Goal: Book appointment/travel/reservation

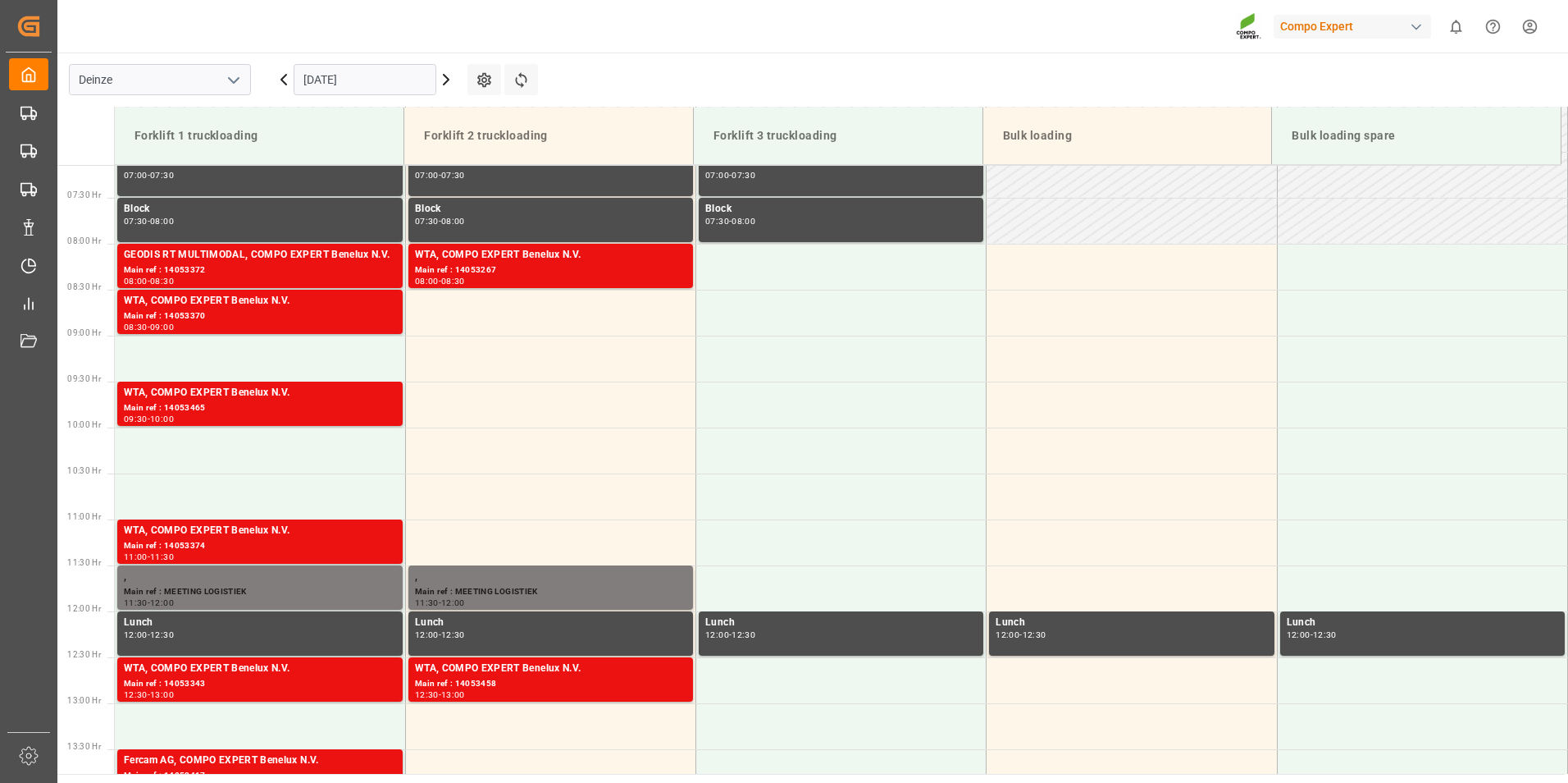
scroll to position [677, 0]
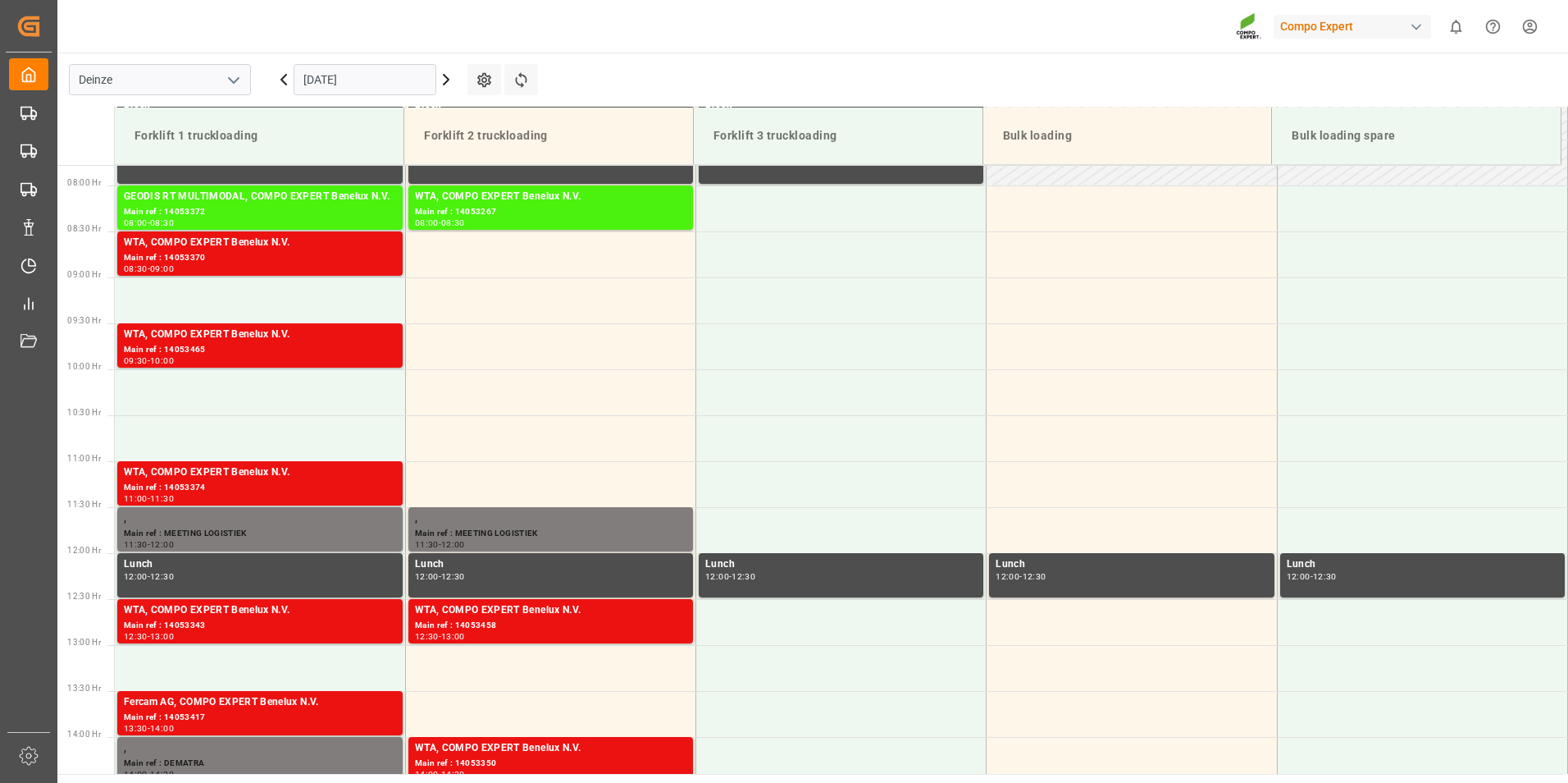
scroll to position [719, 0]
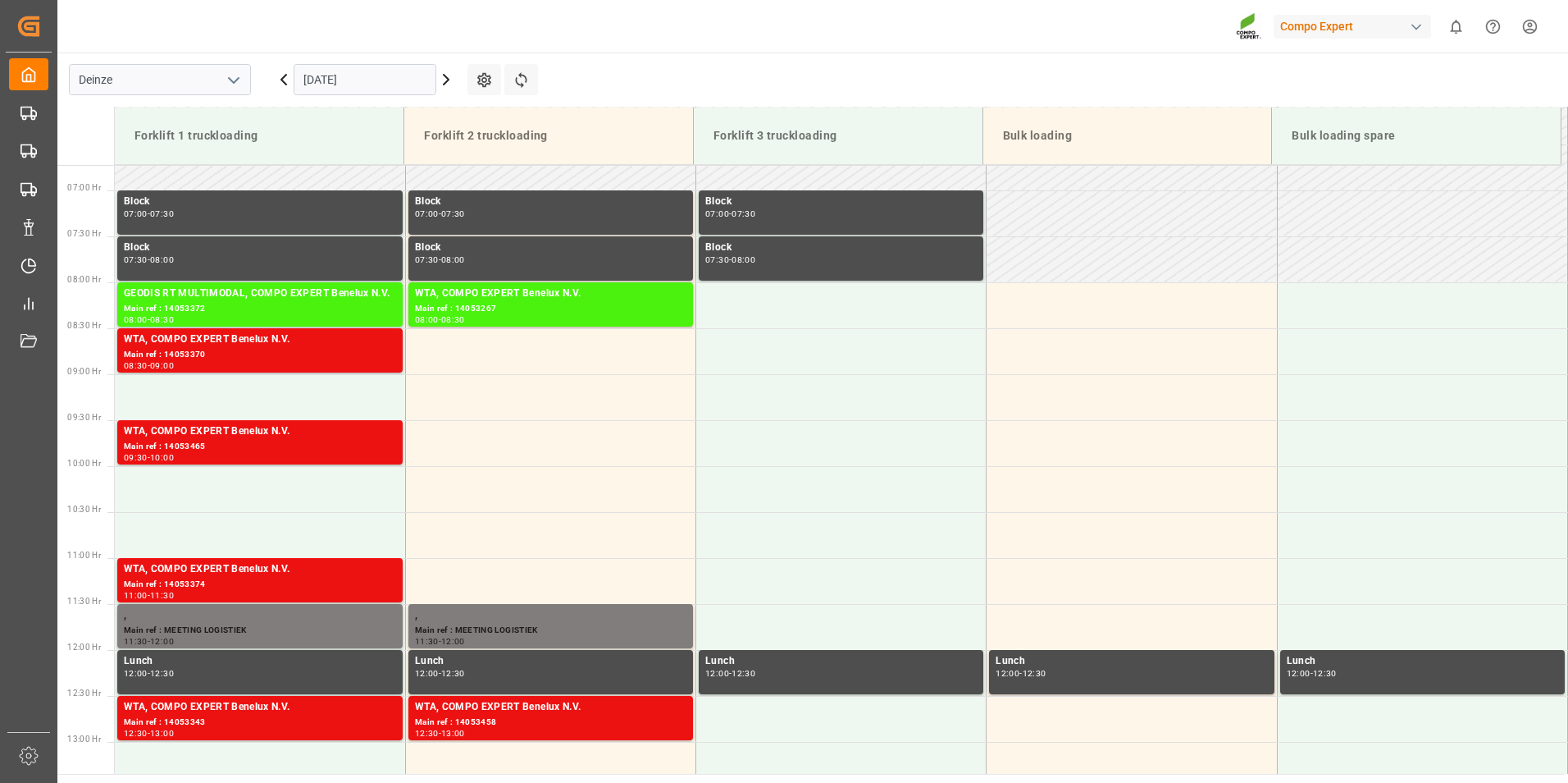
scroll to position [638, 0]
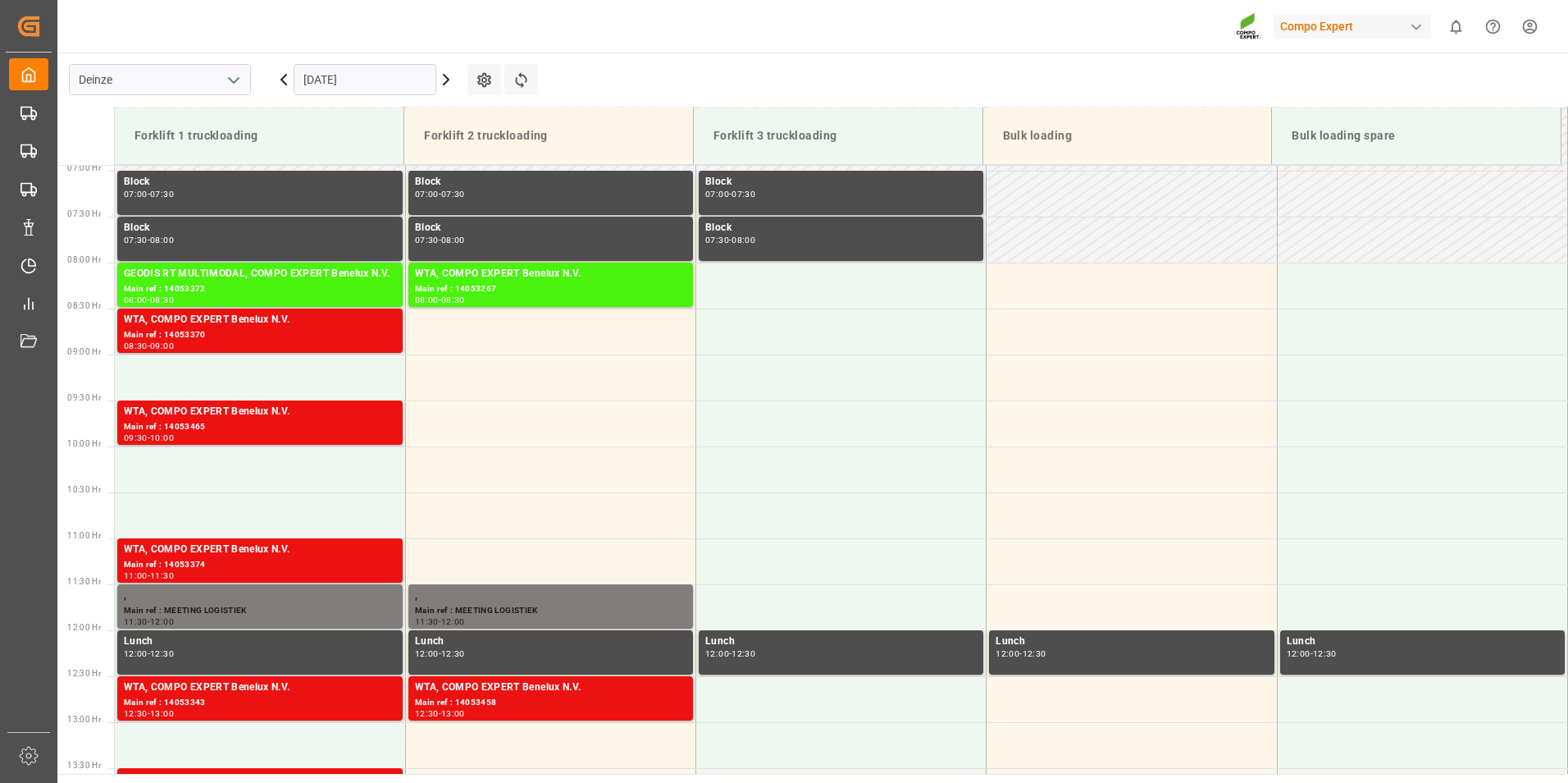
click at [400, 76] on input "[DATE]" at bounding box center [365, 79] width 142 height 32
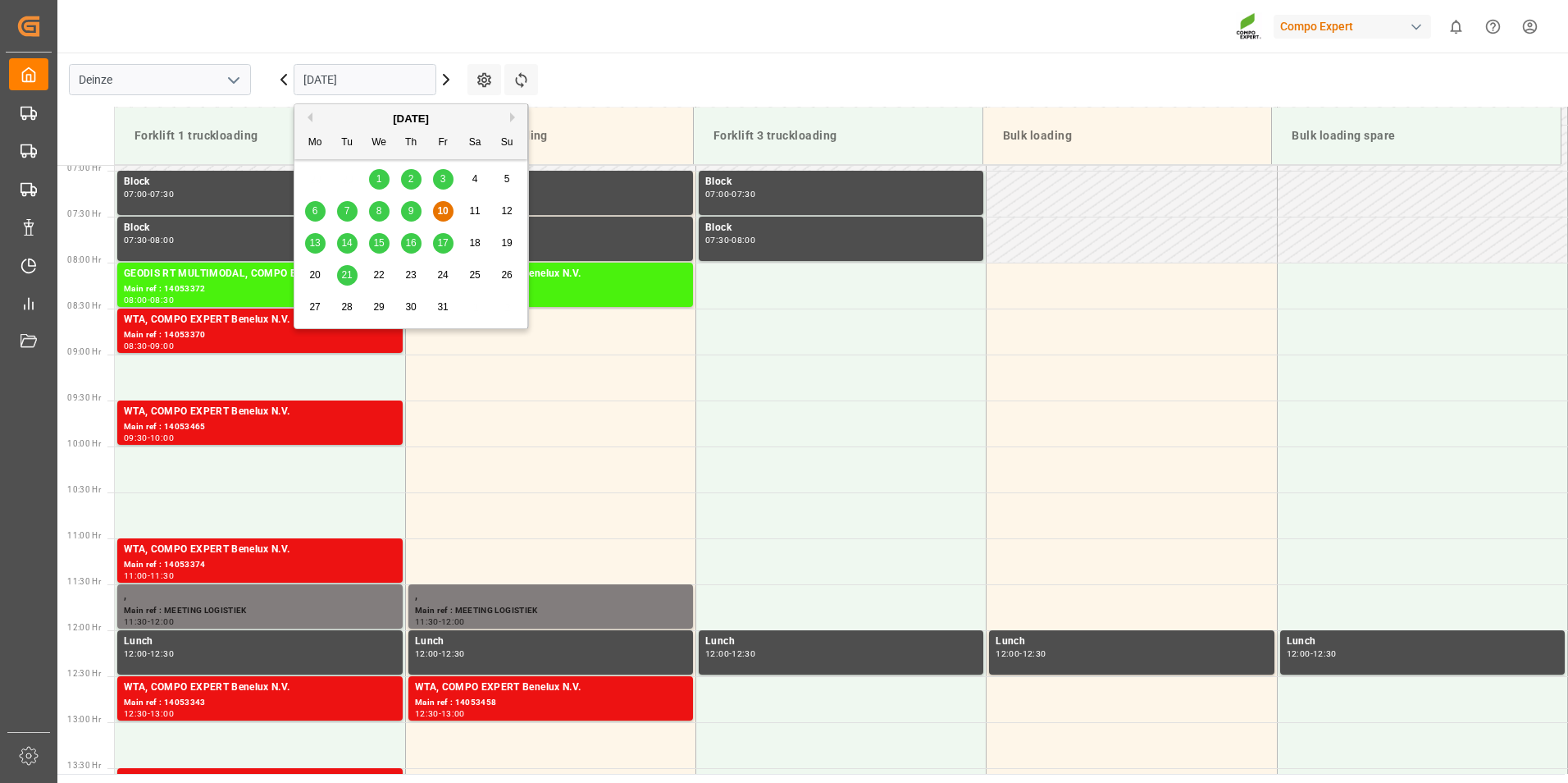
click at [408, 116] on div "October 2025" at bounding box center [411, 119] width 233 height 16
click at [514, 117] on button "Next Month" at bounding box center [515, 117] width 10 height 10
click at [307, 115] on button "Previous Month" at bounding box center [307, 117] width 10 height 10
click at [412, 310] on span "30" at bounding box center [410, 307] width 11 height 12
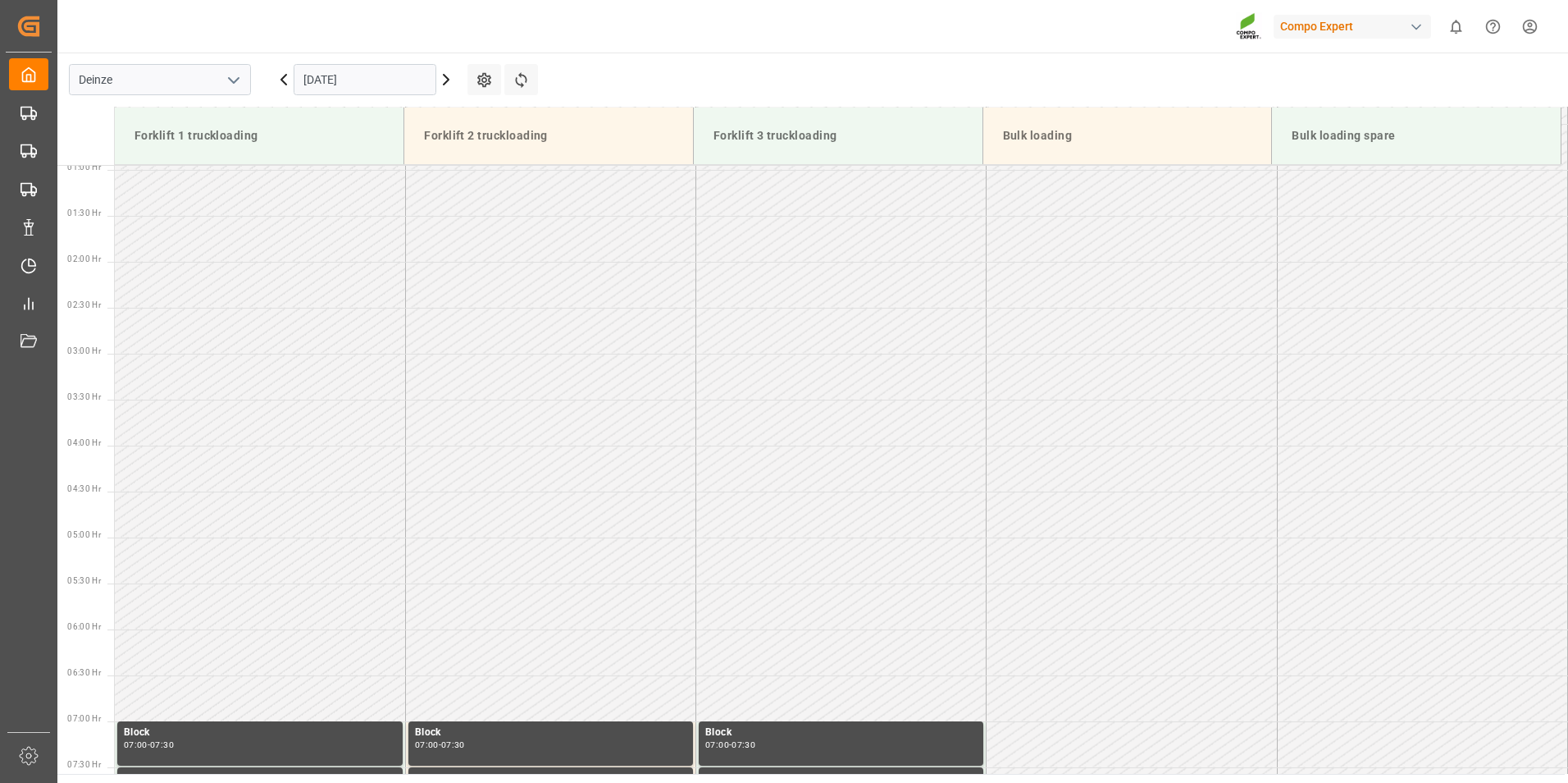
scroll to position [0, 0]
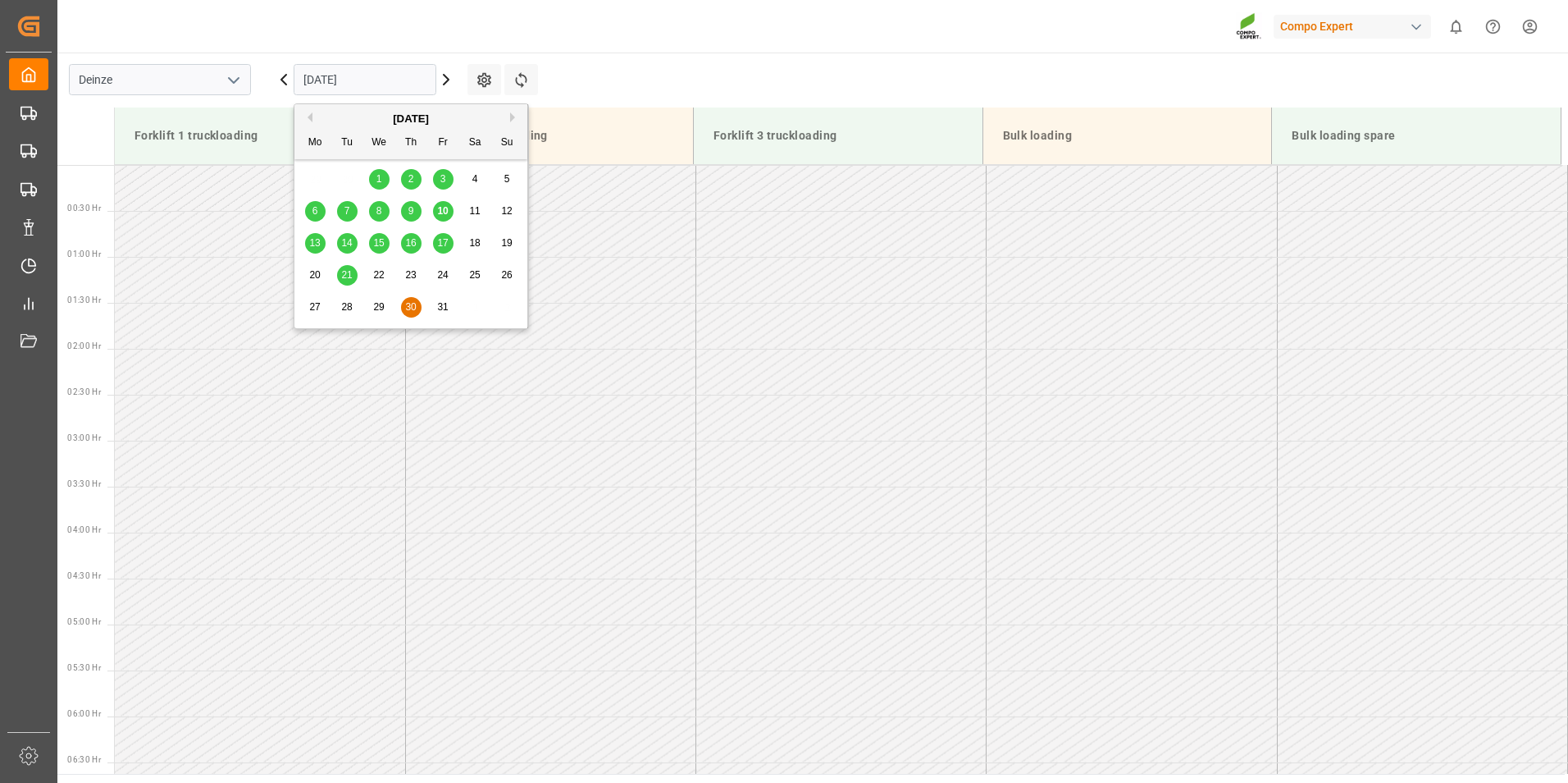
click at [382, 82] on input "30.10.2025" at bounding box center [365, 79] width 142 height 32
click at [449, 211] on div "10" at bounding box center [443, 212] width 21 height 20
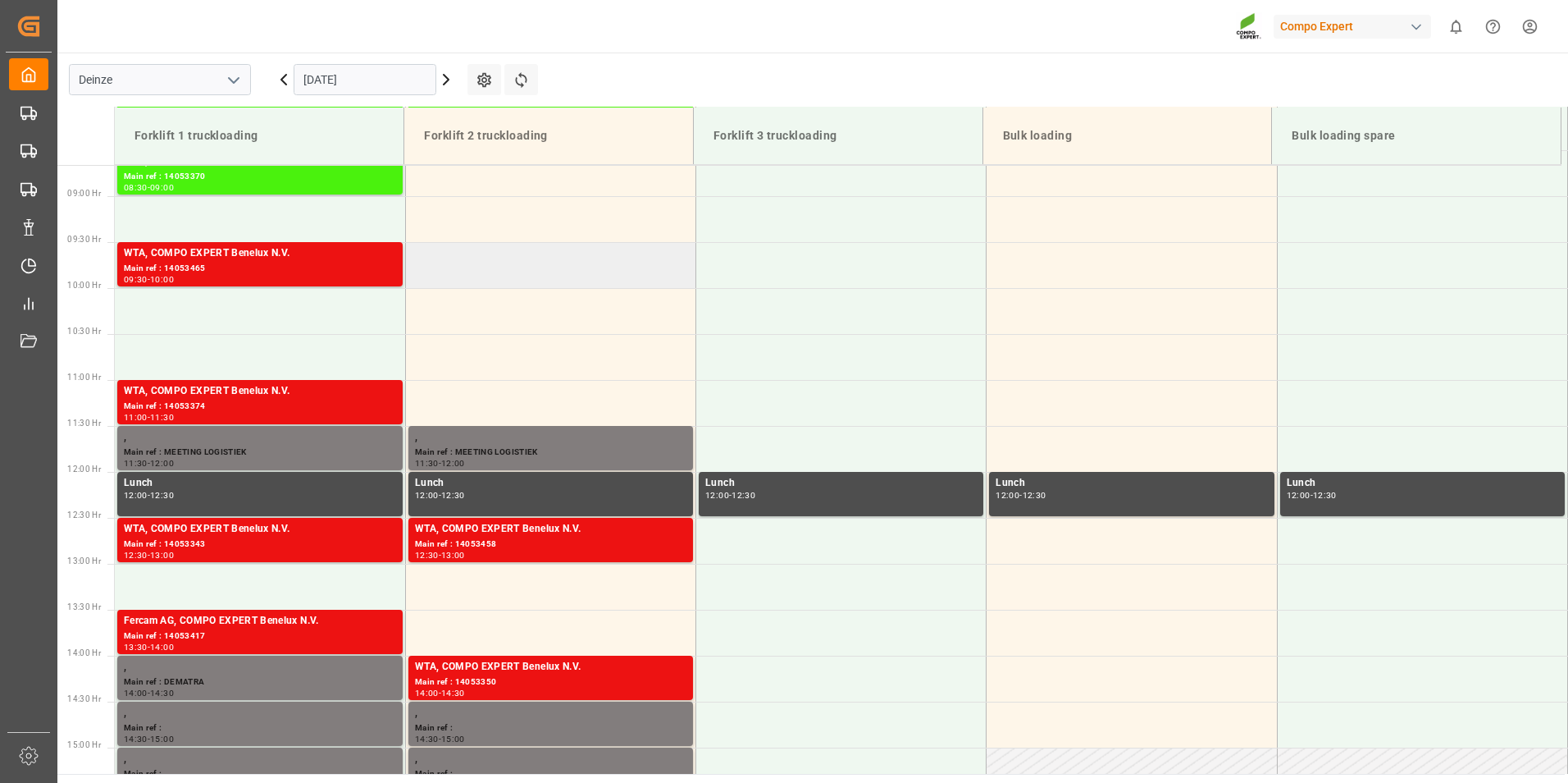
scroll to position [816, 0]
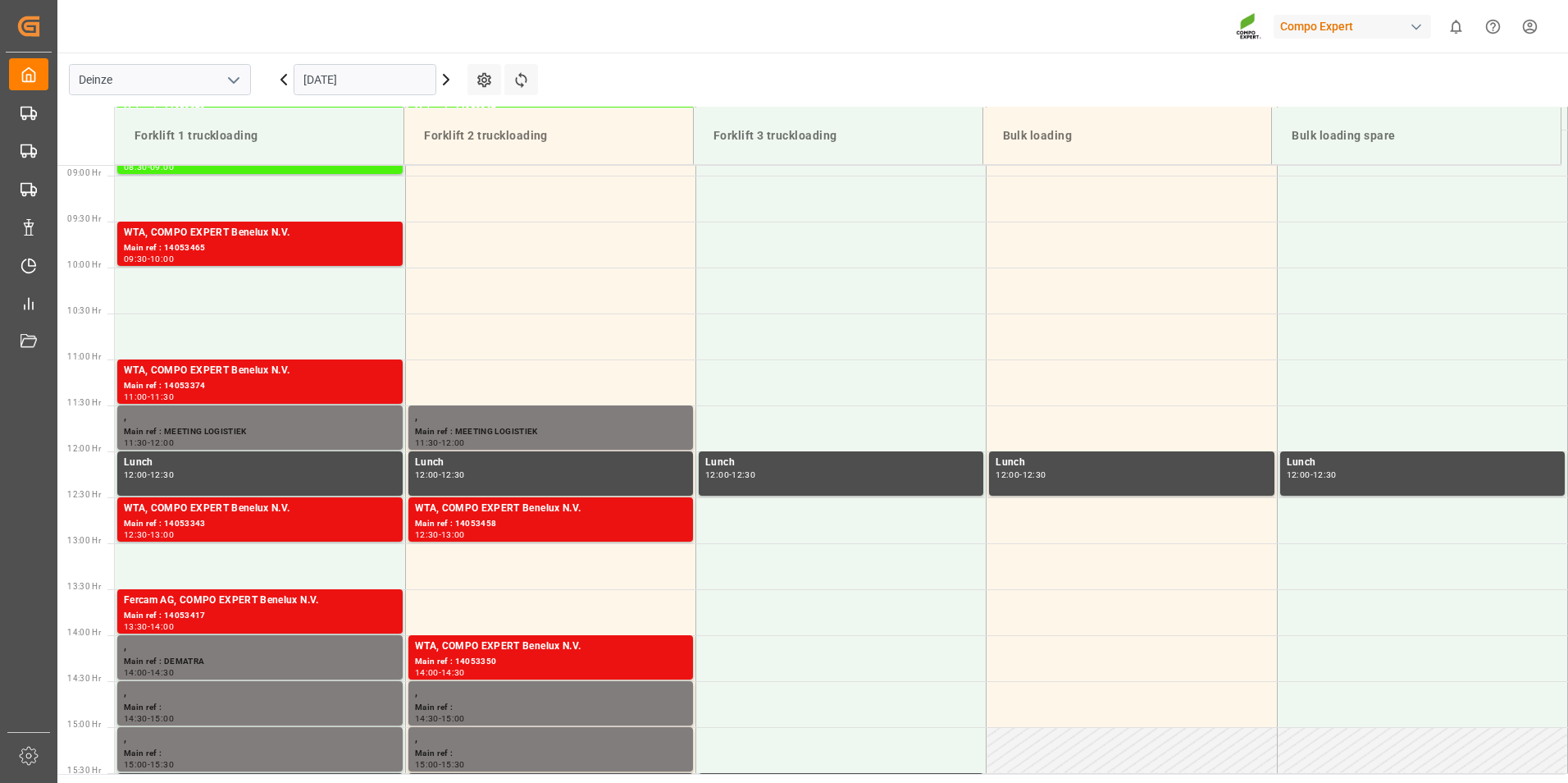
click at [402, 81] on input "[DATE]" at bounding box center [365, 79] width 142 height 32
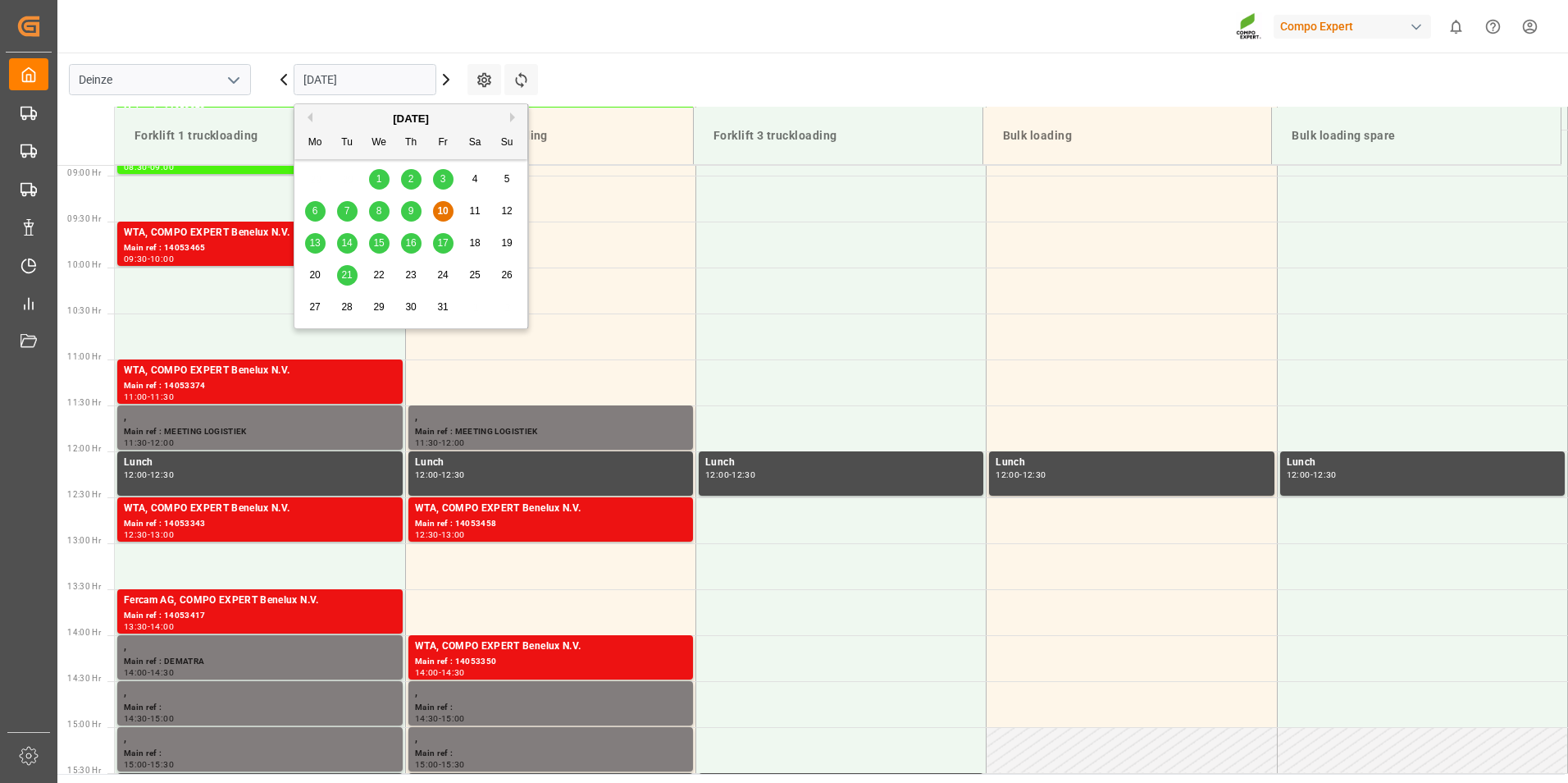
click at [511, 117] on button "Next Month" at bounding box center [515, 117] width 10 height 10
click at [314, 241] on span "10" at bounding box center [315, 243] width 11 height 12
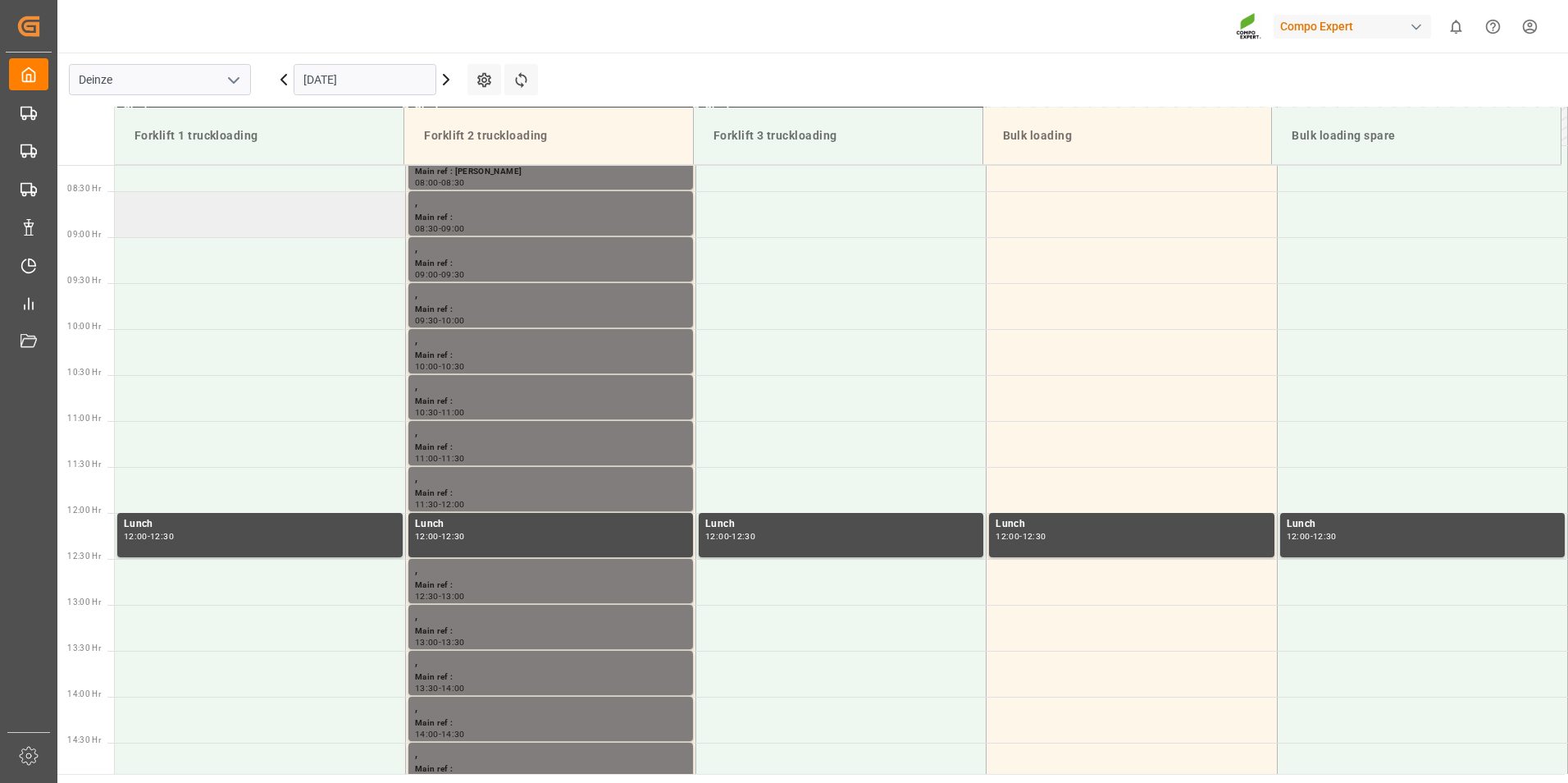
scroll to position [652, 0]
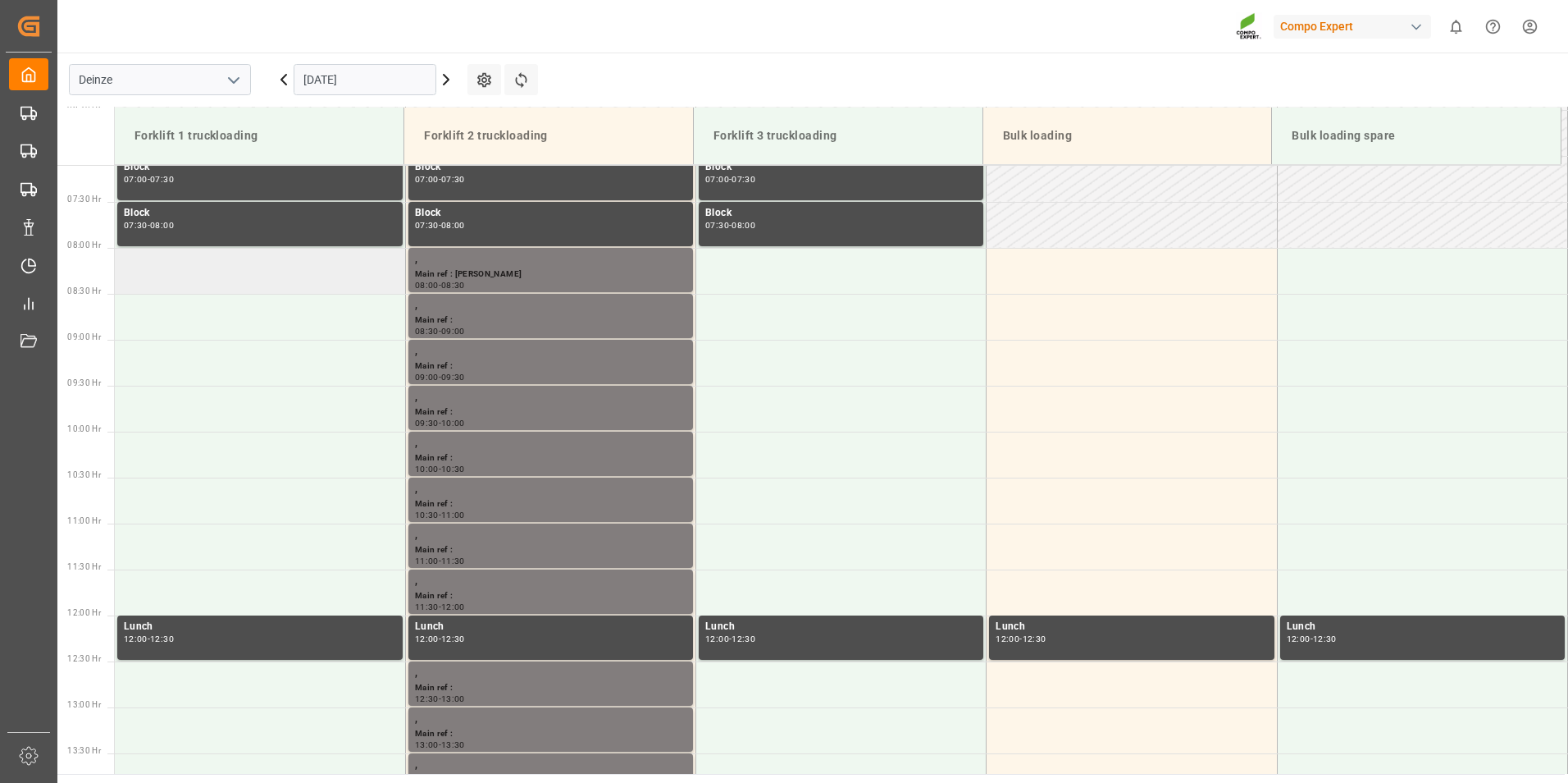
click at [189, 275] on td at bounding box center [260, 271] width 290 height 46
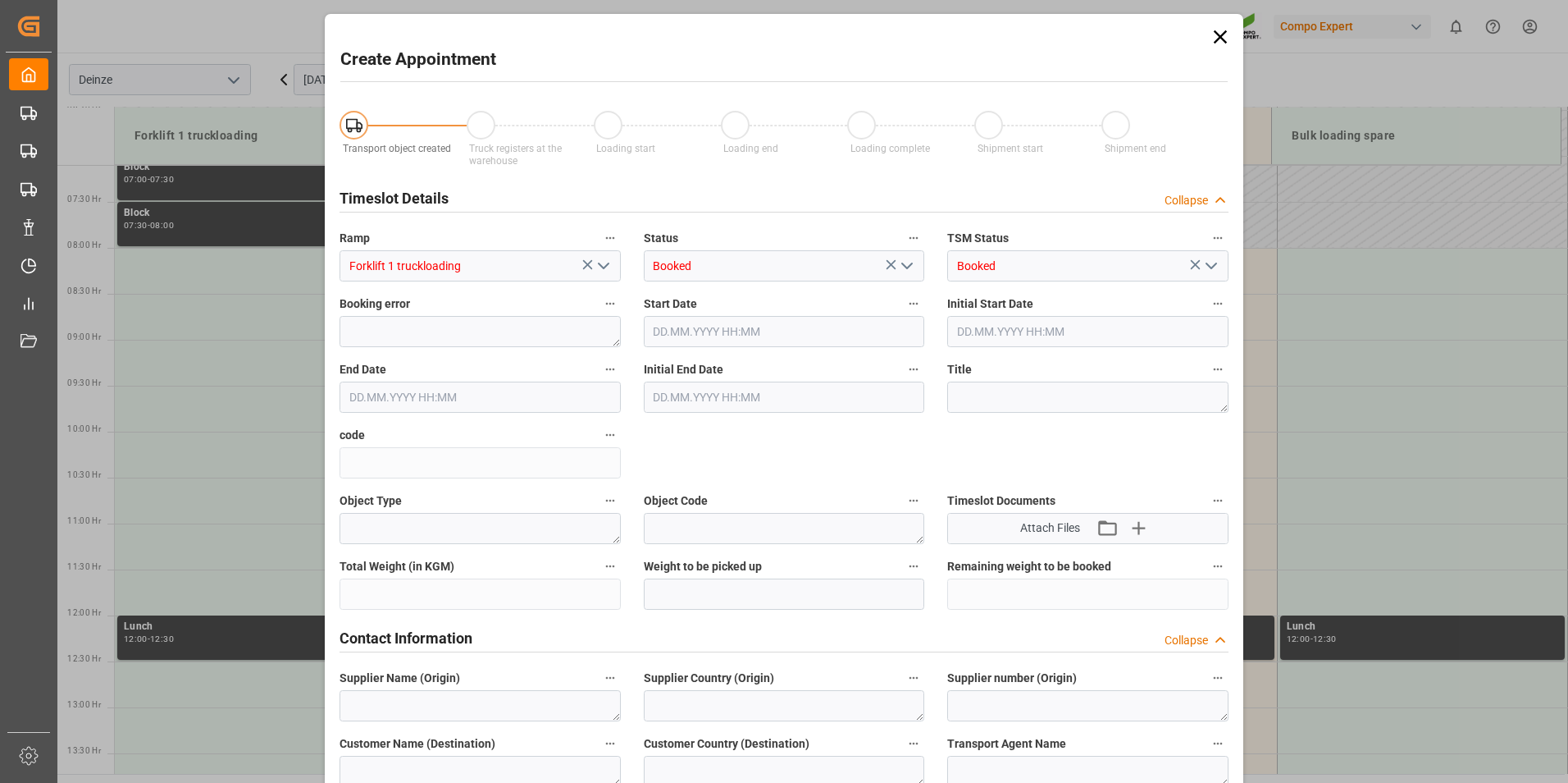
type input "10.11.2025 08:00"
type input "10.11.2025 08:30"
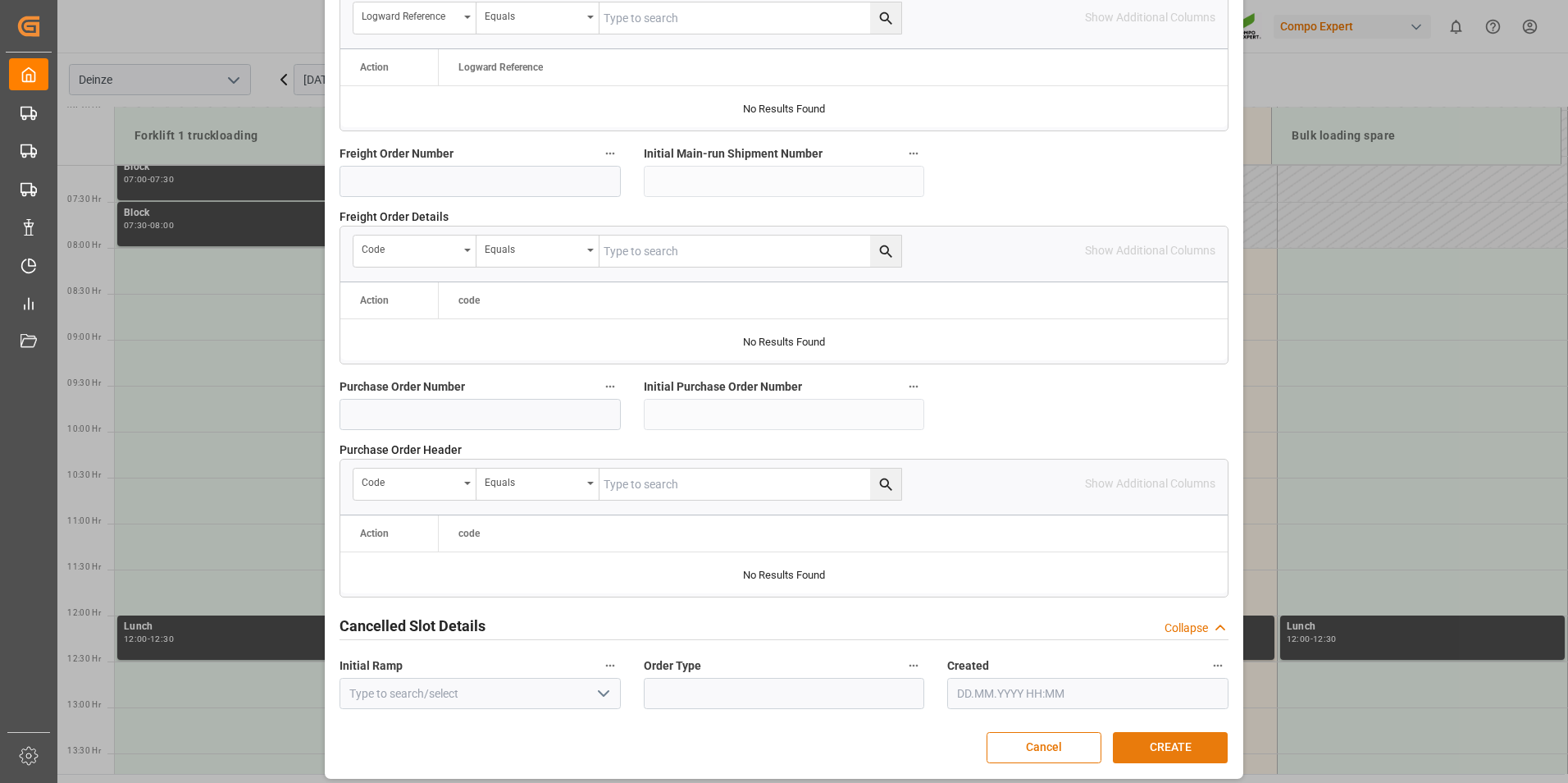
scroll to position [1495, 0]
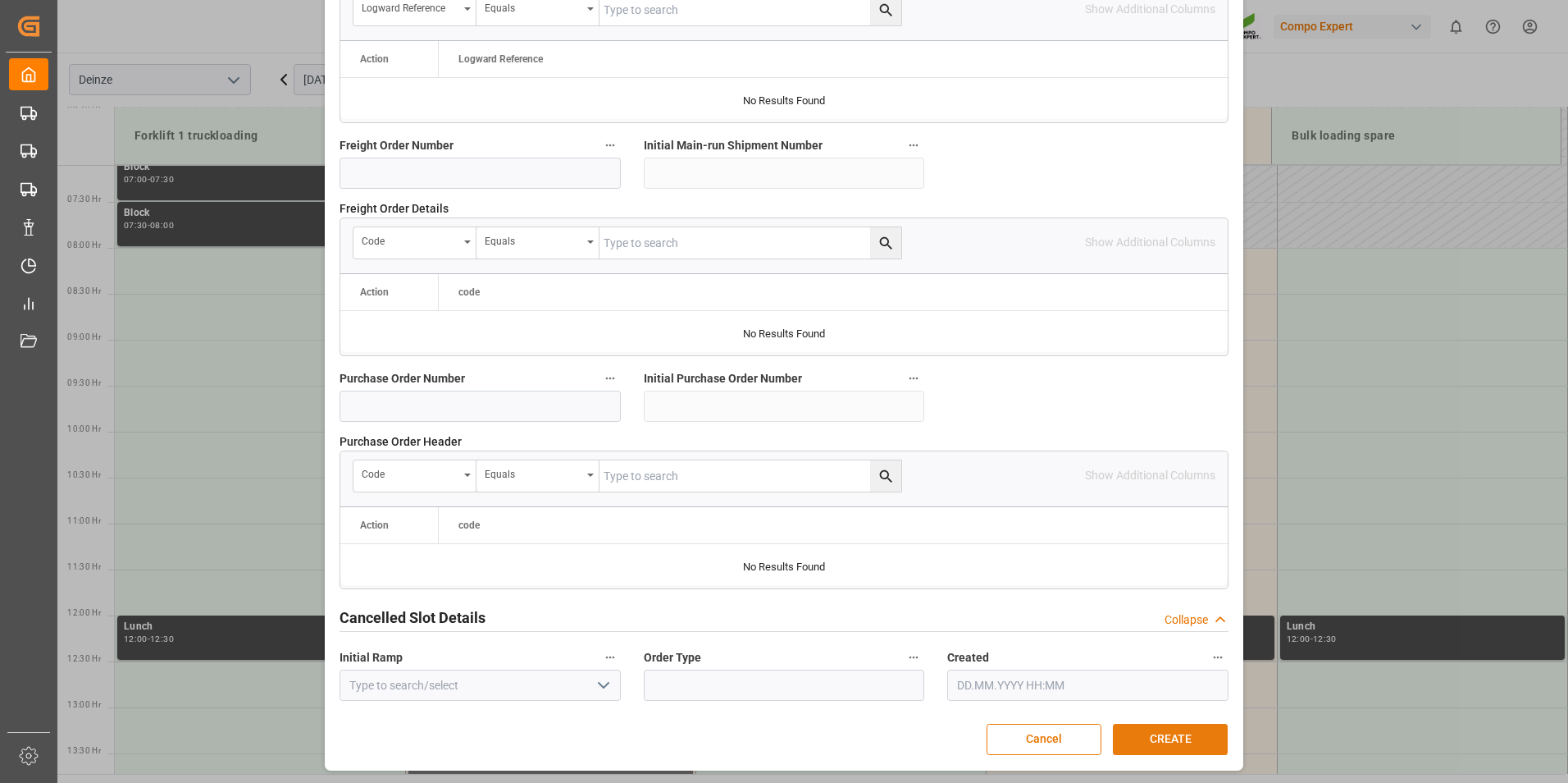
click at [1168, 739] on button "CREATE" at bounding box center [1170, 739] width 115 height 32
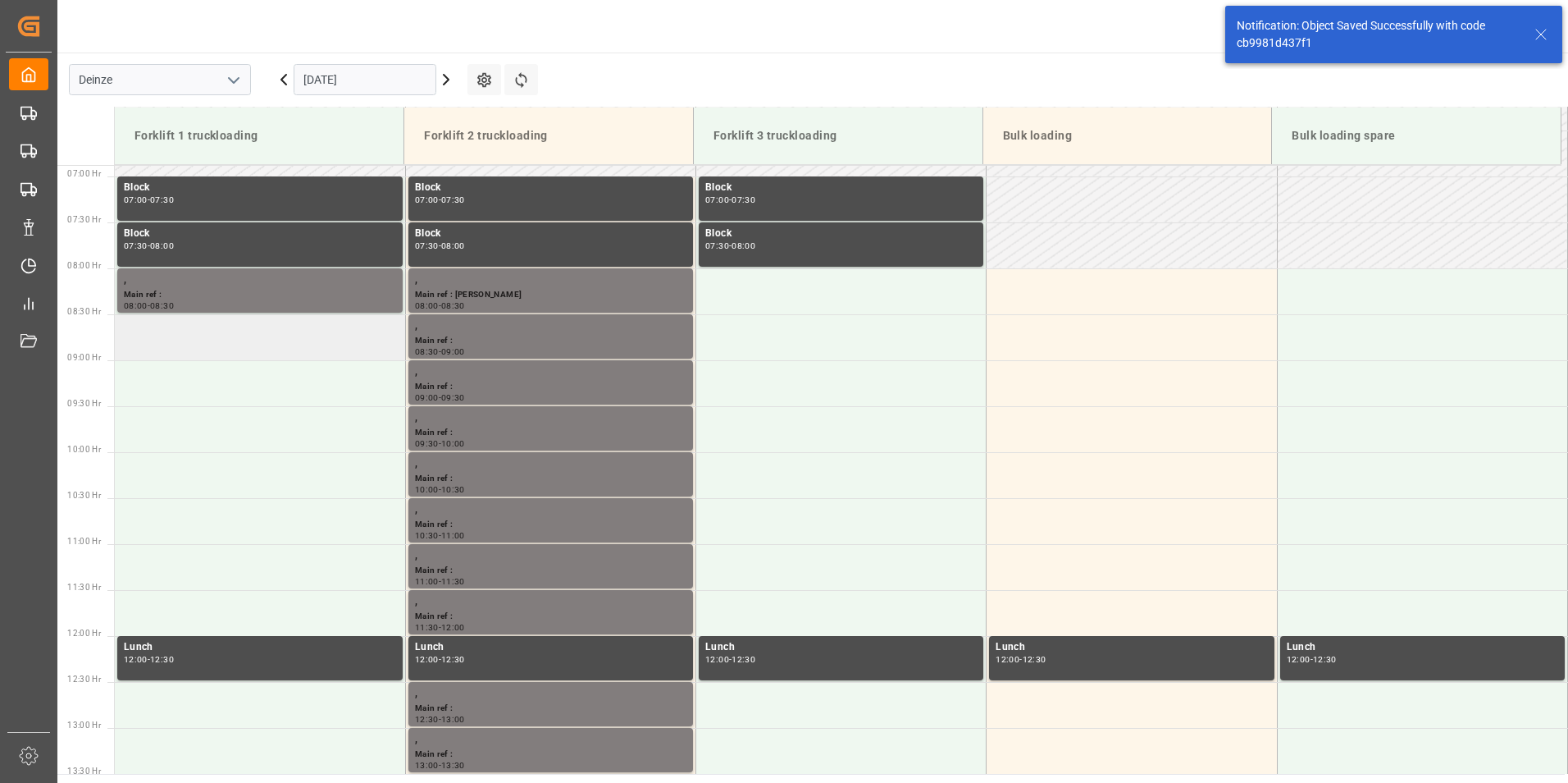
scroll to position [632, 0]
click at [228, 350] on td at bounding box center [260, 336] width 290 height 46
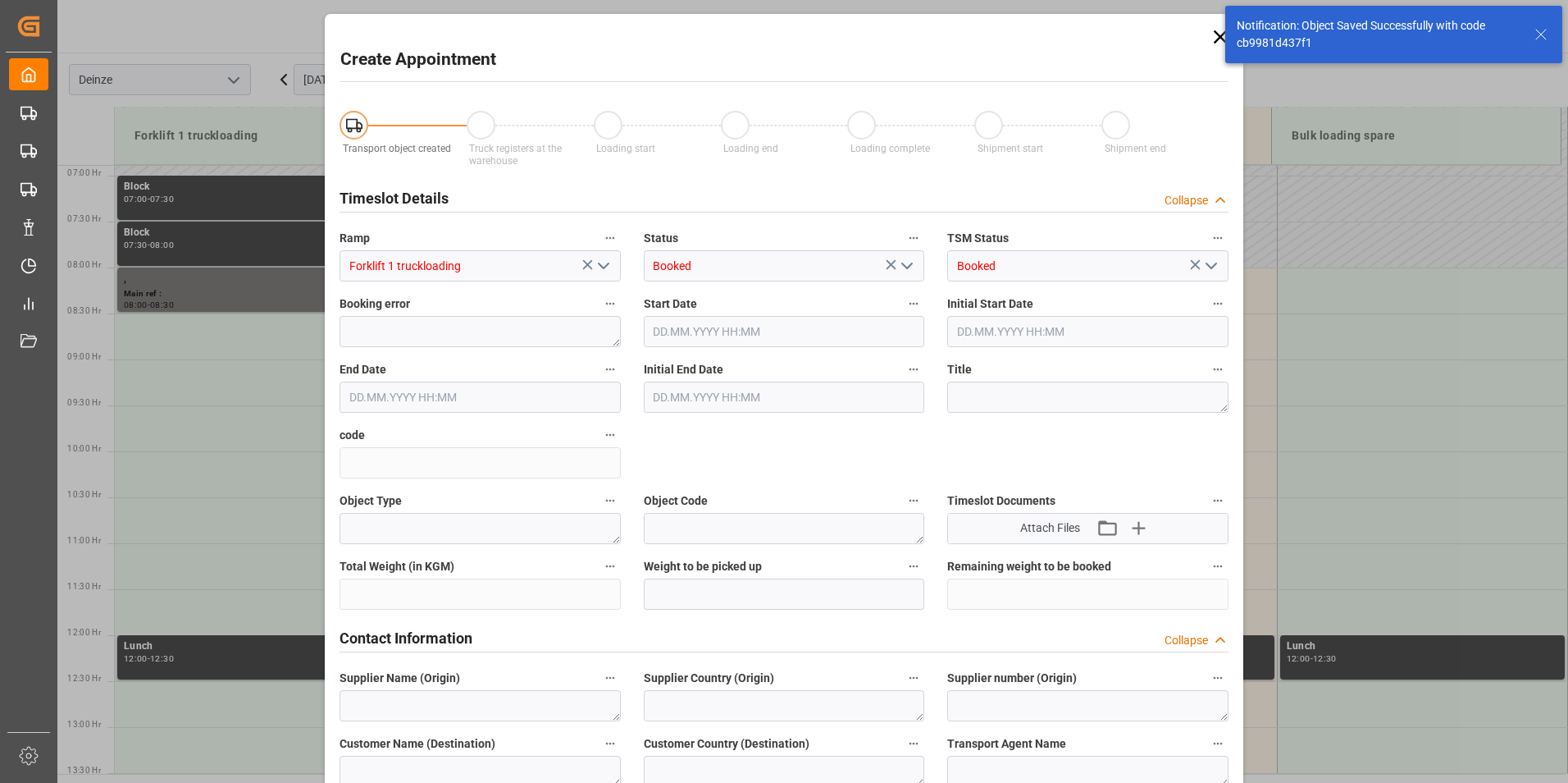
type input "10.11.2025 08:30"
type input "10.11.2025 09:00"
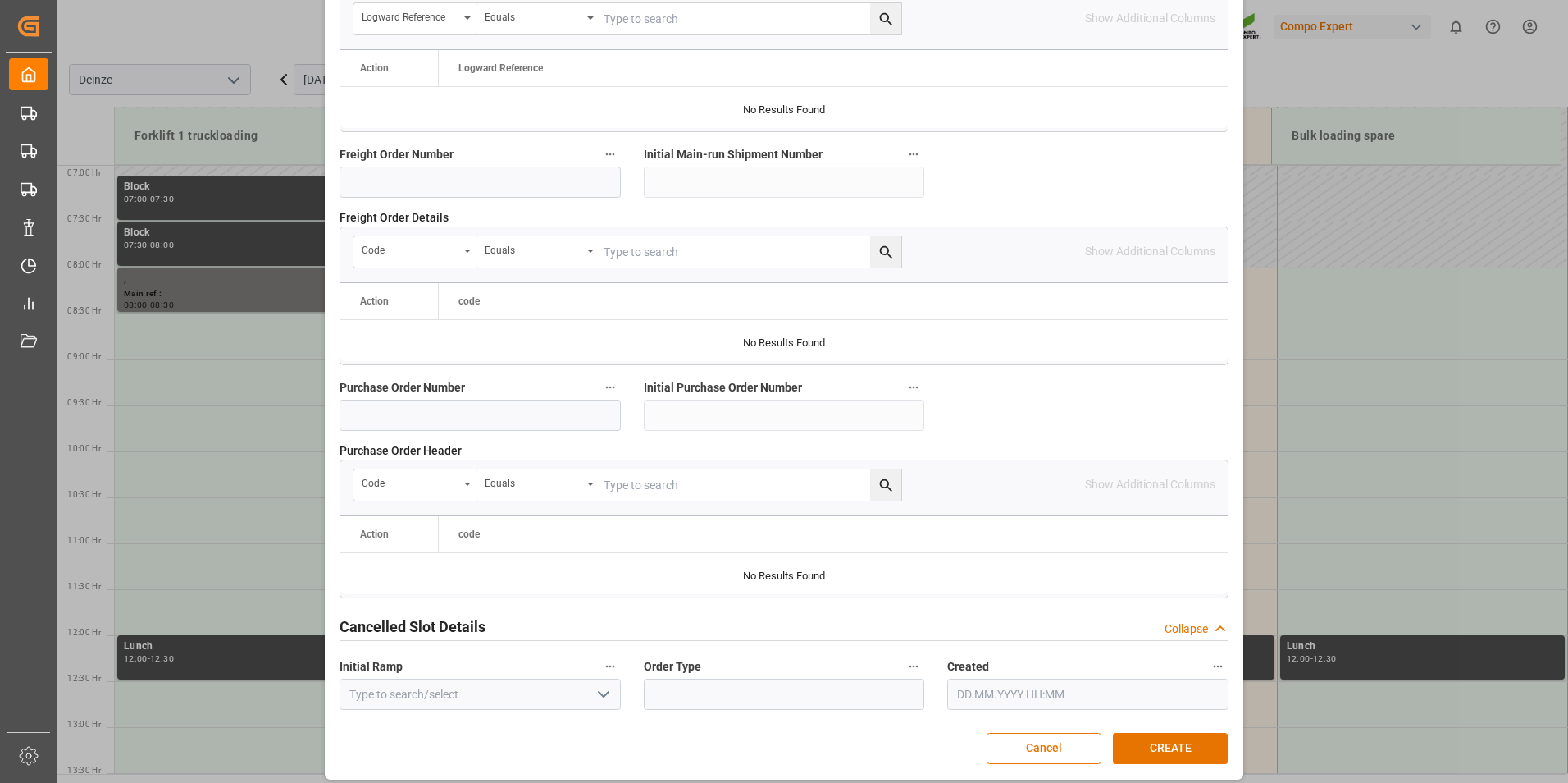
scroll to position [1495, 0]
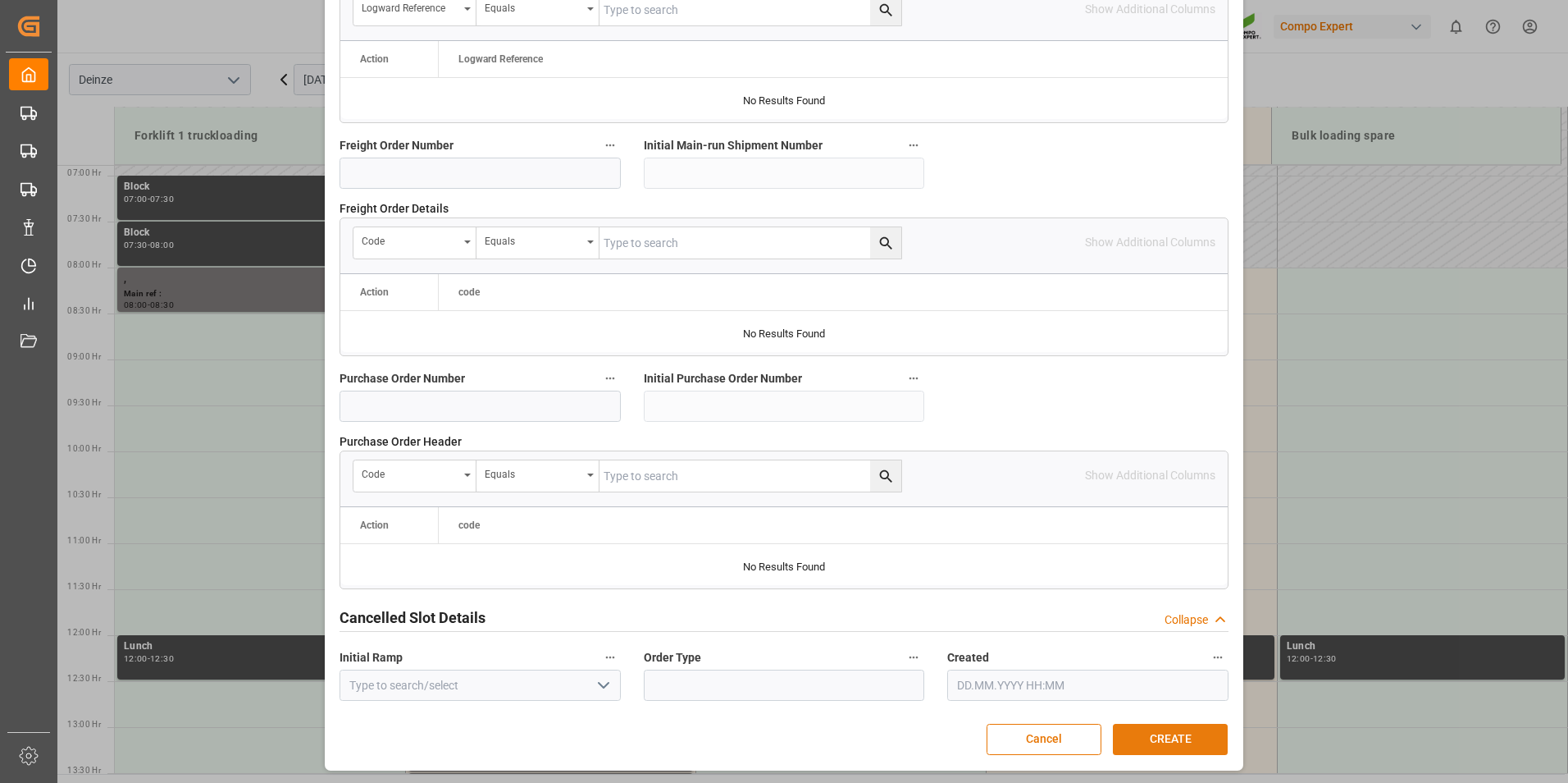
click at [1161, 742] on button "CREATE" at bounding box center [1170, 739] width 115 height 32
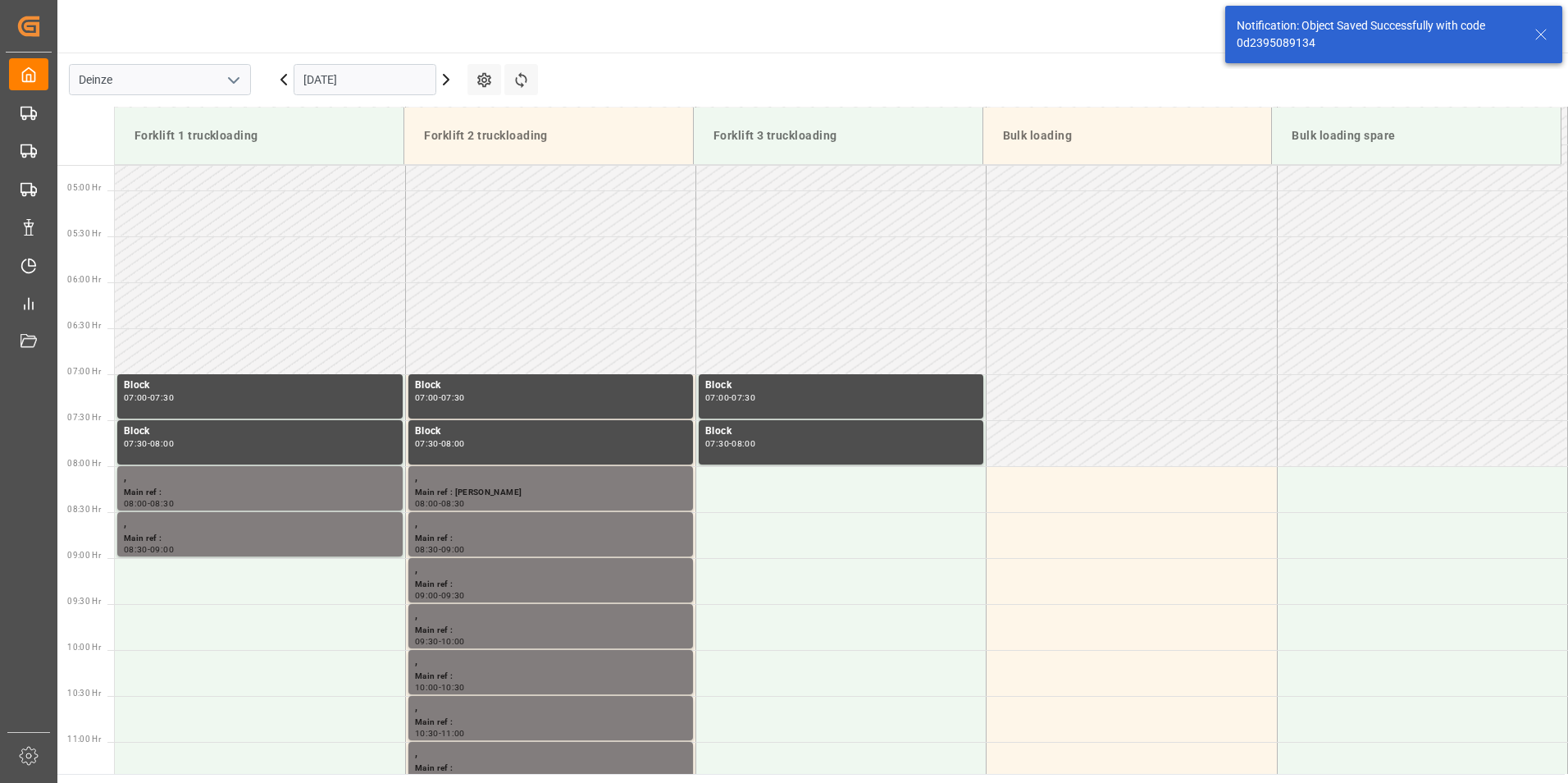
scroll to position [632, 0]
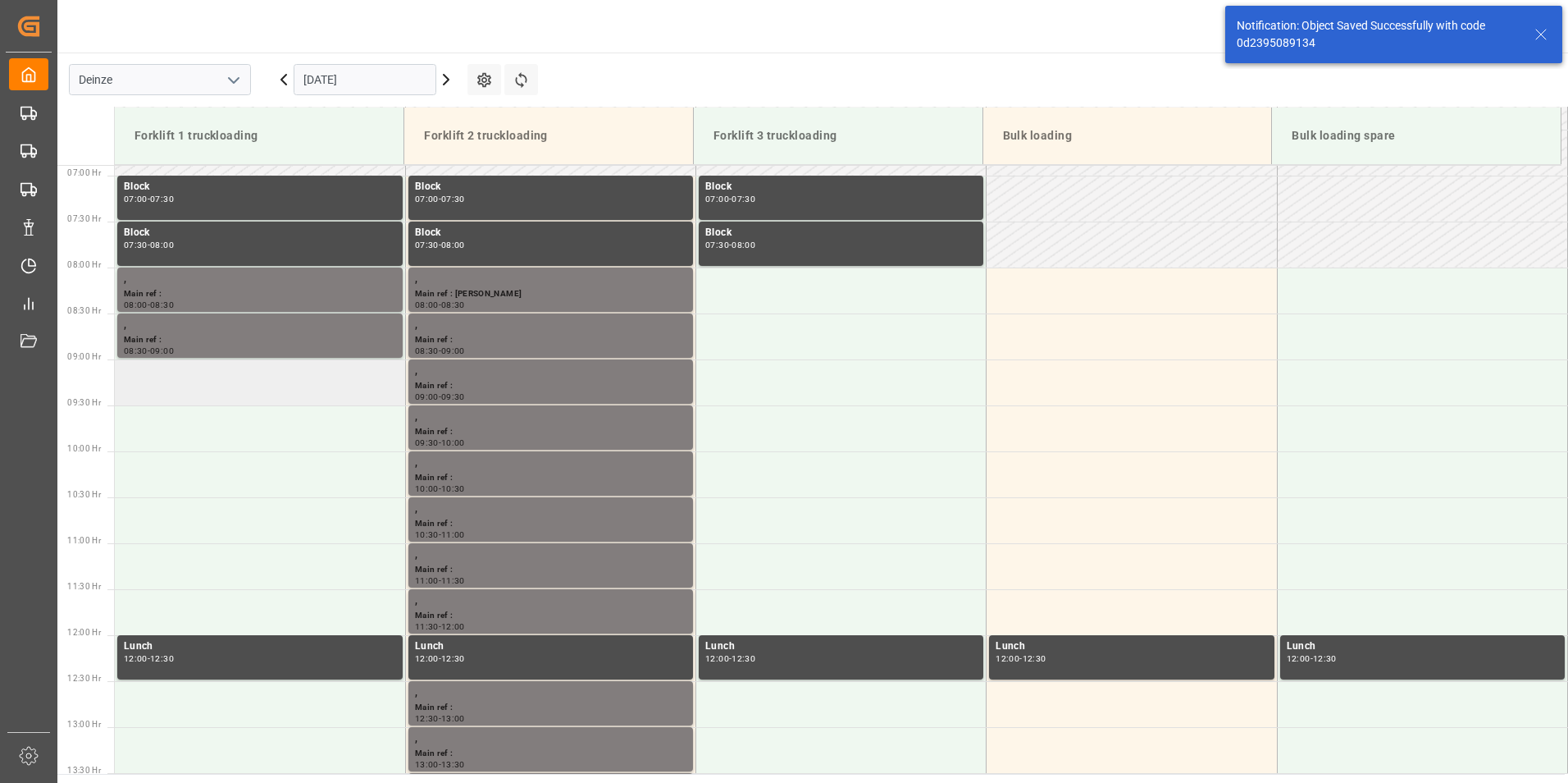
click at [183, 388] on td at bounding box center [260, 382] width 290 height 46
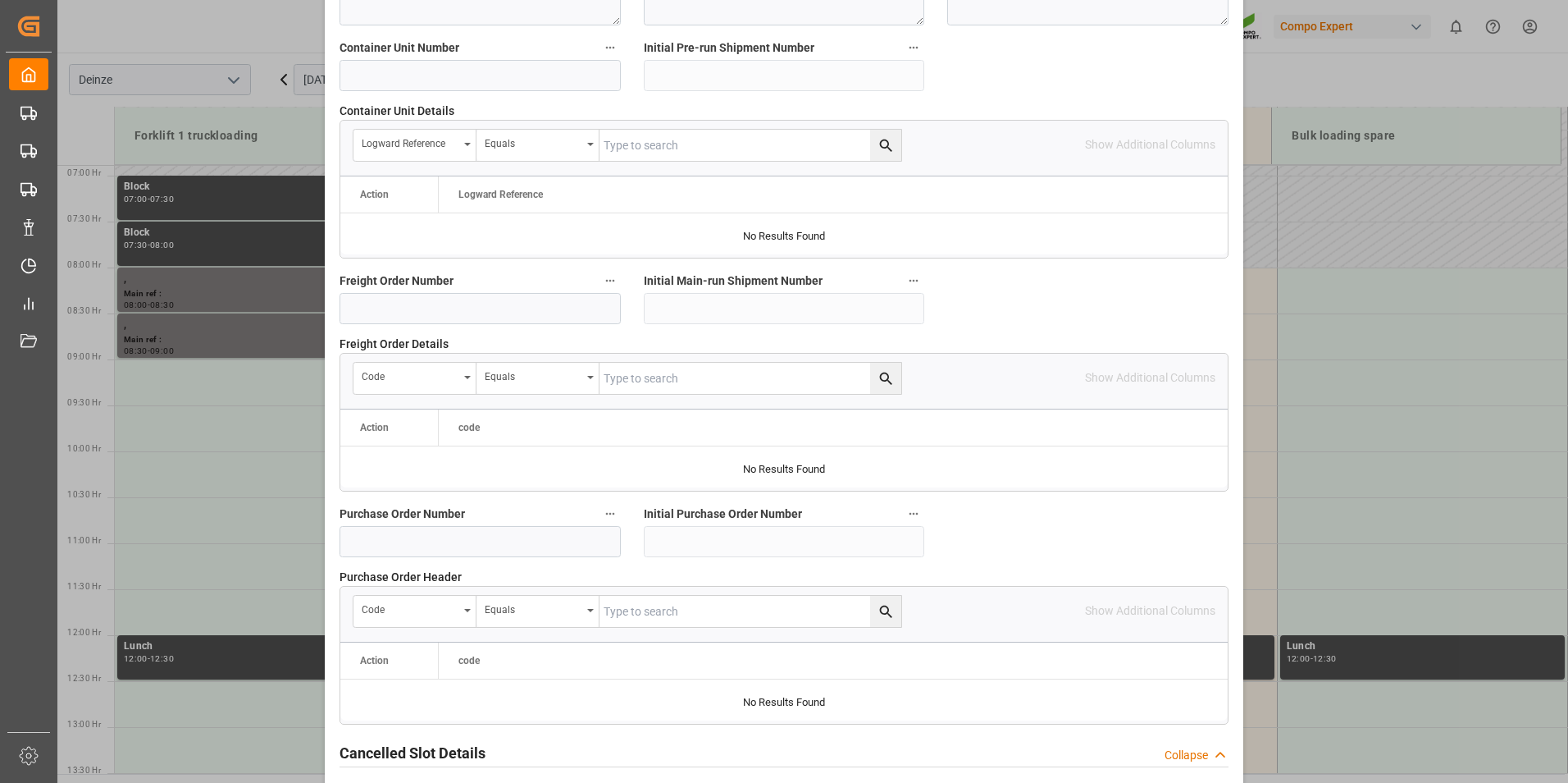
scroll to position [1478, 0]
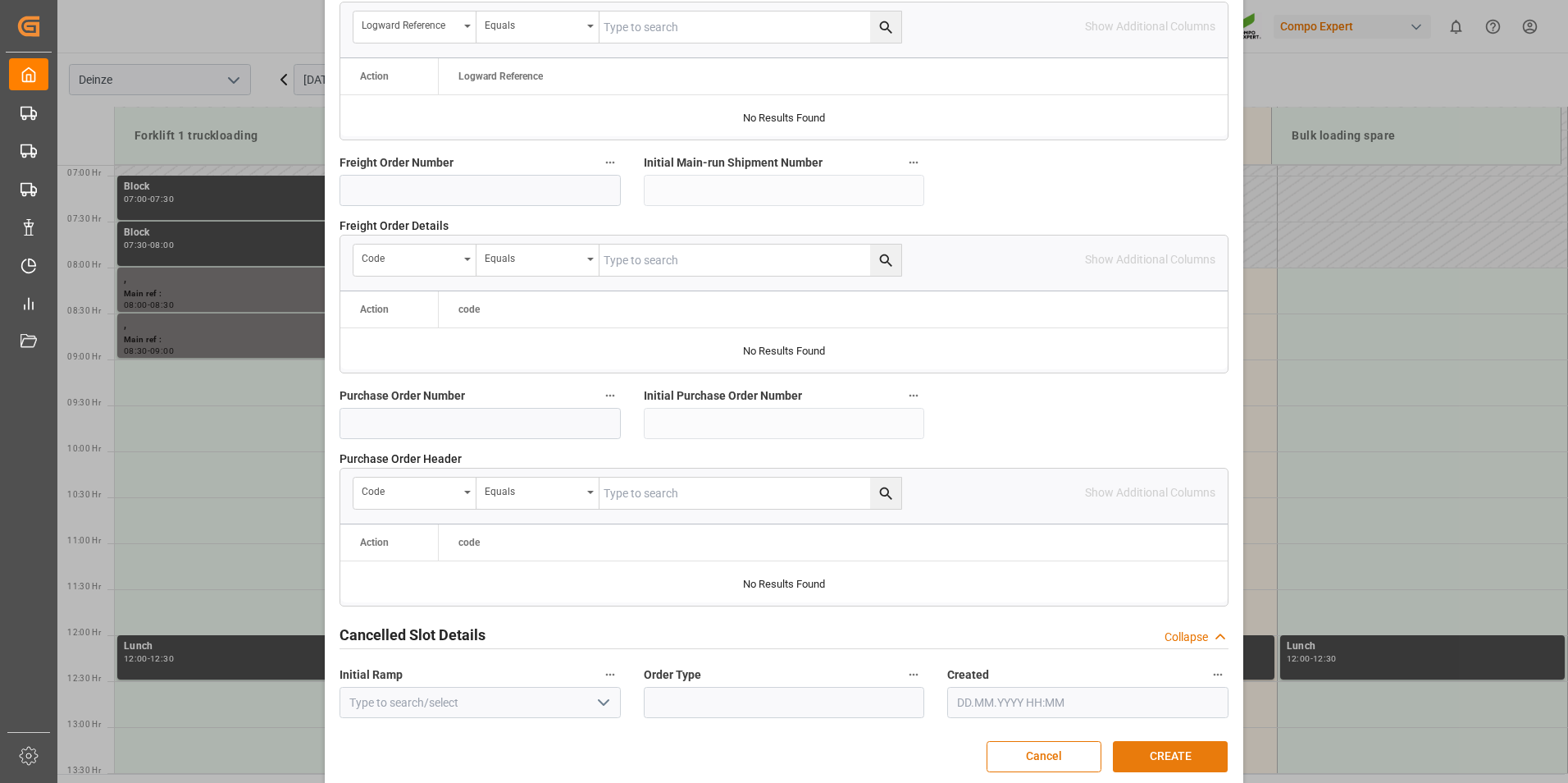
click at [1169, 751] on button "CREATE" at bounding box center [1170, 757] width 115 height 32
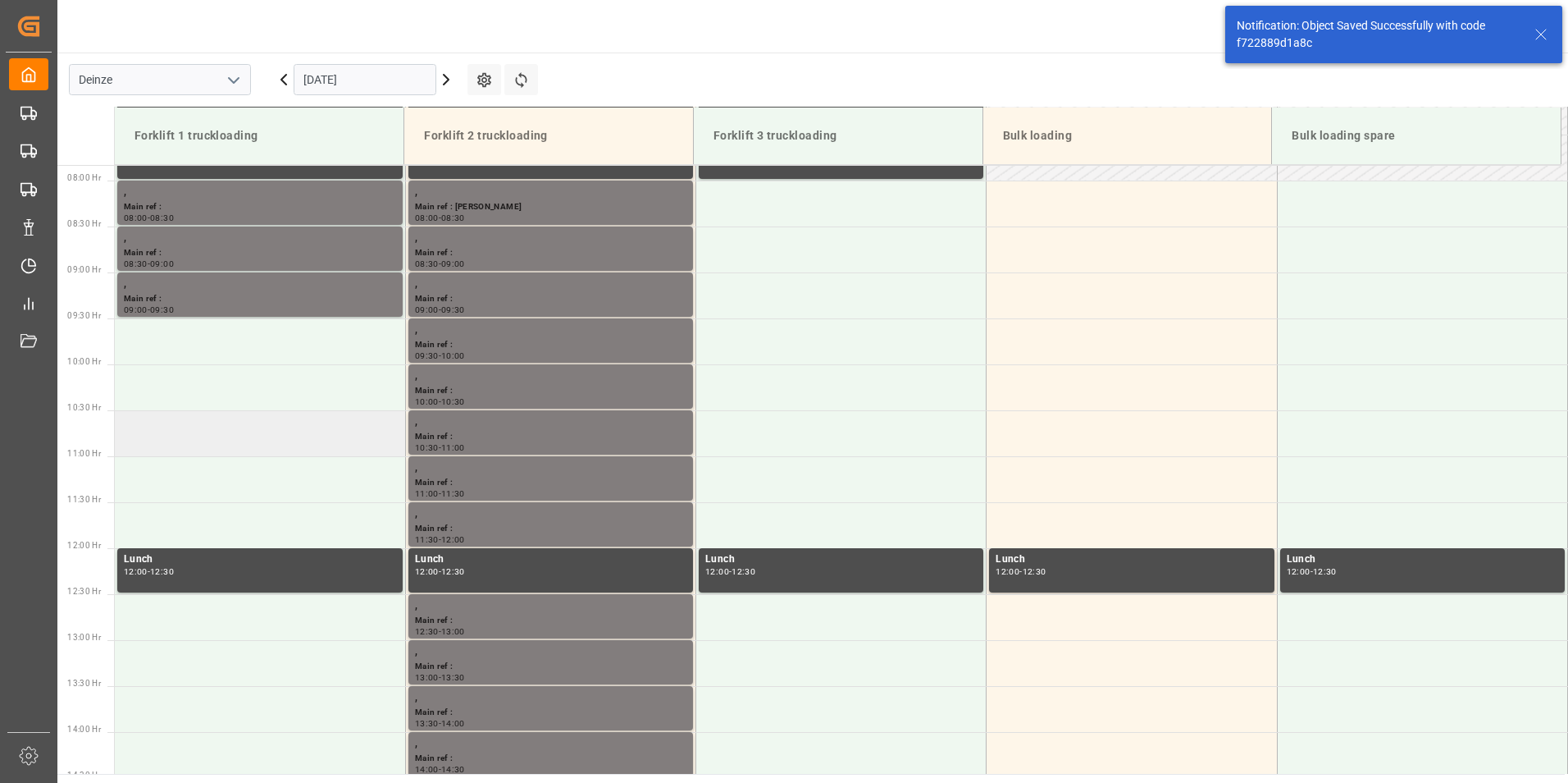
scroll to position [724, 0]
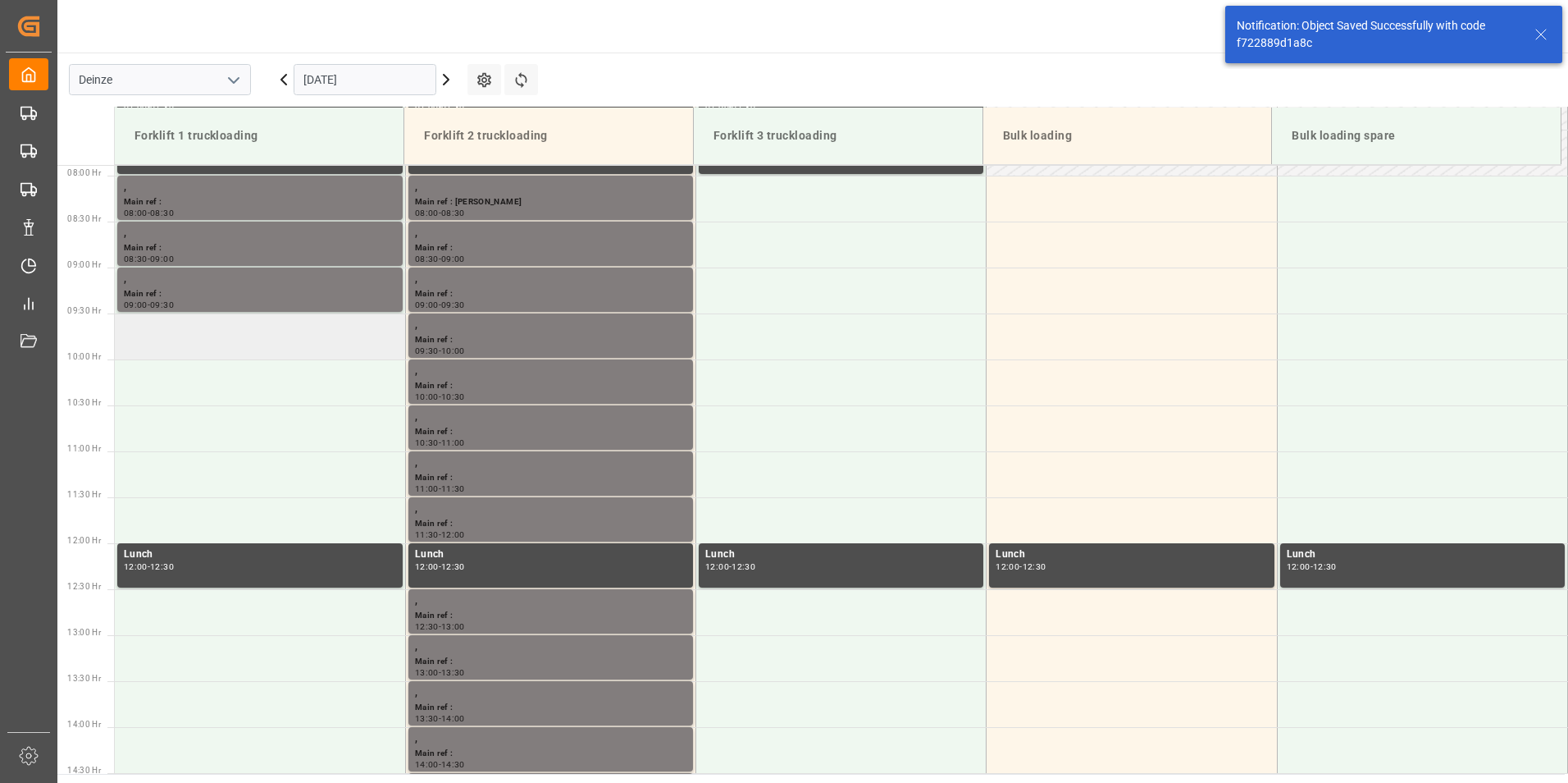
click at [205, 341] on td at bounding box center [260, 336] width 290 height 46
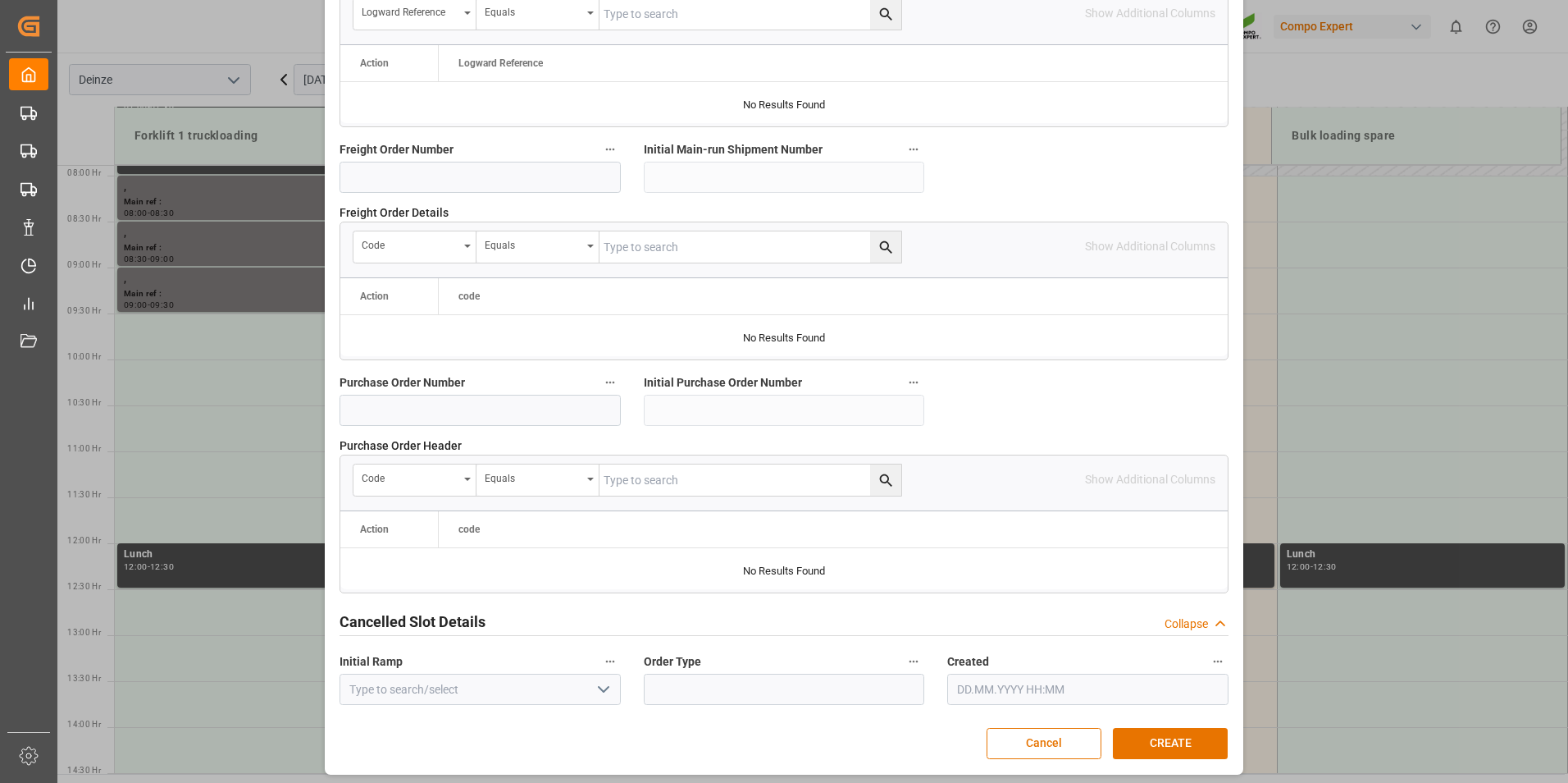
scroll to position [1495, 0]
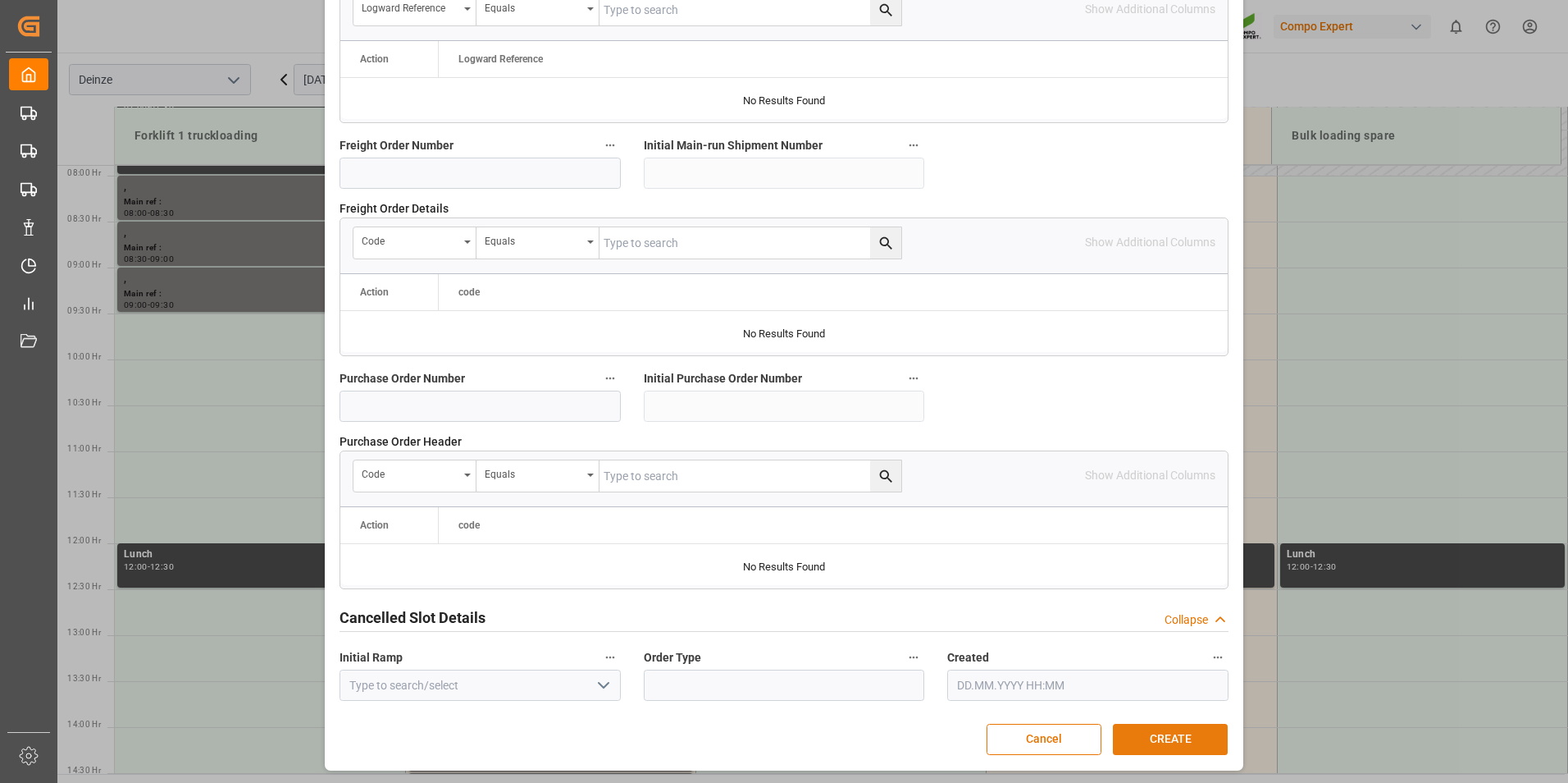
click at [1158, 729] on button "CREATE" at bounding box center [1170, 739] width 115 height 32
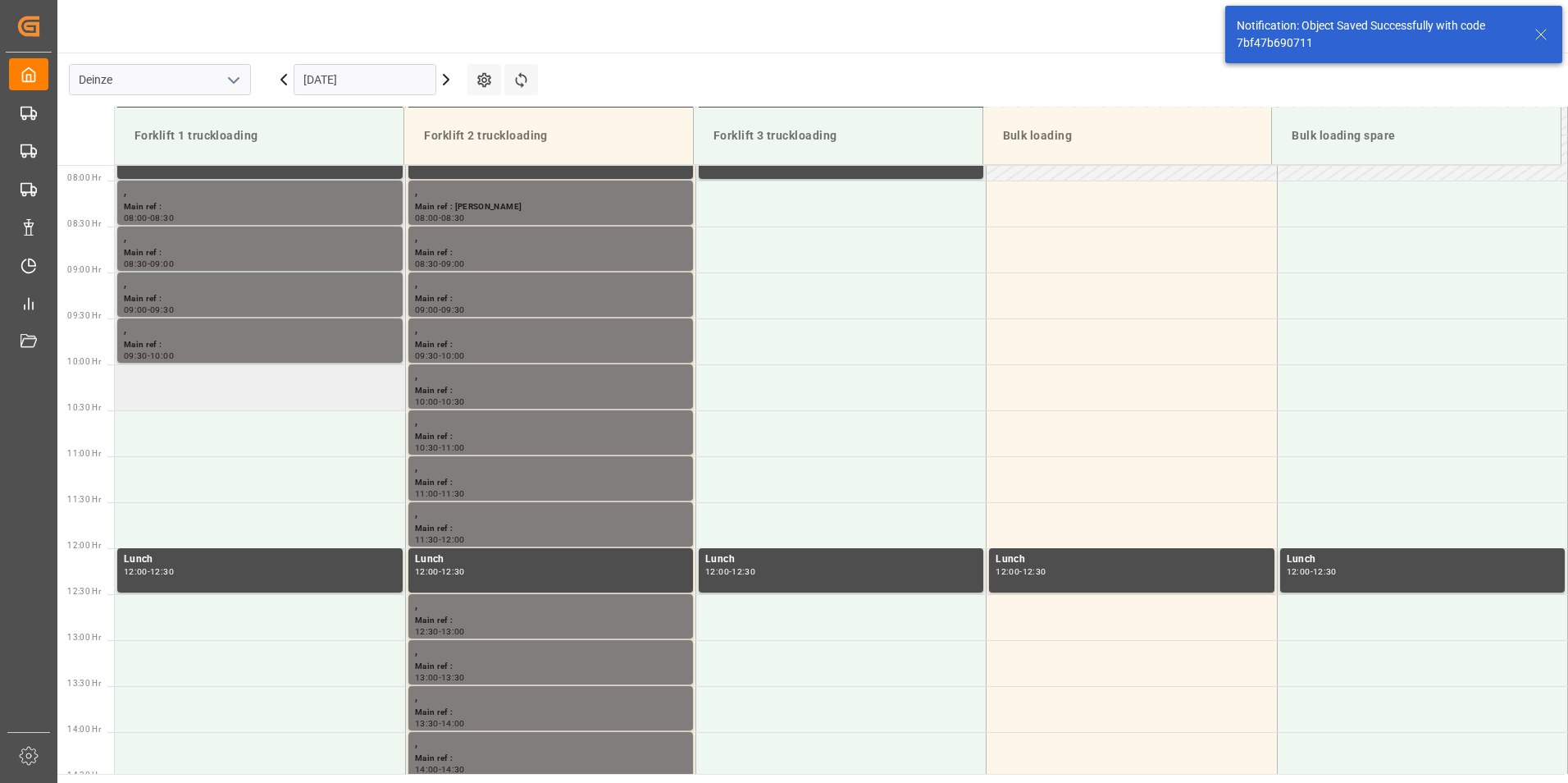
scroll to position [724, 0]
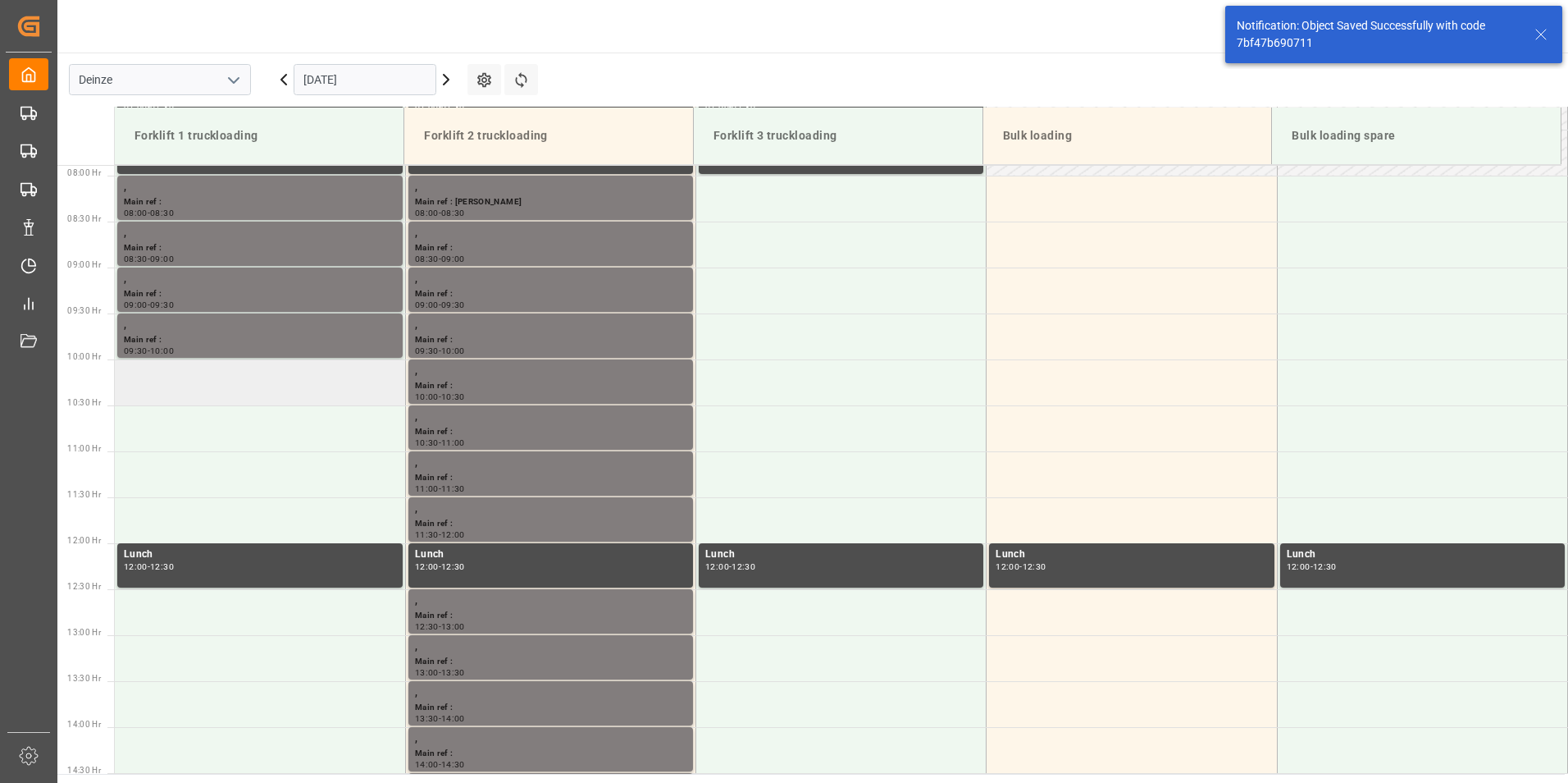
click at [221, 391] on td at bounding box center [260, 382] width 290 height 46
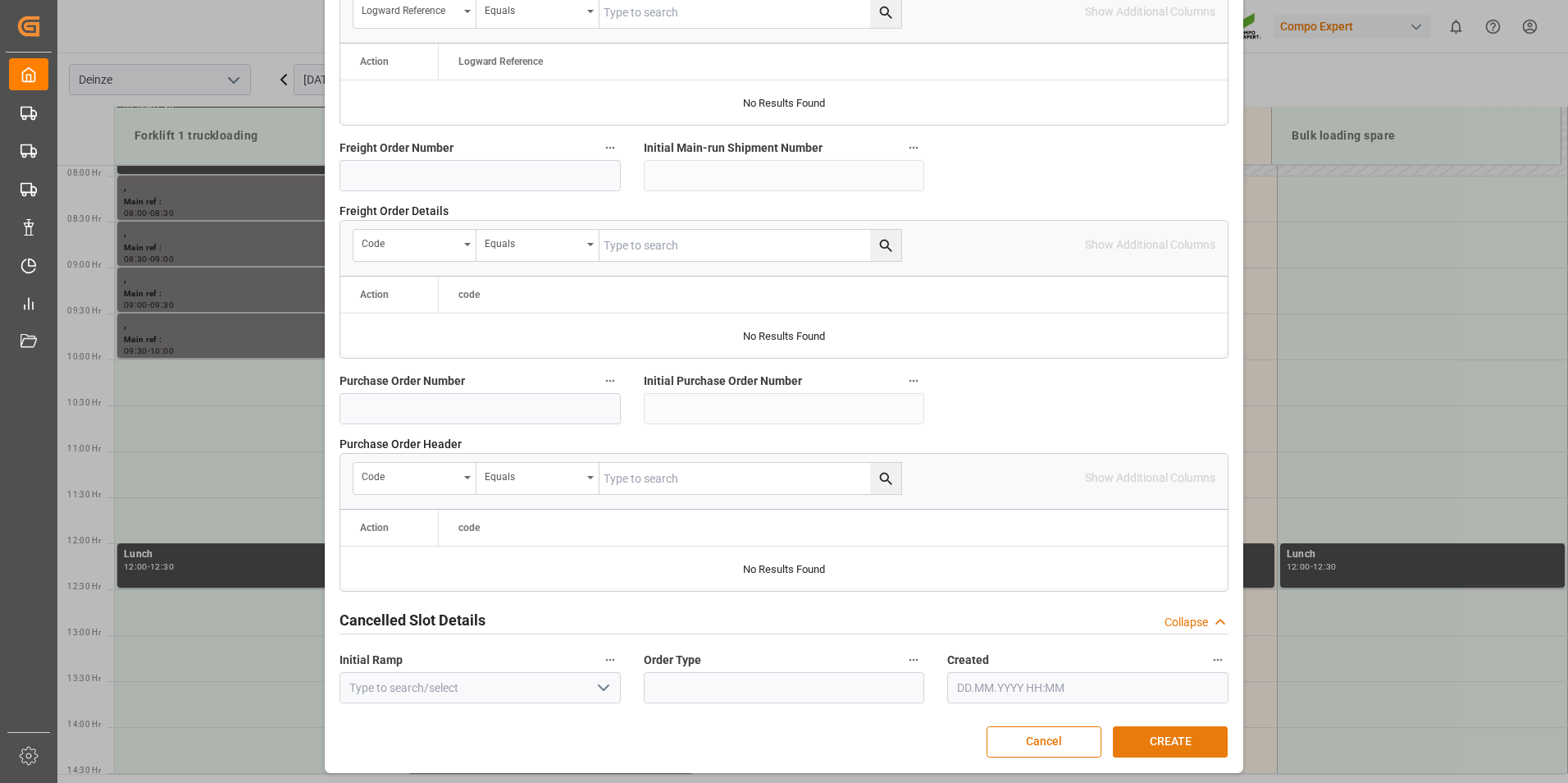
scroll to position [1495, 0]
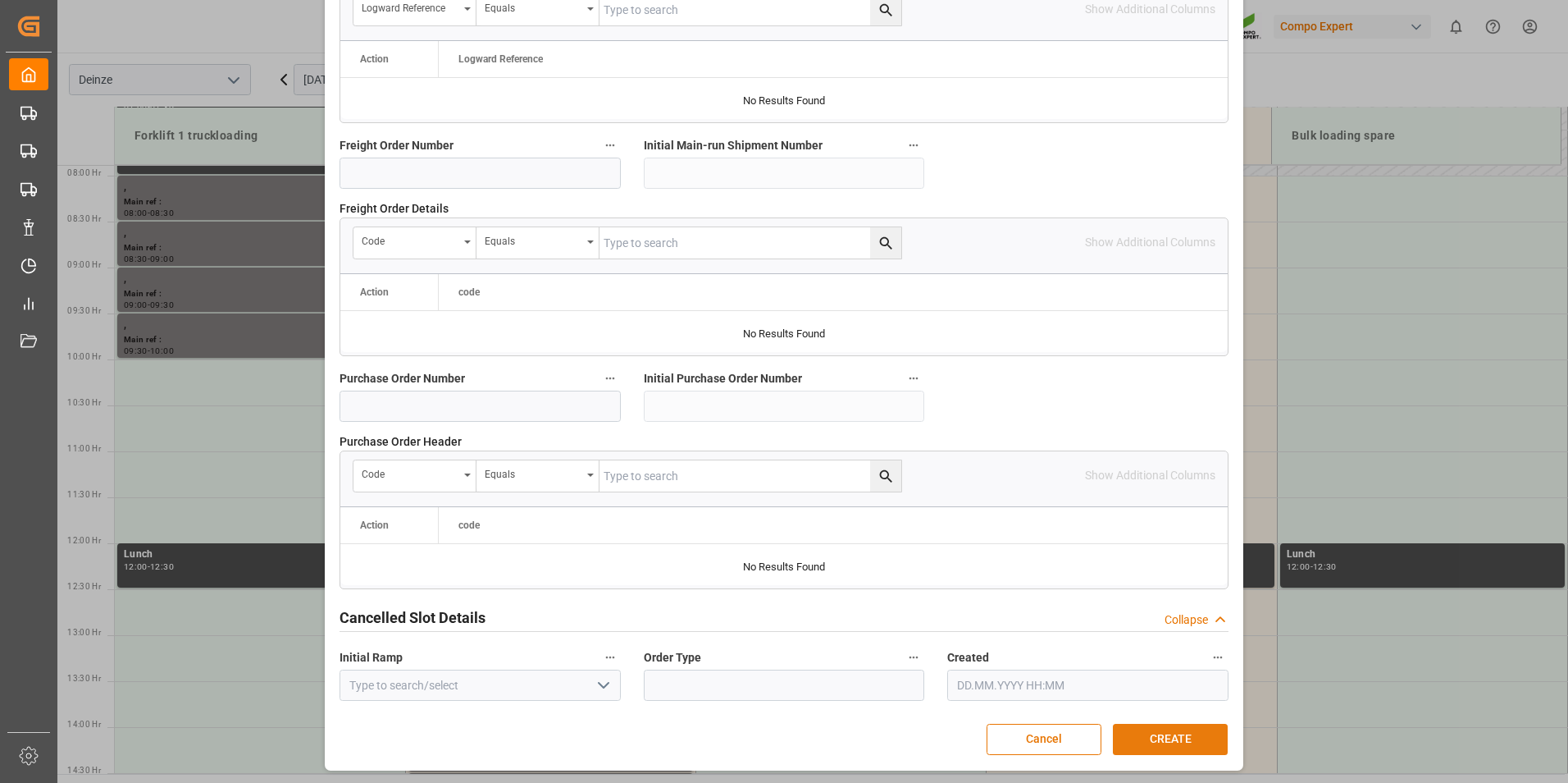
click at [1162, 733] on button "CREATE" at bounding box center [1170, 739] width 115 height 32
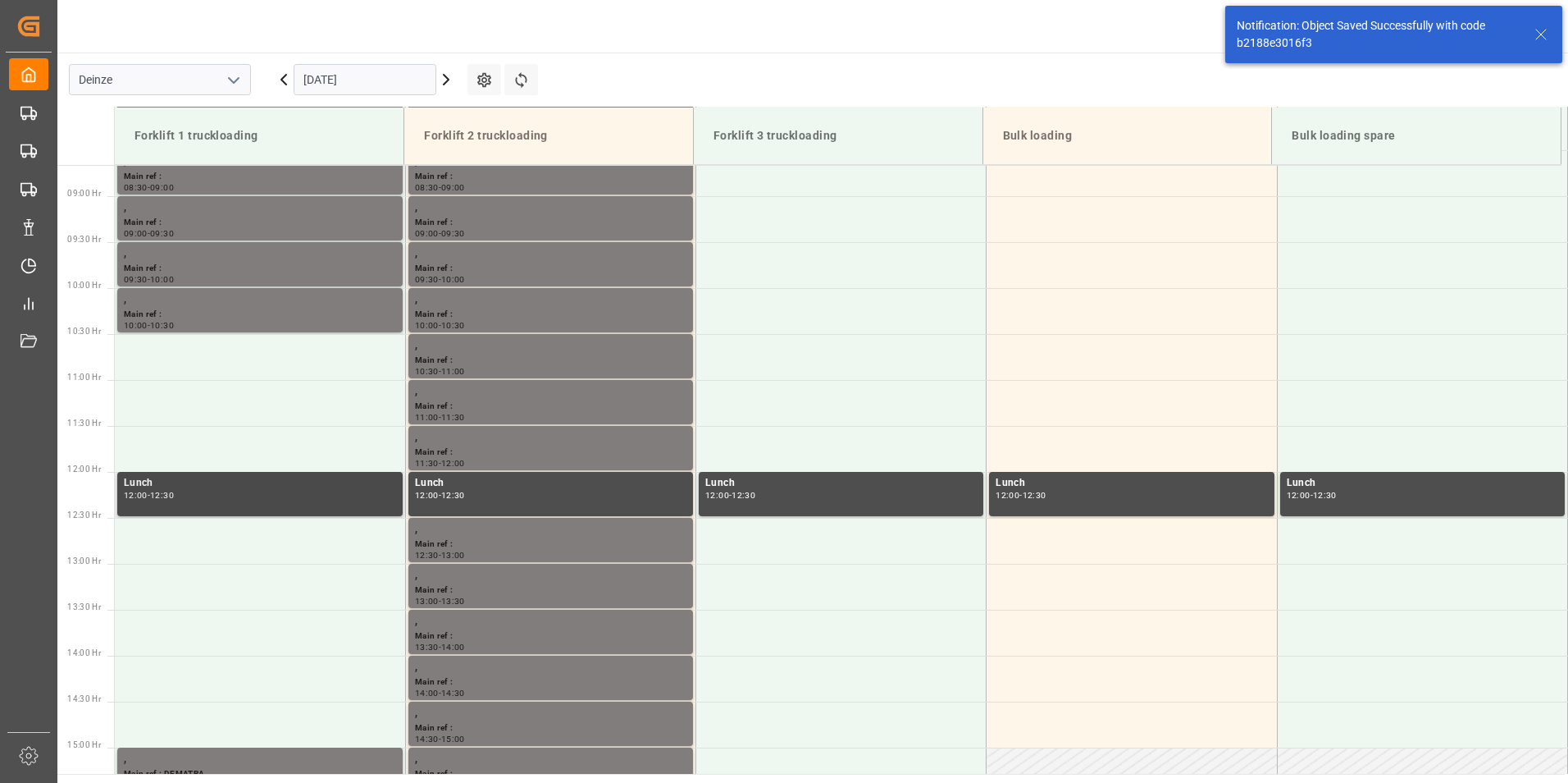
scroll to position [816, 0]
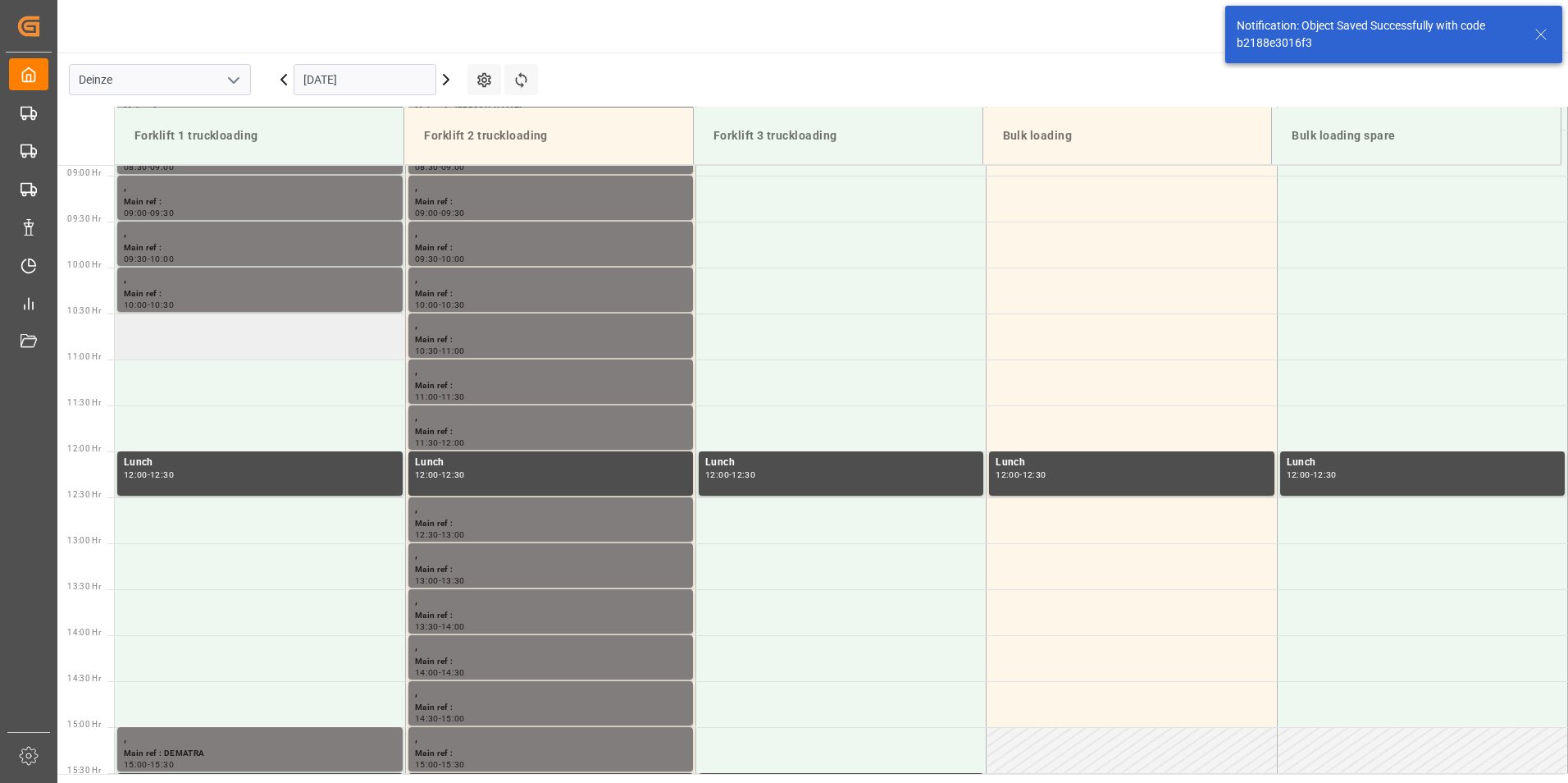
click at [201, 339] on td at bounding box center [260, 336] width 290 height 46
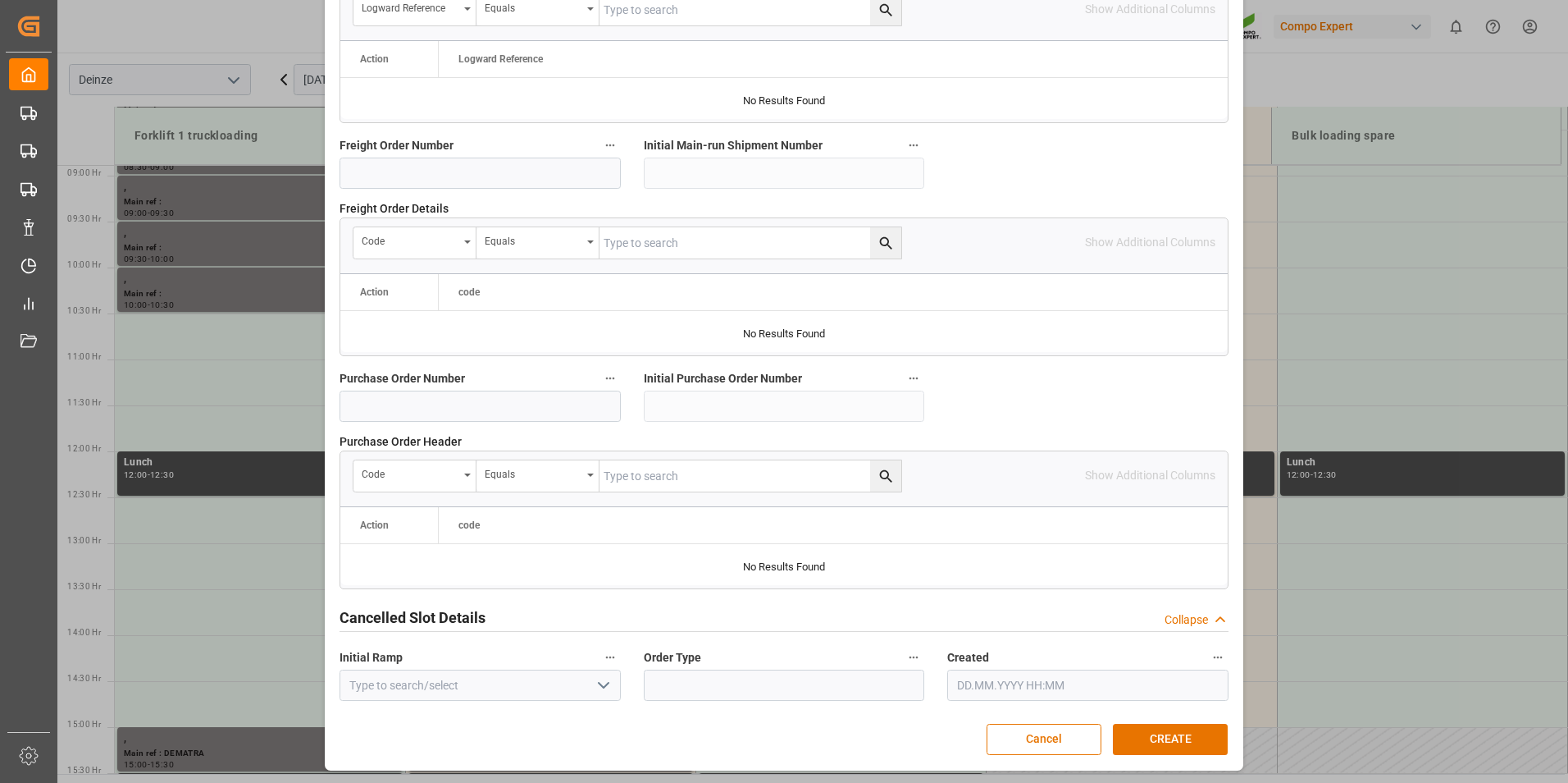
scroll to position [1495, 0]
click at [1169, 738] on button "CREATE" at bounding box center [1170, 739] width 115 height 32
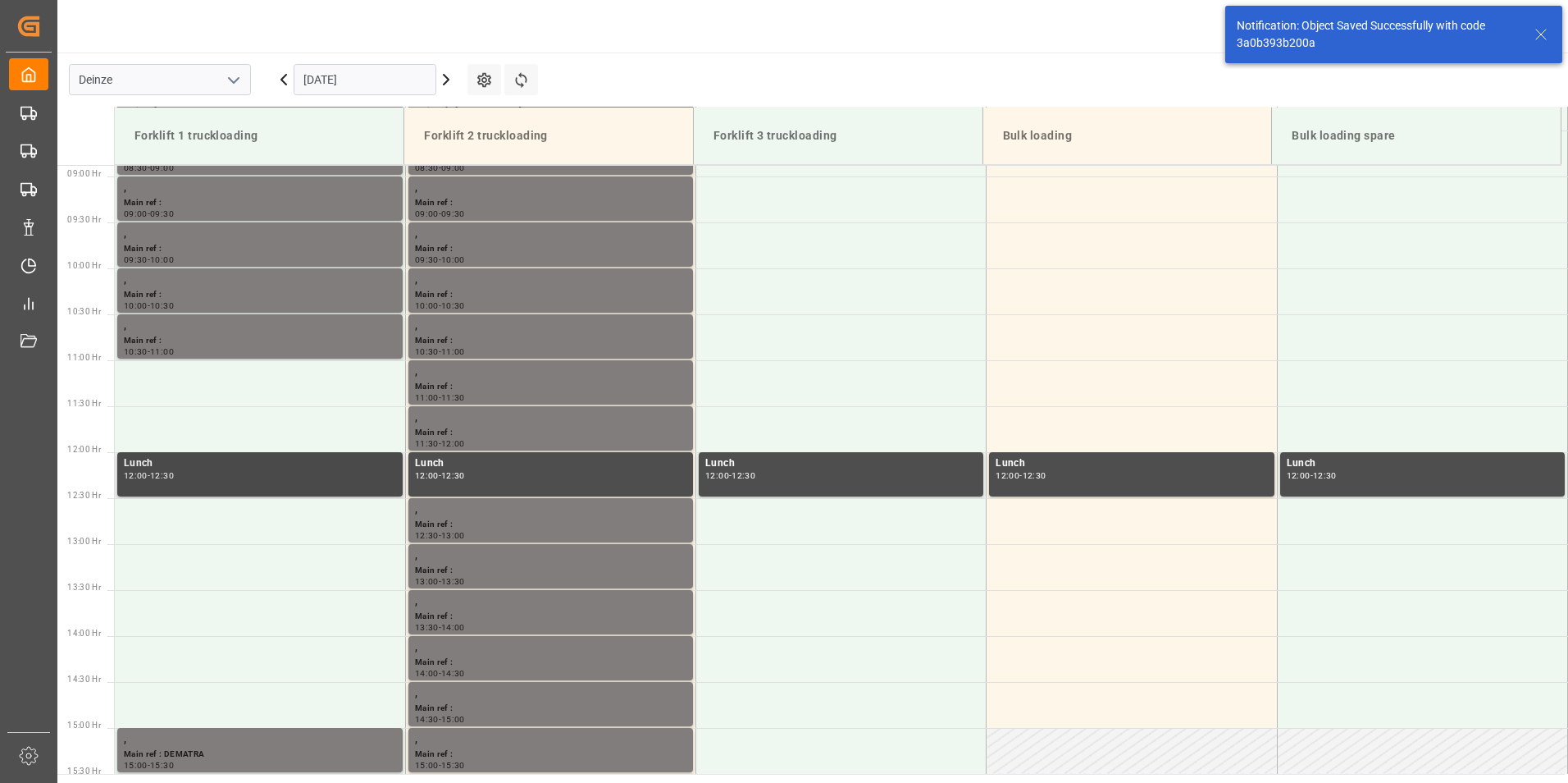
scroll to position [816, 0]
click at [240, 388] on td at bounding box center [260, 382] width 290 height 46
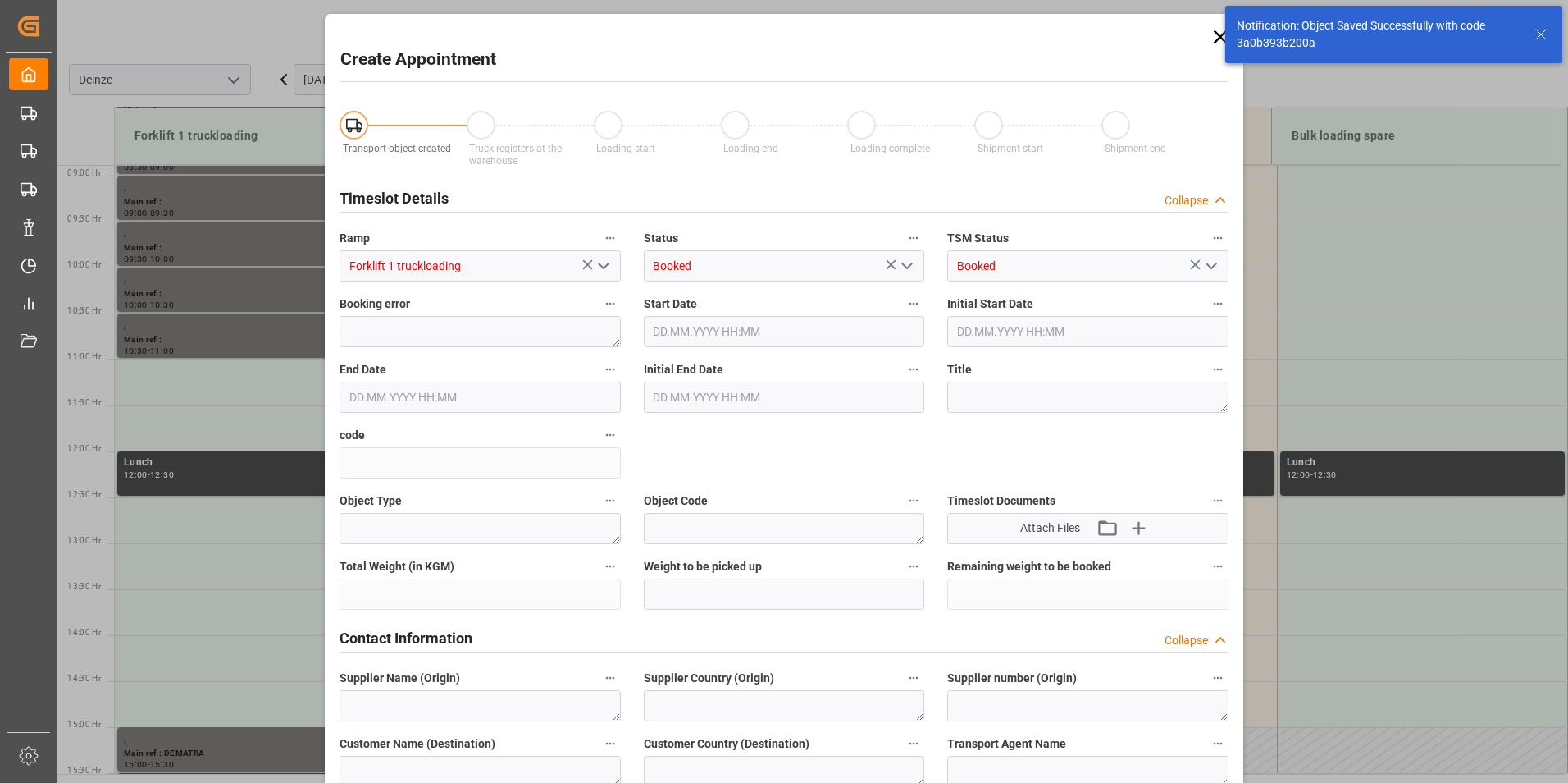
type input "10.11.2025 11:00"
type input "10.11.2025 11:30"
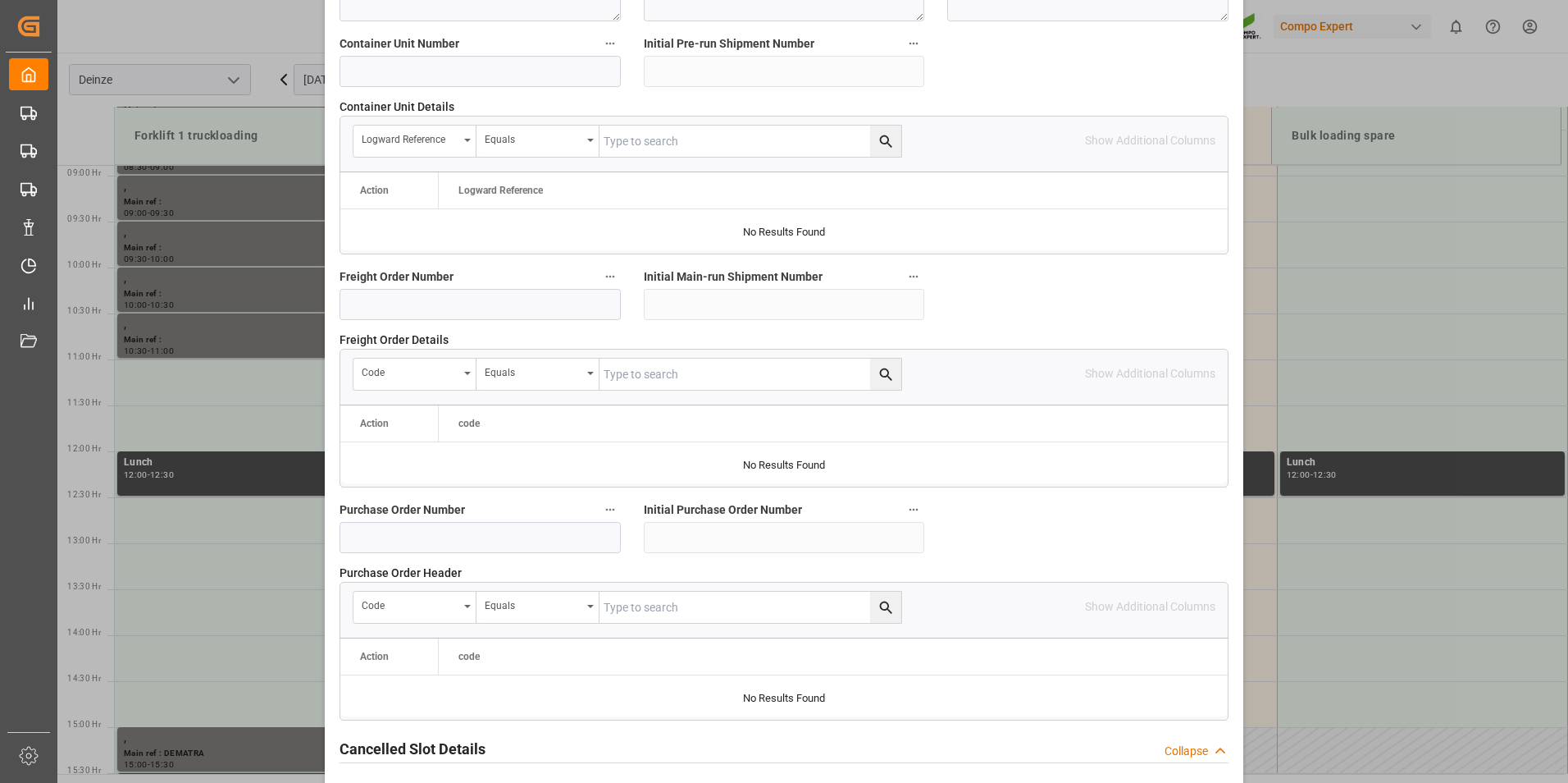
scroll to position [1495, 0]
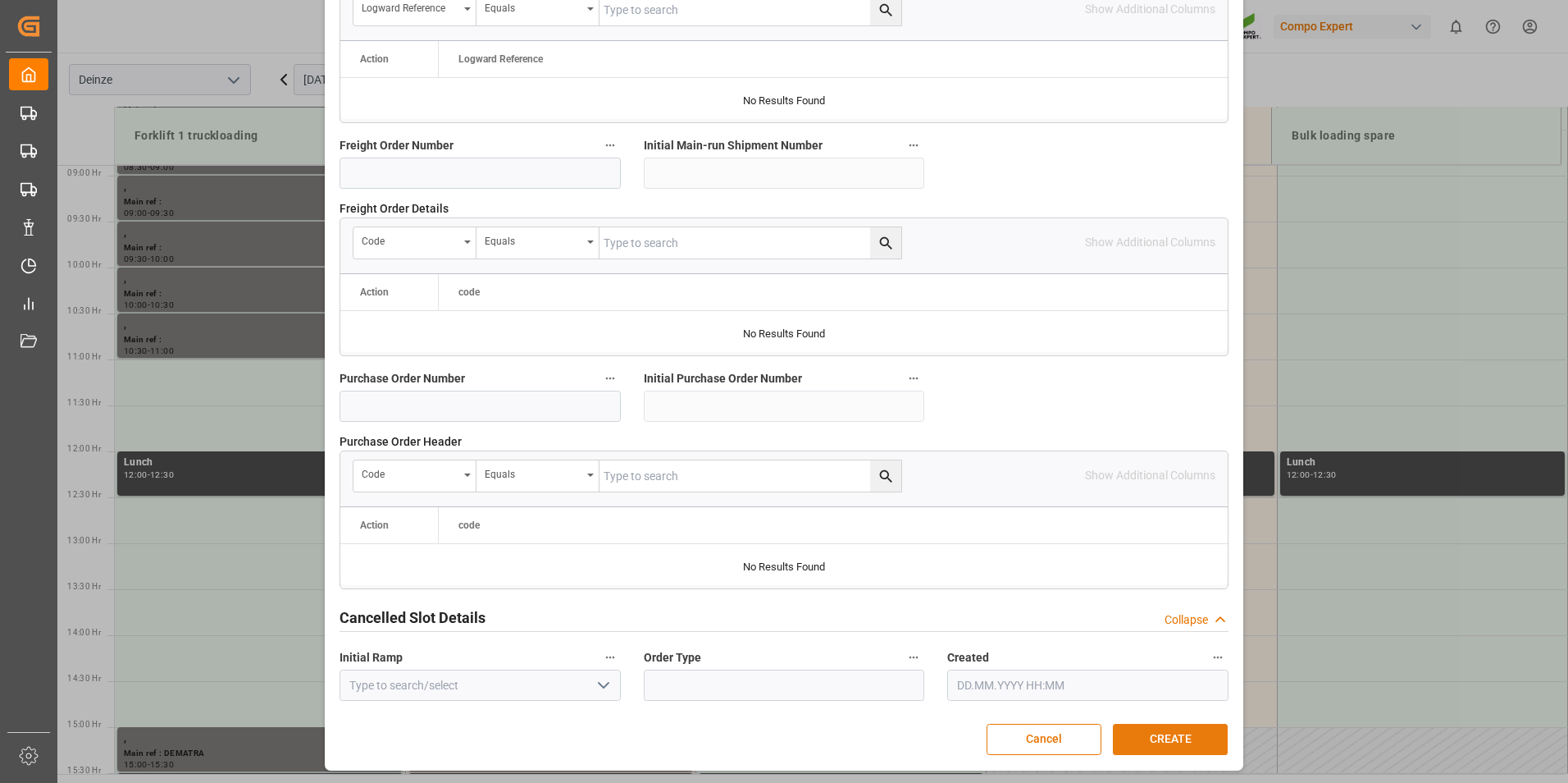
click at [1164, 728] on button "CREATE" at bounding box center [1170, 739] width 115 height 32
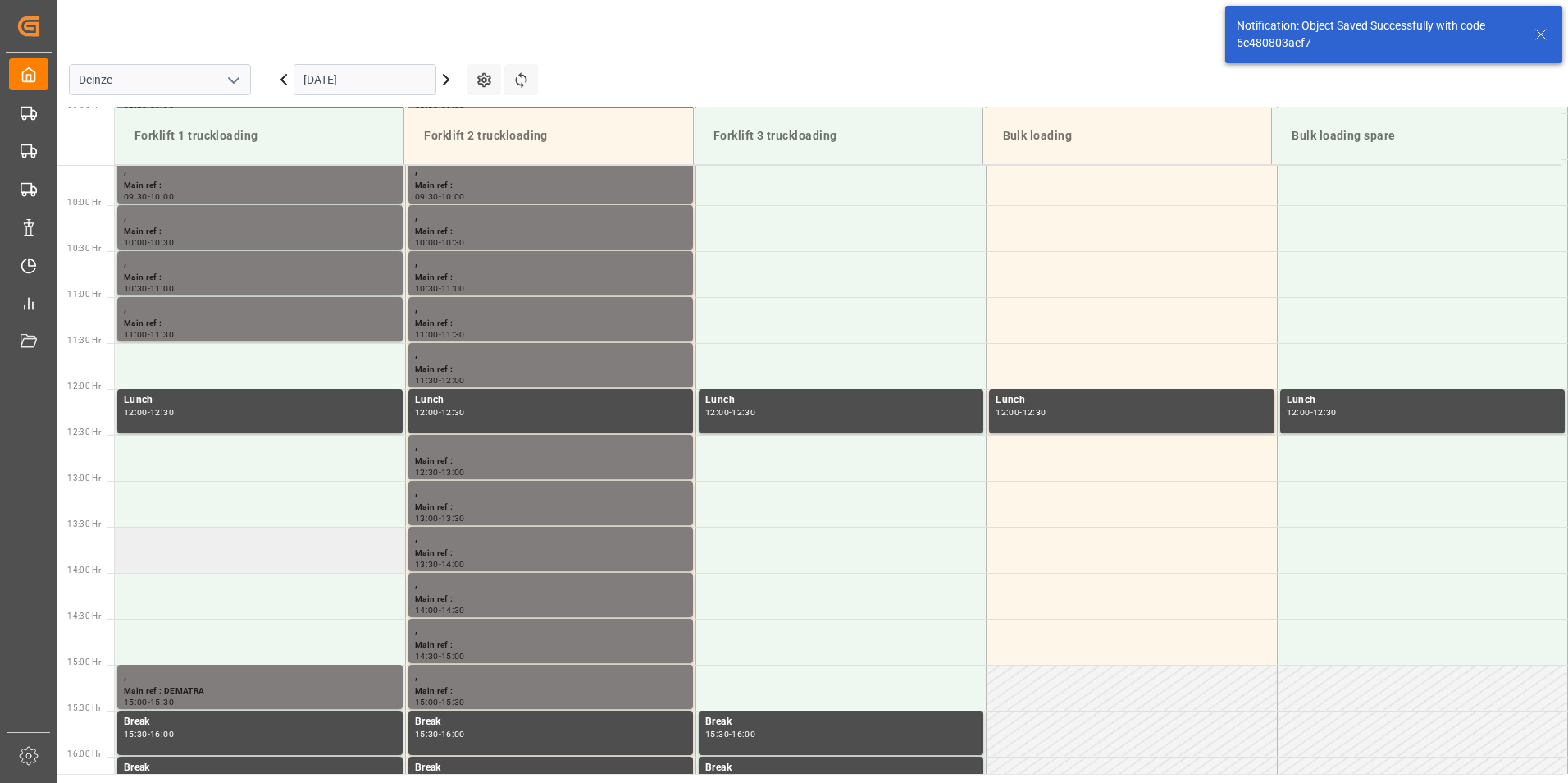
scroll to position [908, 0]
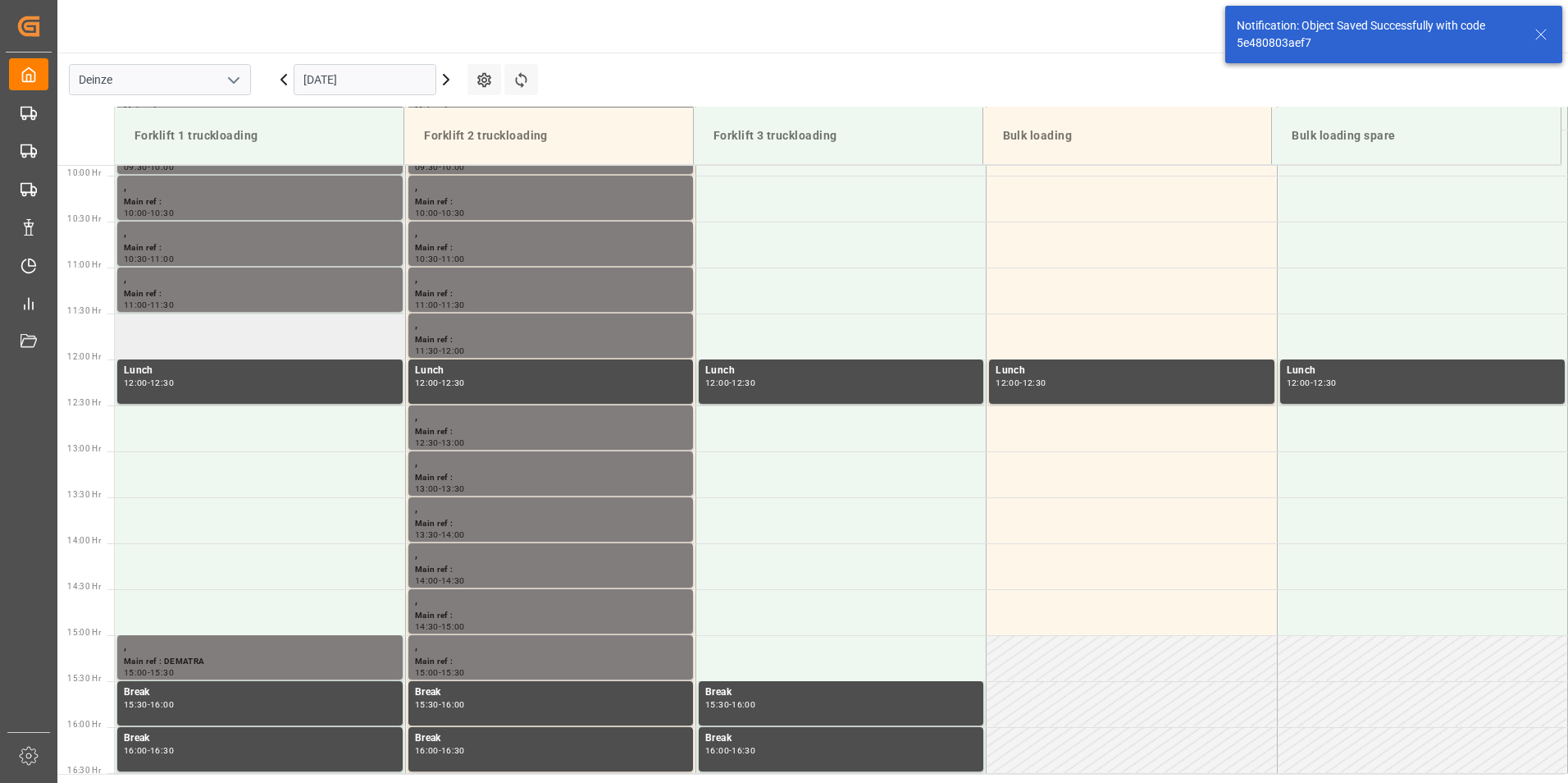
click at [196, 338] on td at bounding box center [260, 336] width 290 height 46
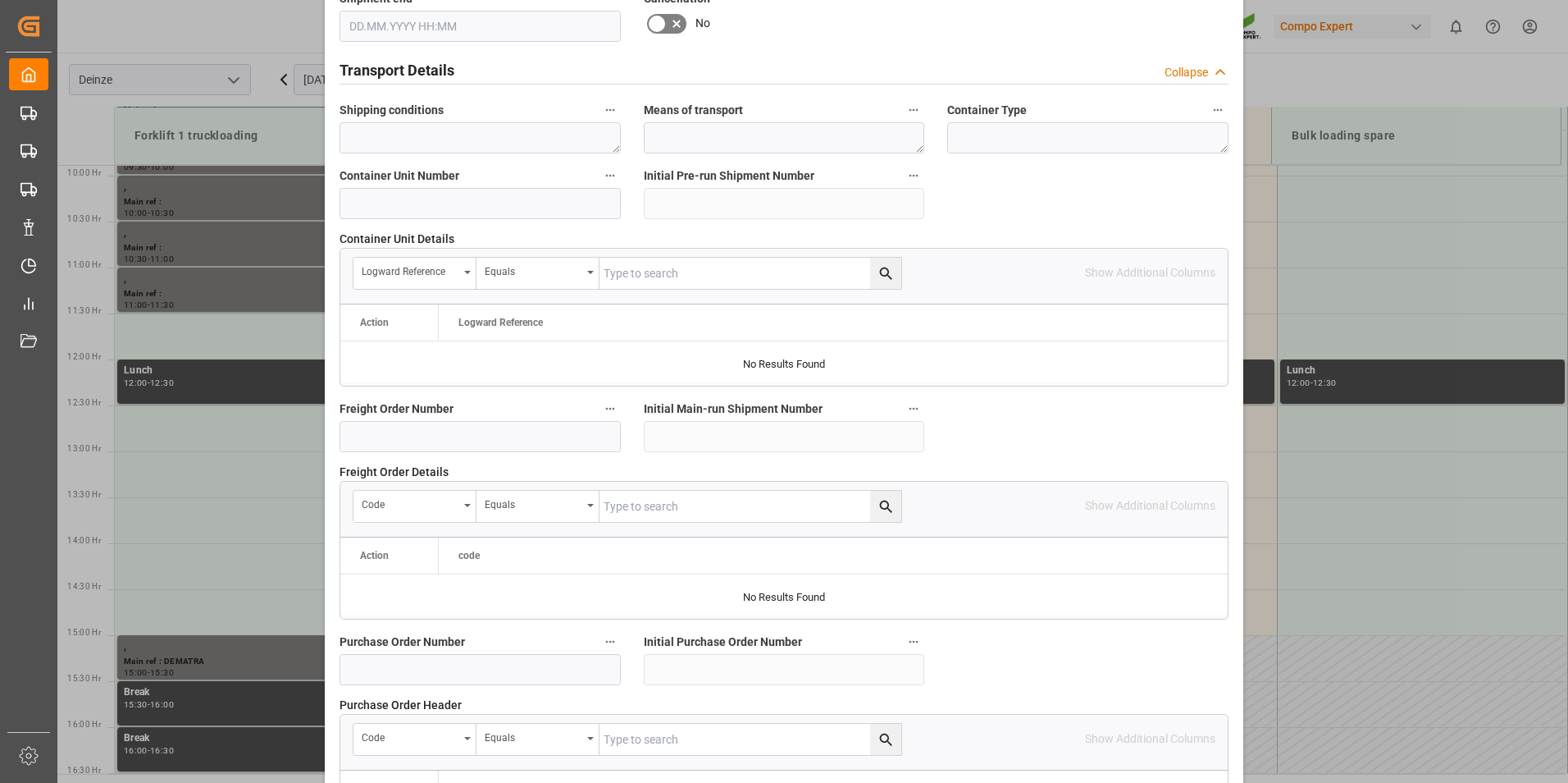
scroll to position [1495, 0]
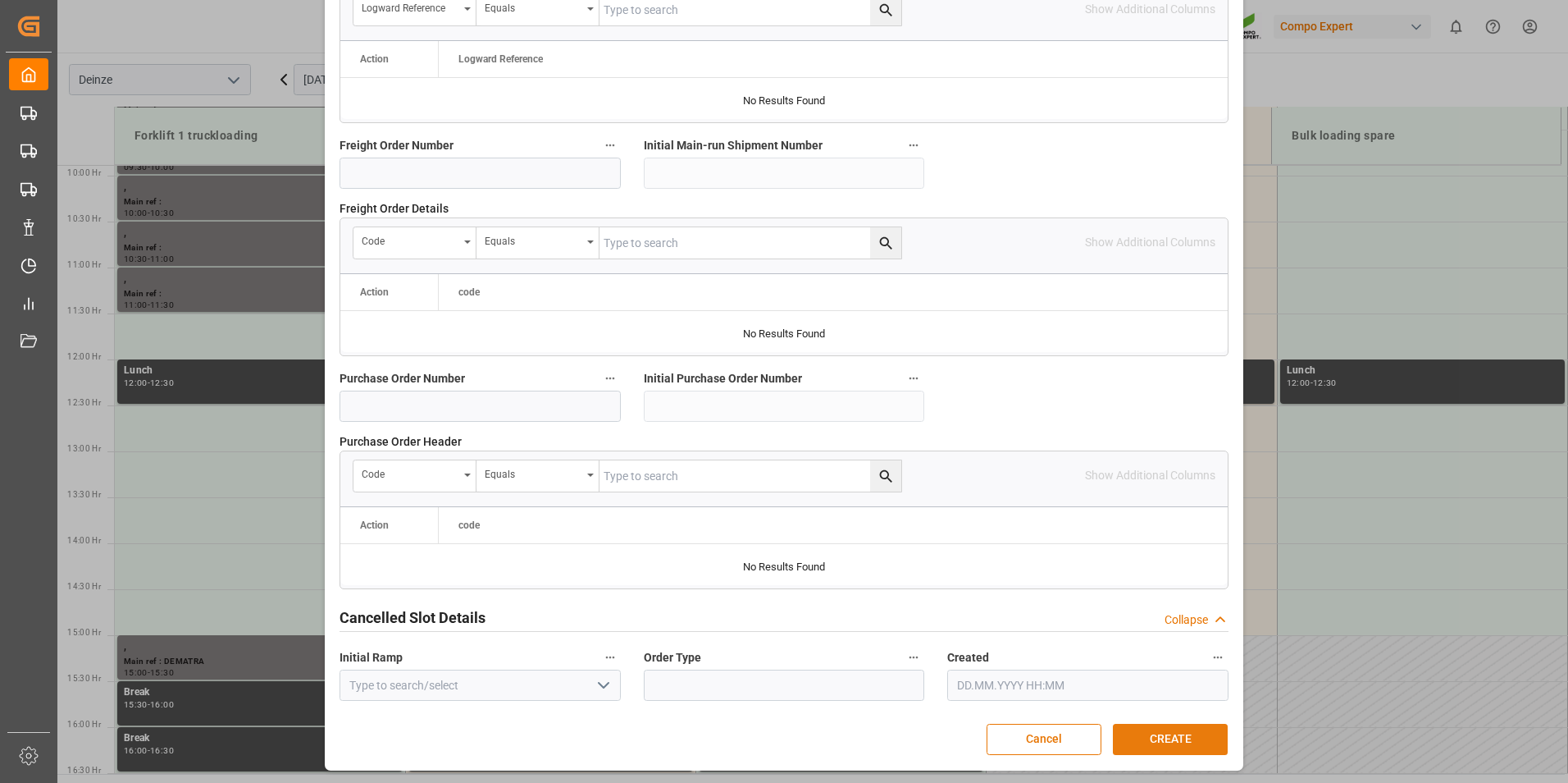
click at [1141, 737] on button "CREATE" at bounding box center [1170, 739] width 115 height 32
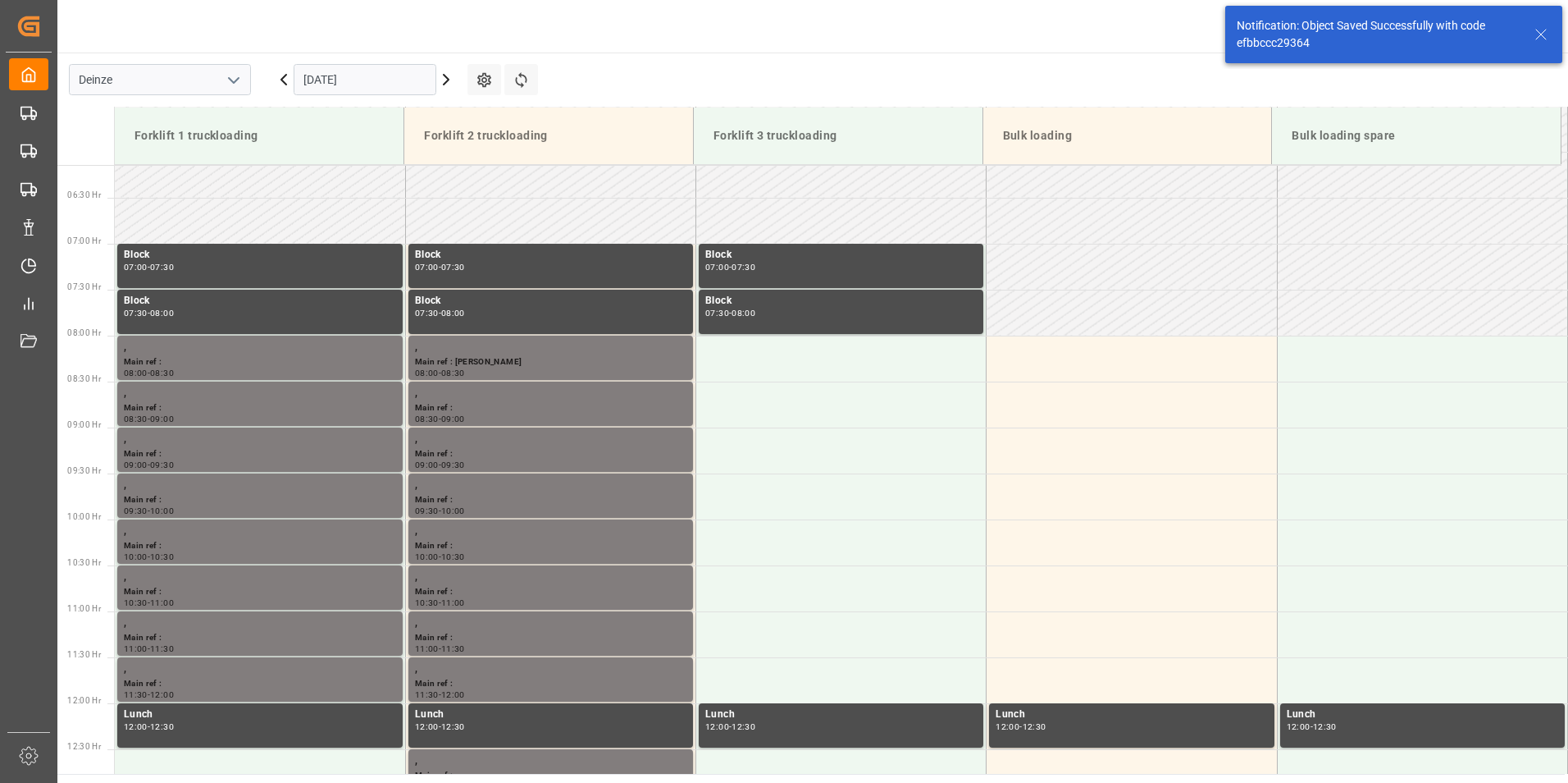
scroll to position [908, 0]
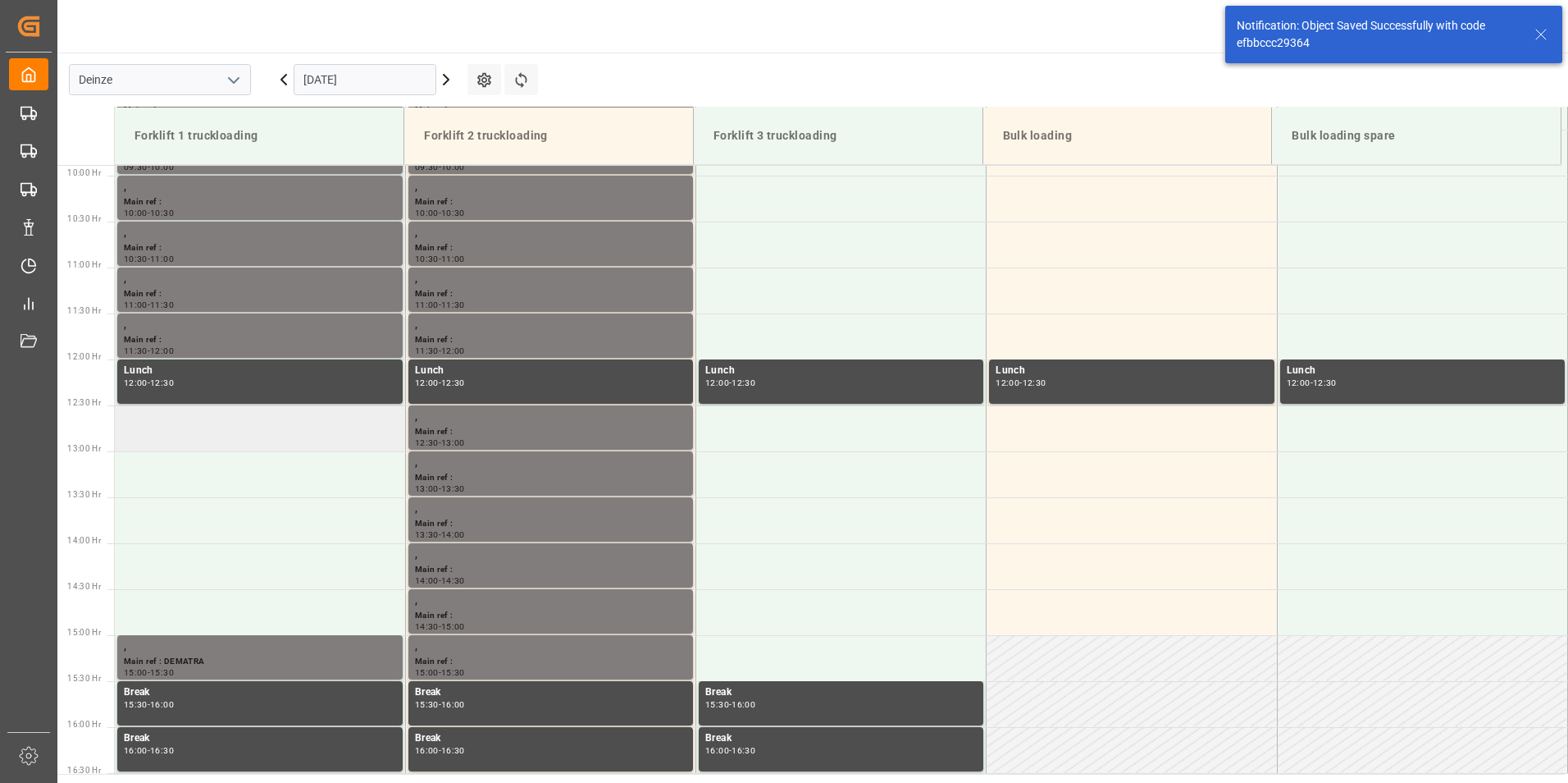
click at [178, 432] on td at bounding box center [260, 428] width 290 height 46
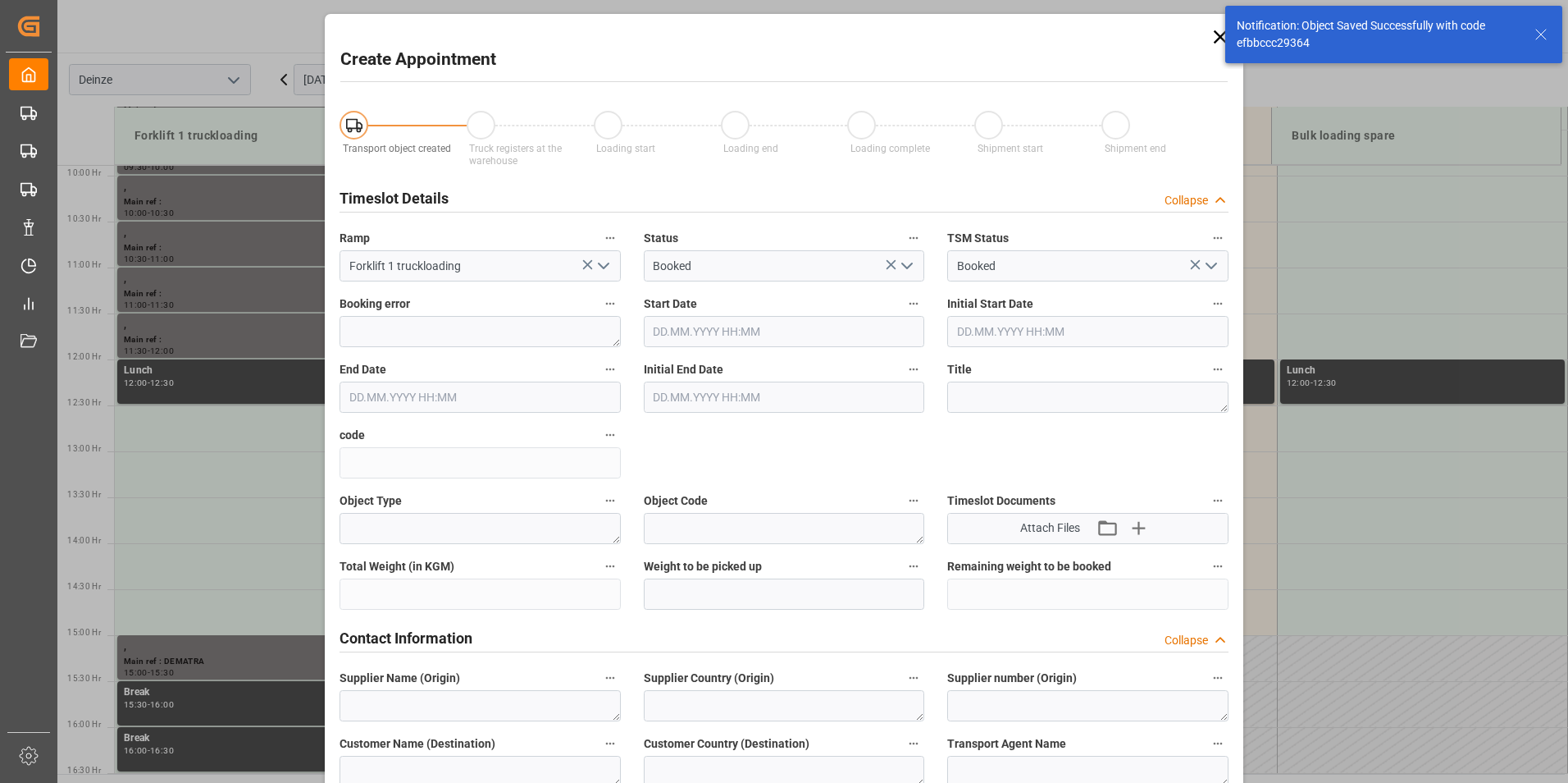
type input "10.11.2025 12:30"
type input "10.11.2025 13:00"
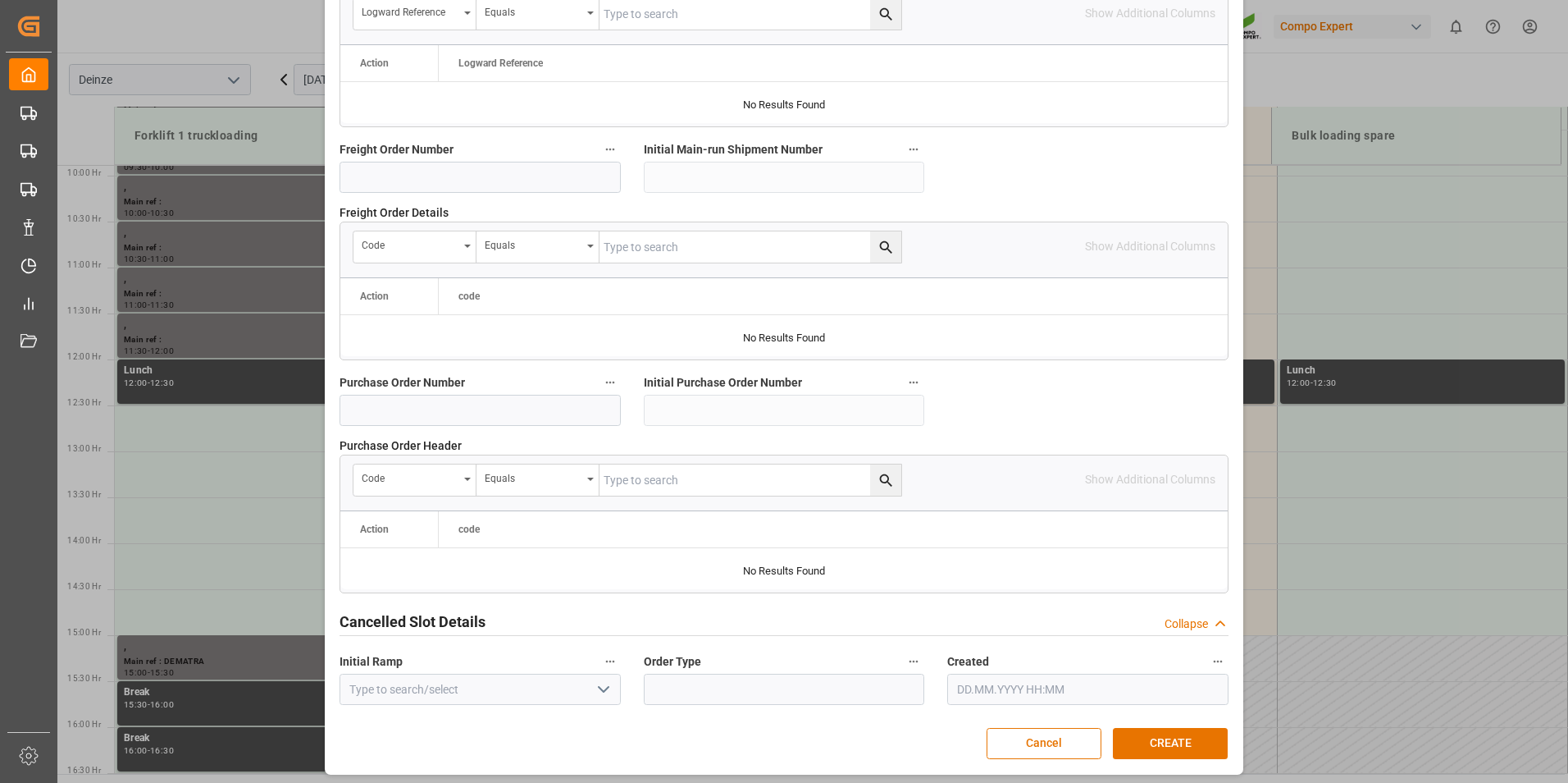
scroll to position [1495, 0]
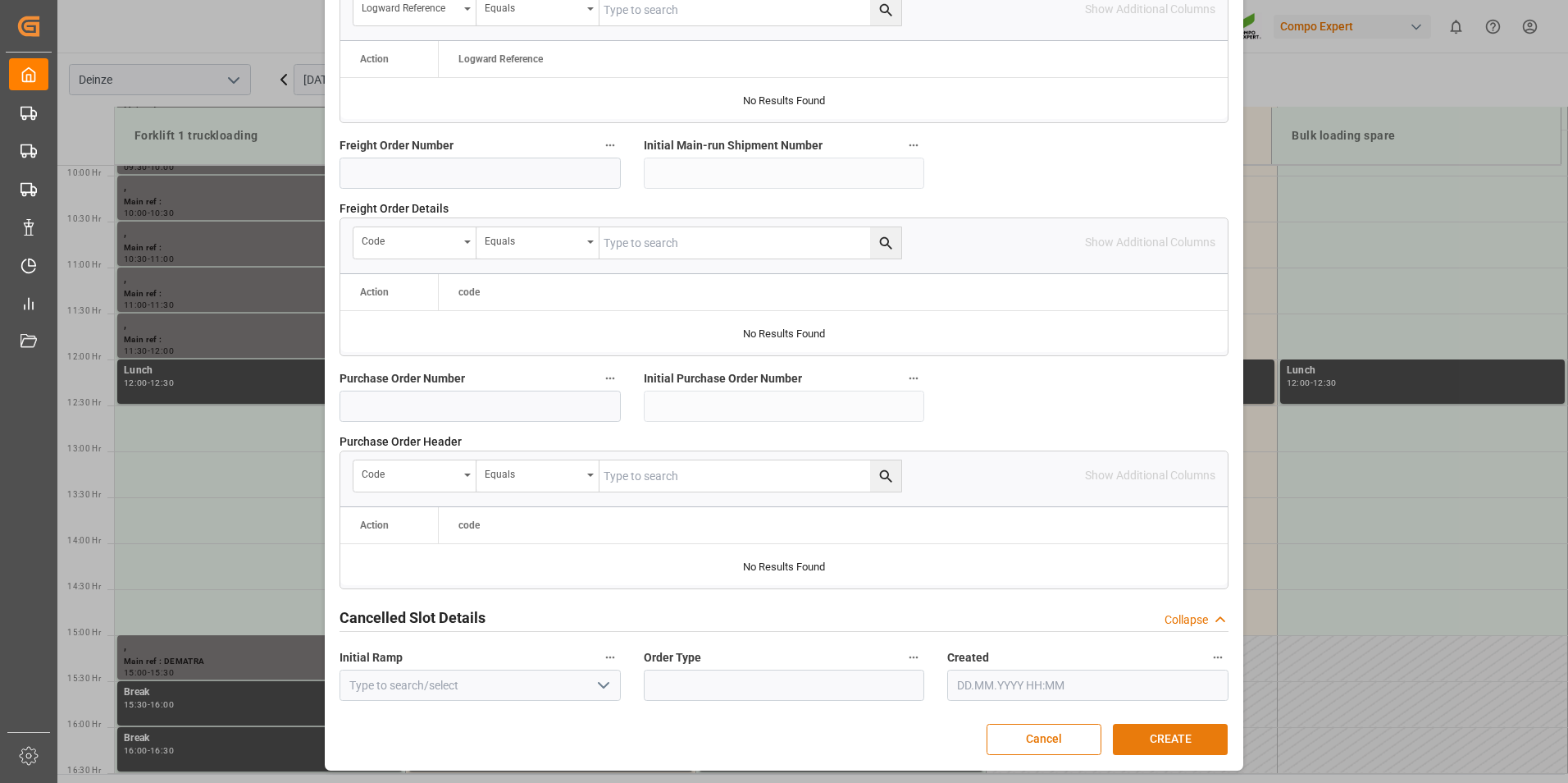
click at [1162, 735] on button "CREATE" at bounding box center [1170, 739] width 115 height 32
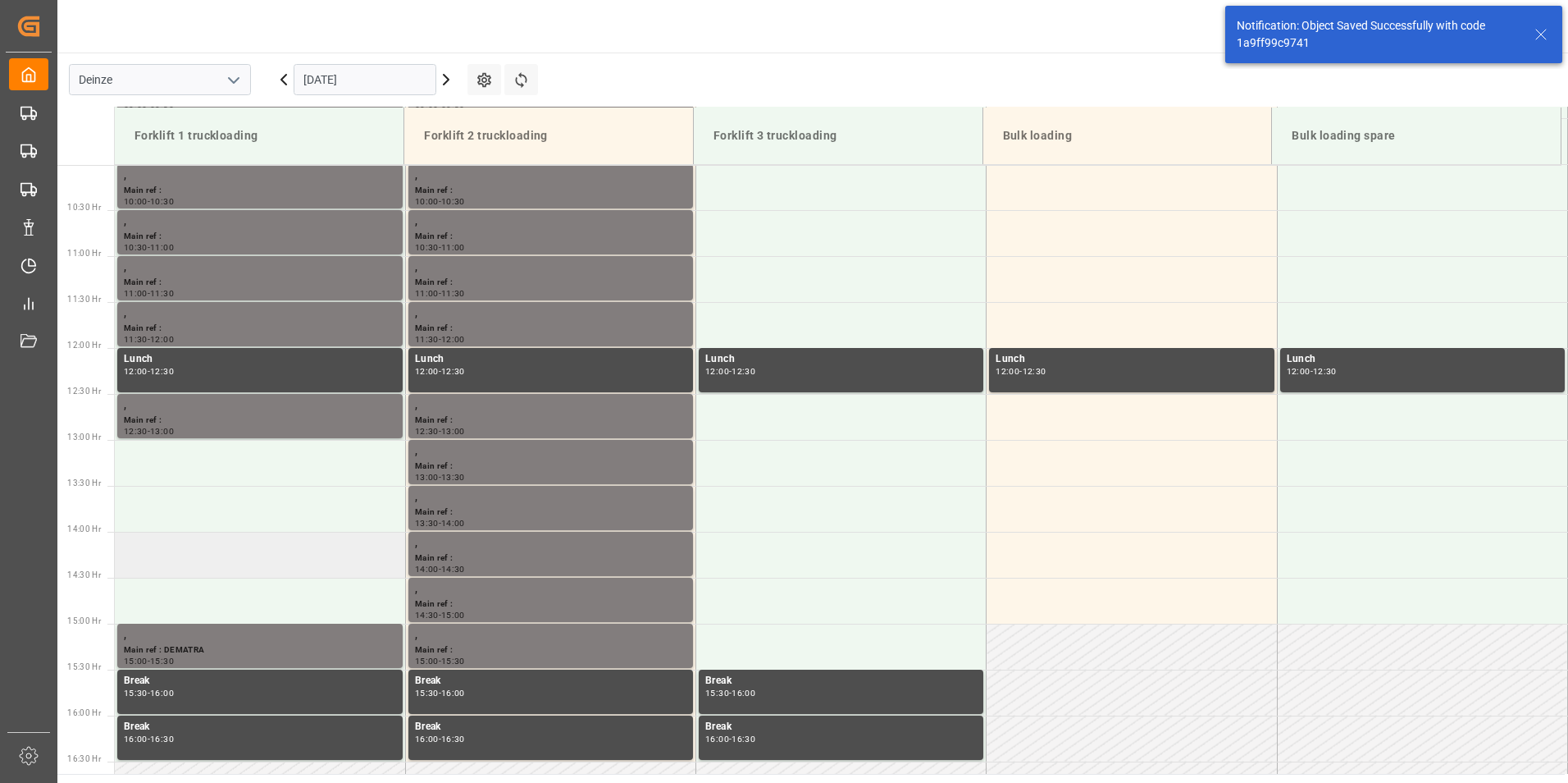
scroll to position [1000, 0]
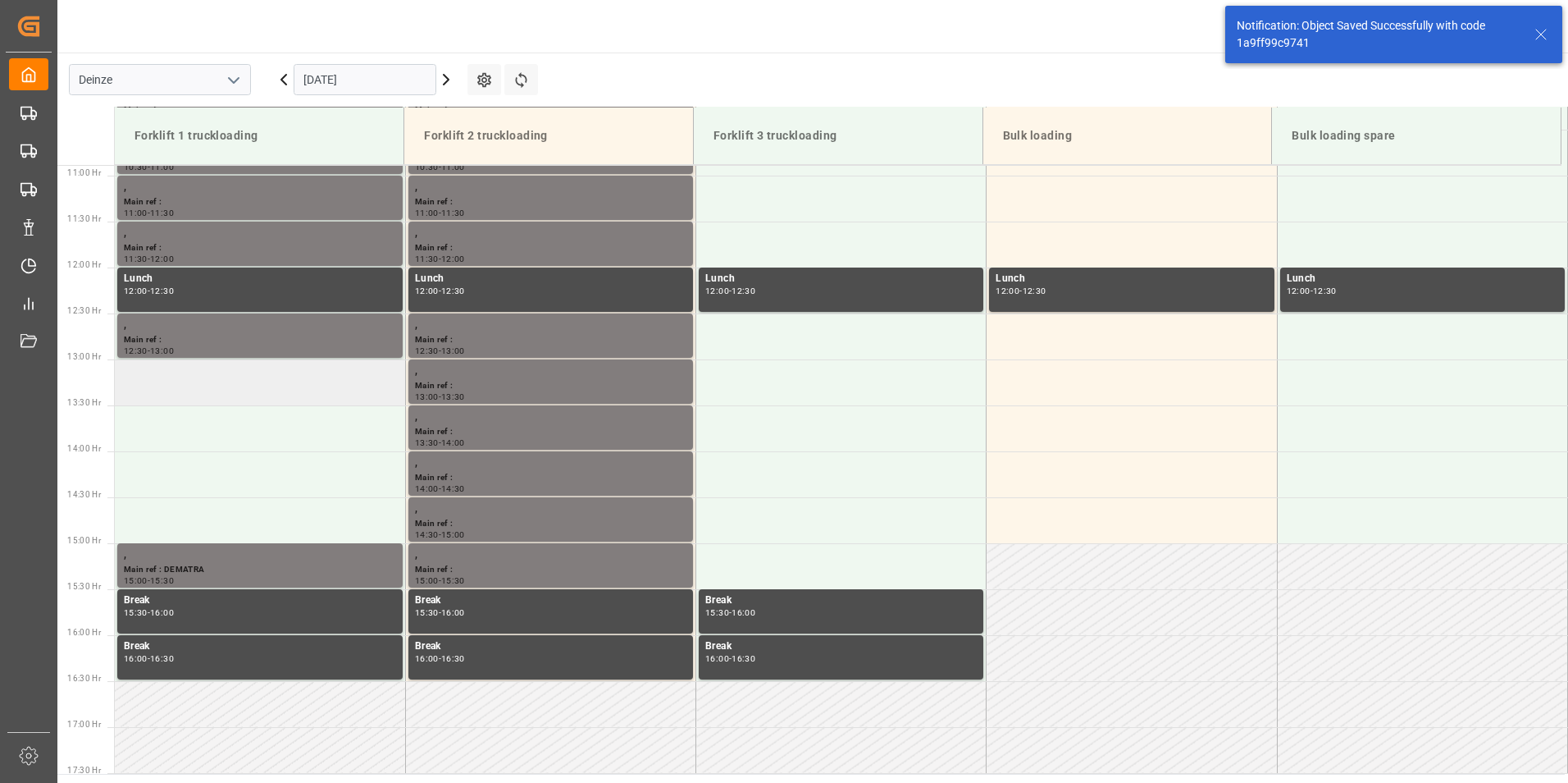
click at [196, 386] on td at bounding box center [260, 382] width 290 height 46
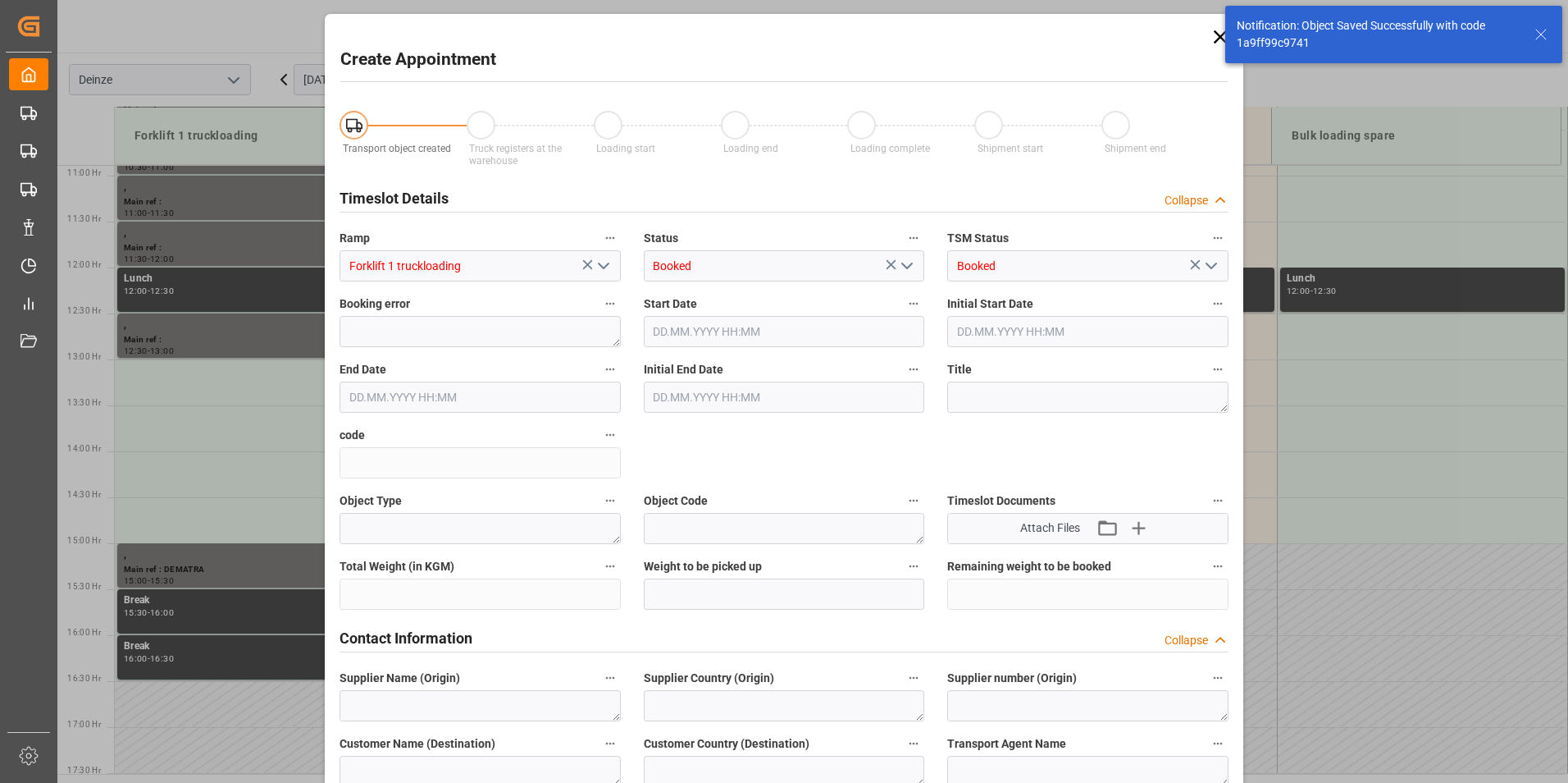
type input "10.11.2025 13:00"
type input "10.11.2025 13:30"
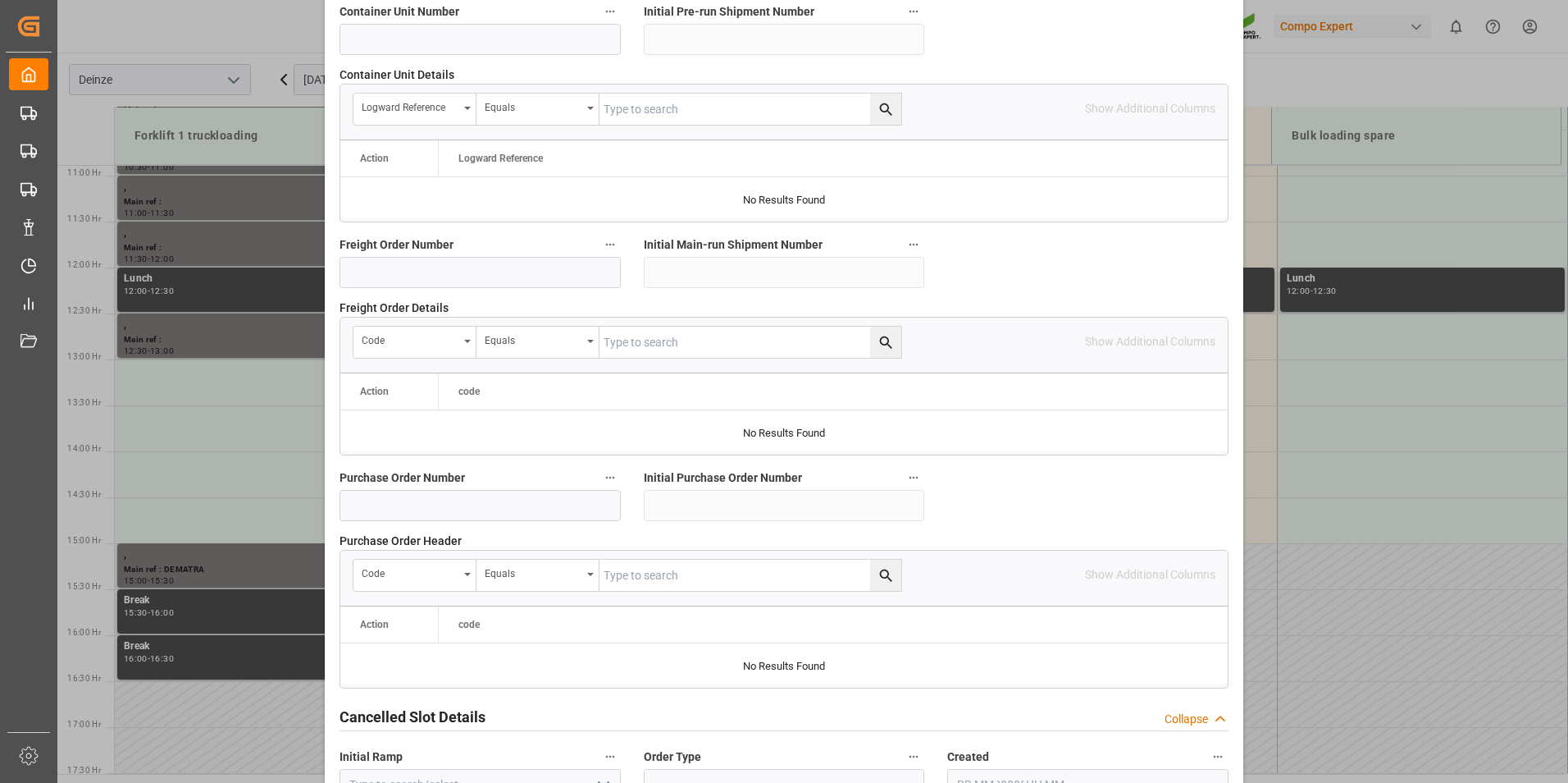
scroll to position [1495, 0]
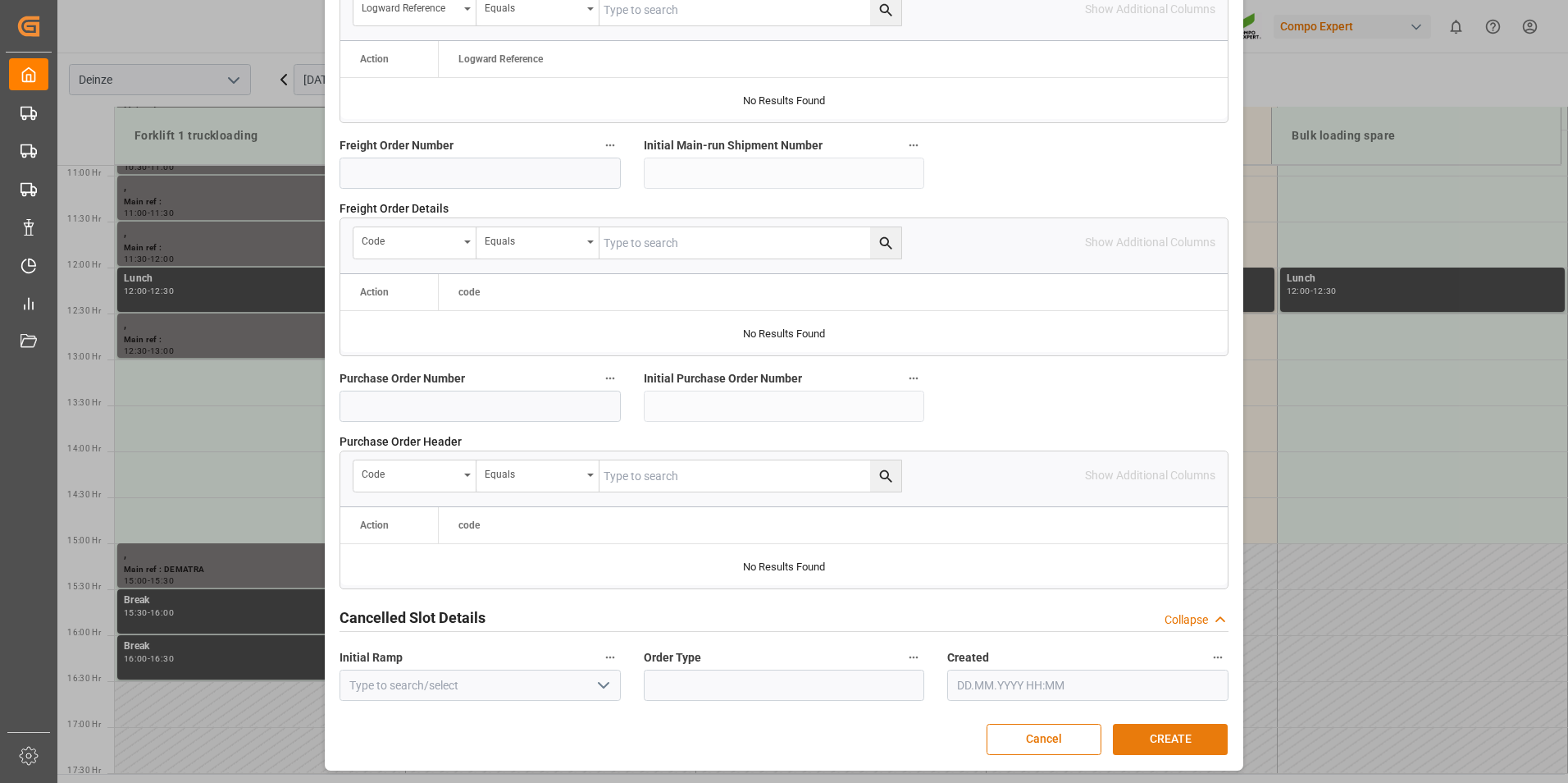
click at [1153, 739] on button "CREATE" at bounding box center [1170, 739] width 115 height 32
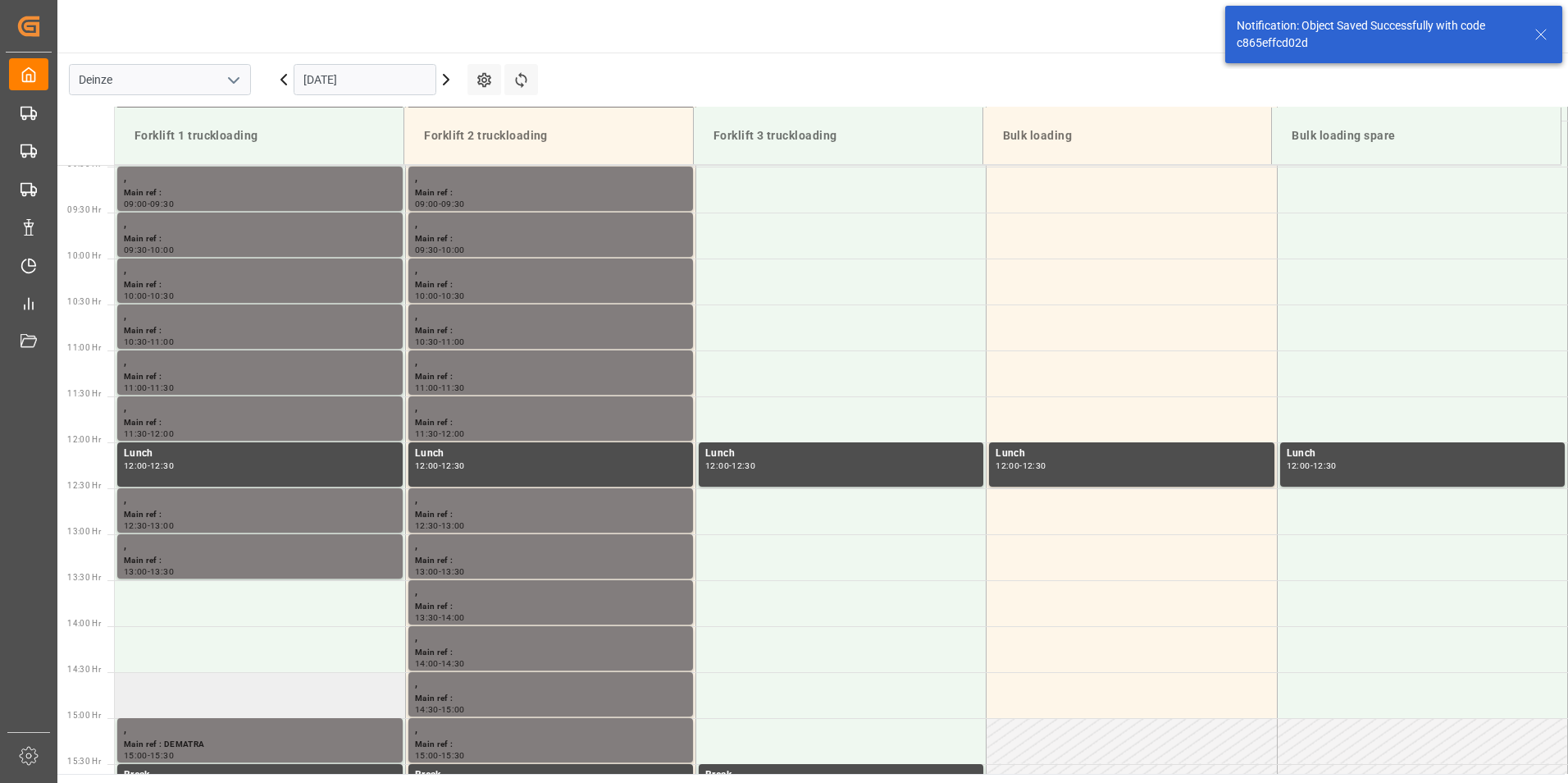
scroll to position [1092, 0]
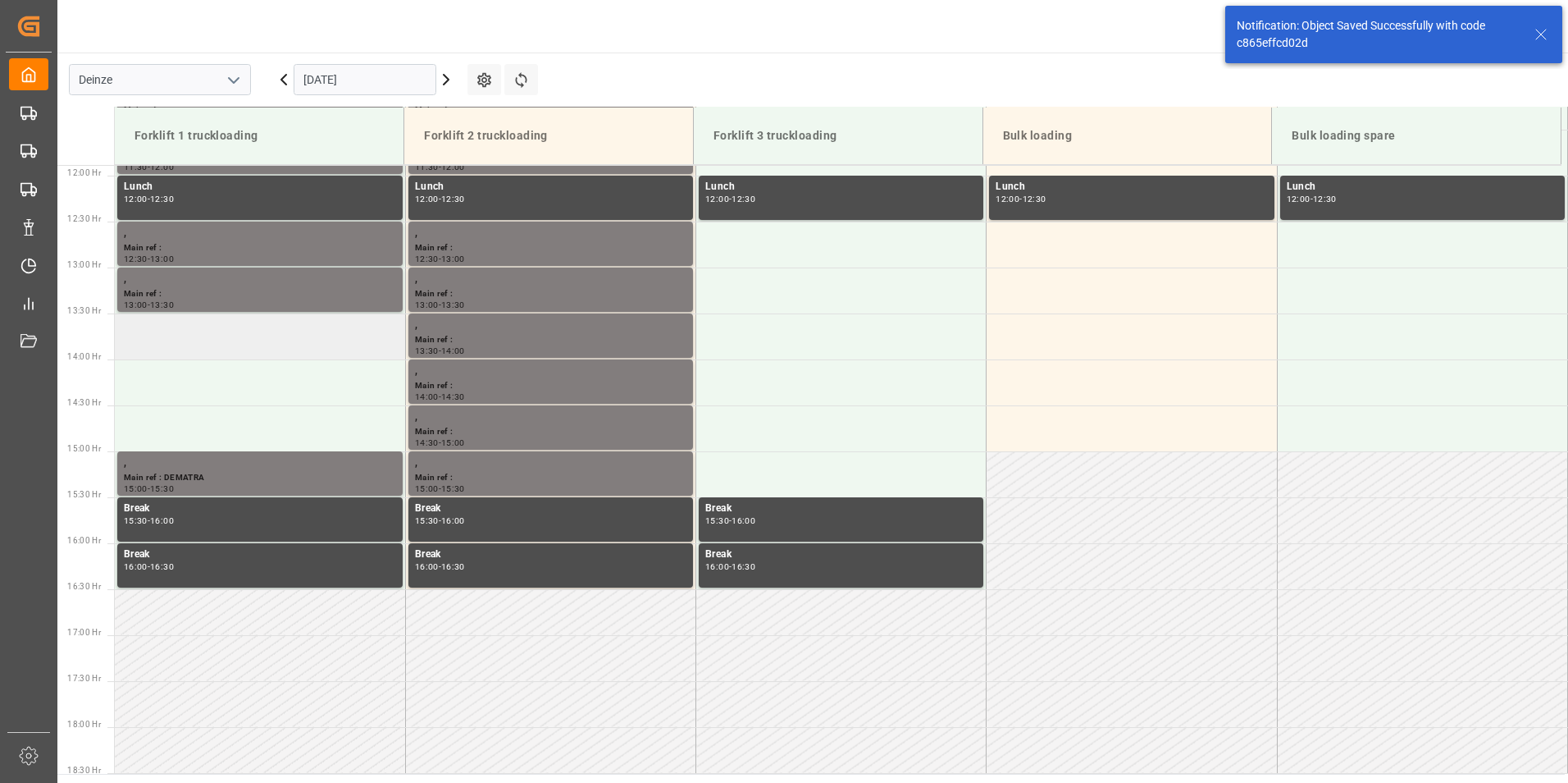
click at [162, 347] on td at bounding box center [260, 336] width 290 height 46
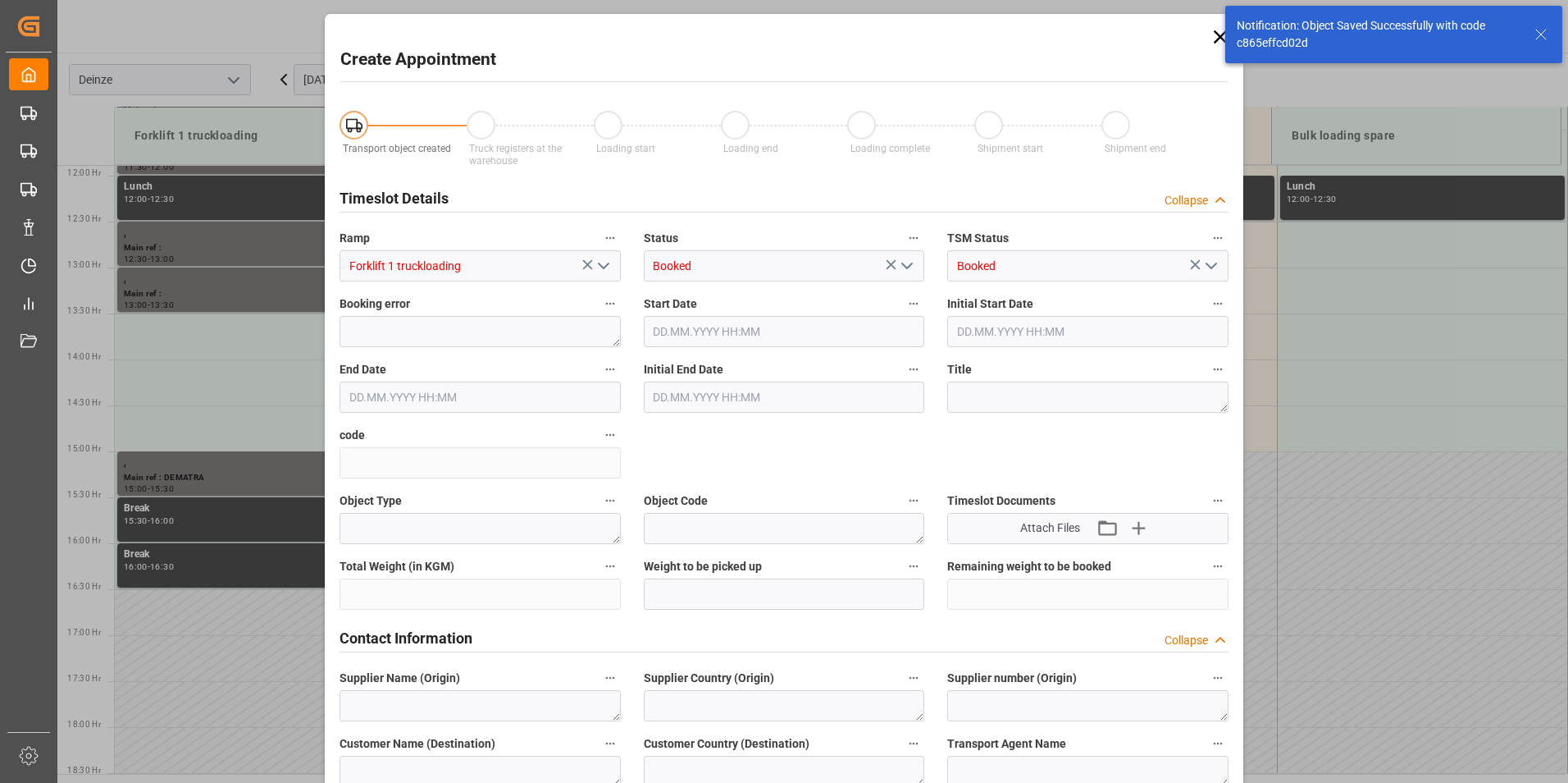
type input "10.11.2025 13:30"
type input "10.11.2025 14:00"
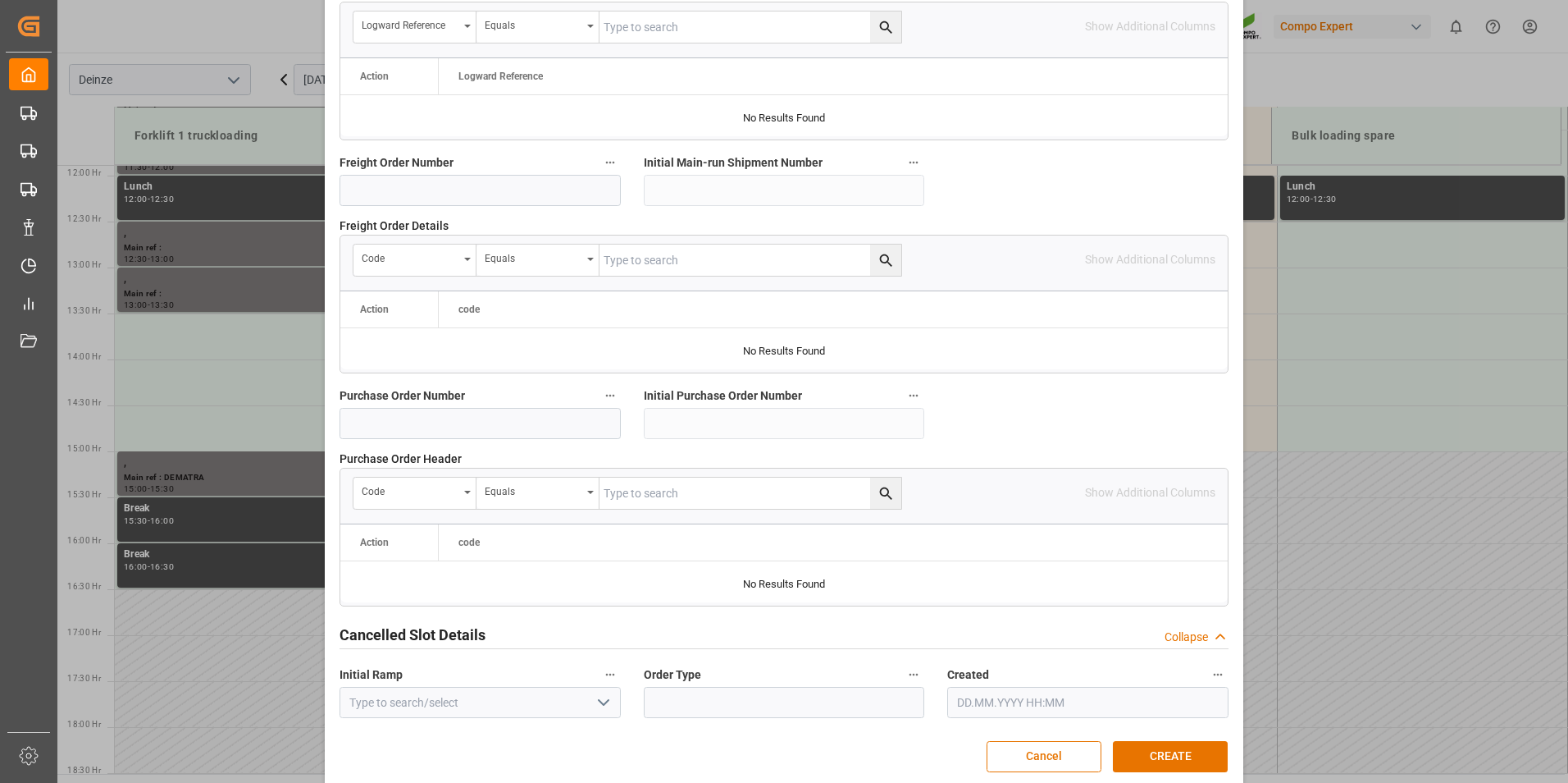
scroll to position [1495, 0]
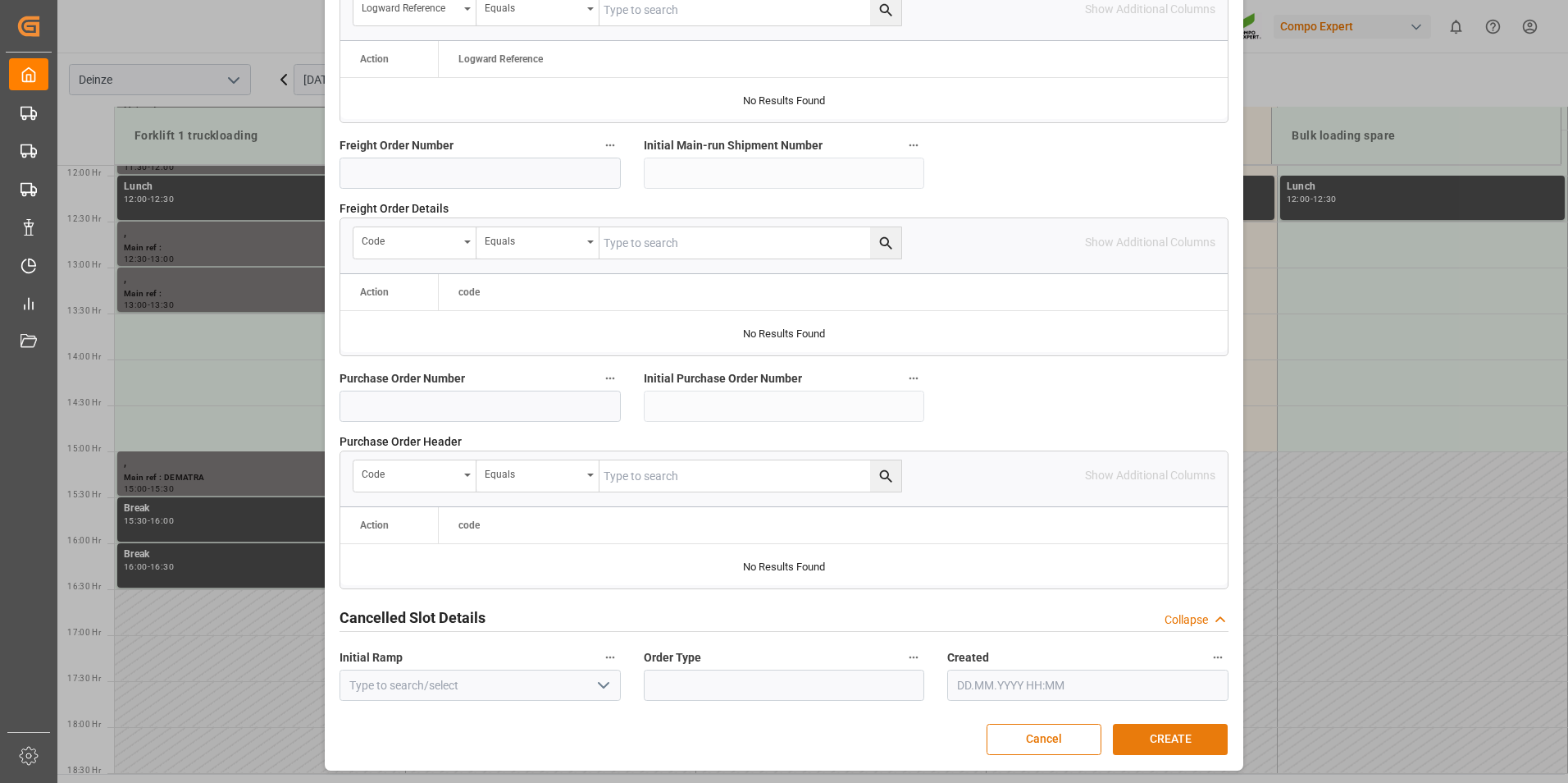
click at [1152, 741] on button "CREATE" at bounding box center [1170, 739] width 115 height 32
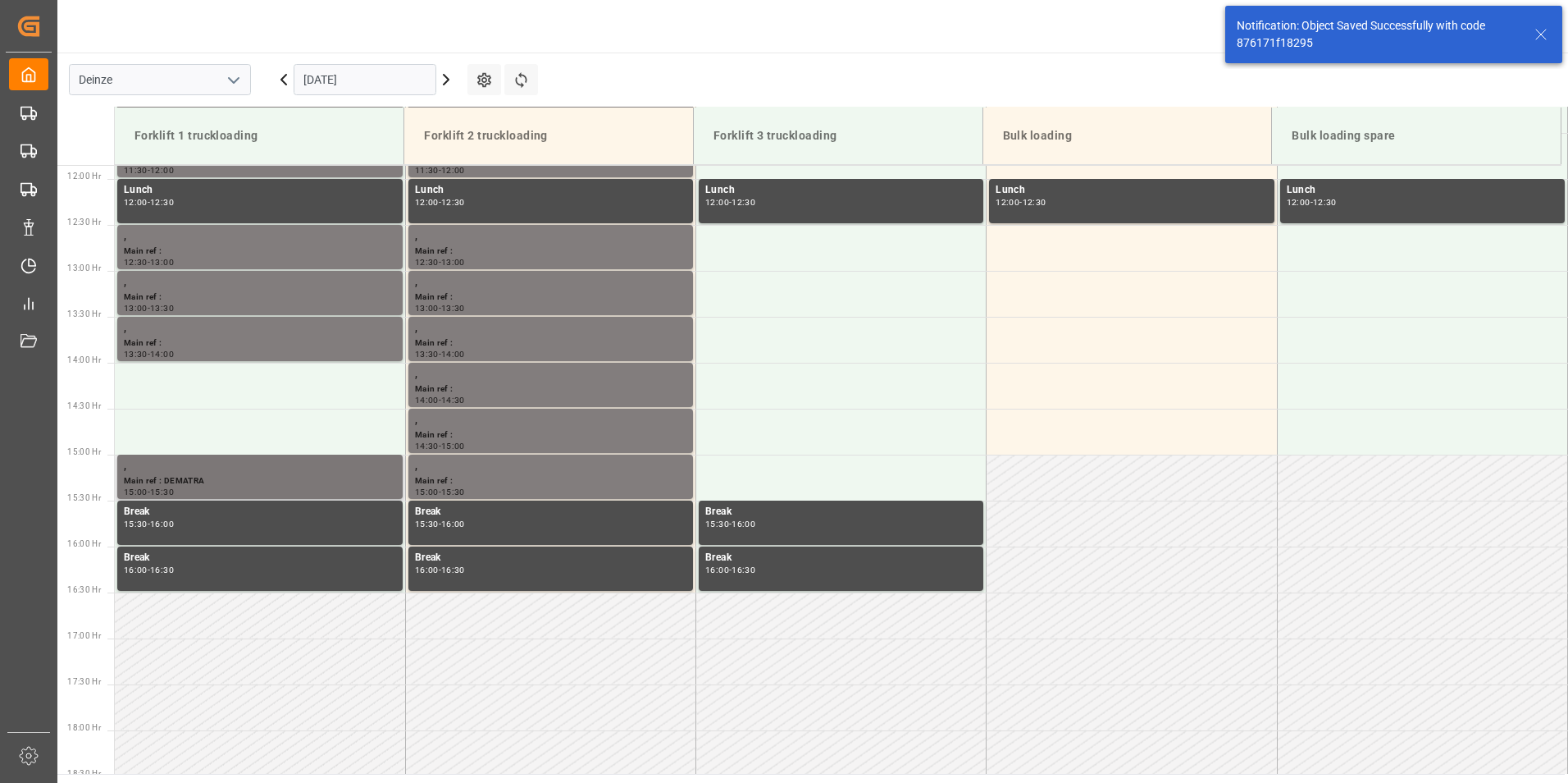
scroll to position [1092, 0]
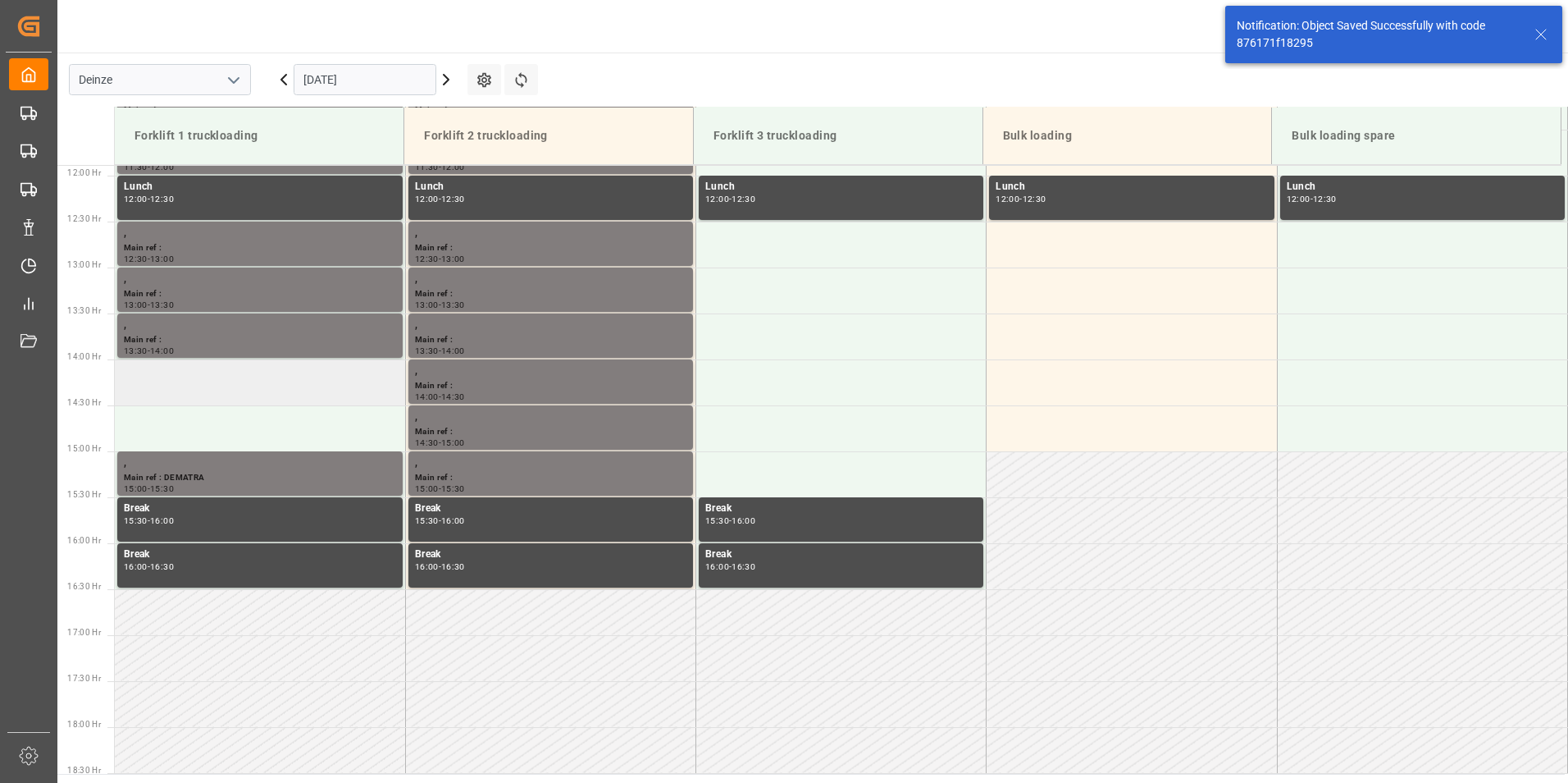
click at [196, 391] on td at bounding box center [260, 382] width 290 height 46
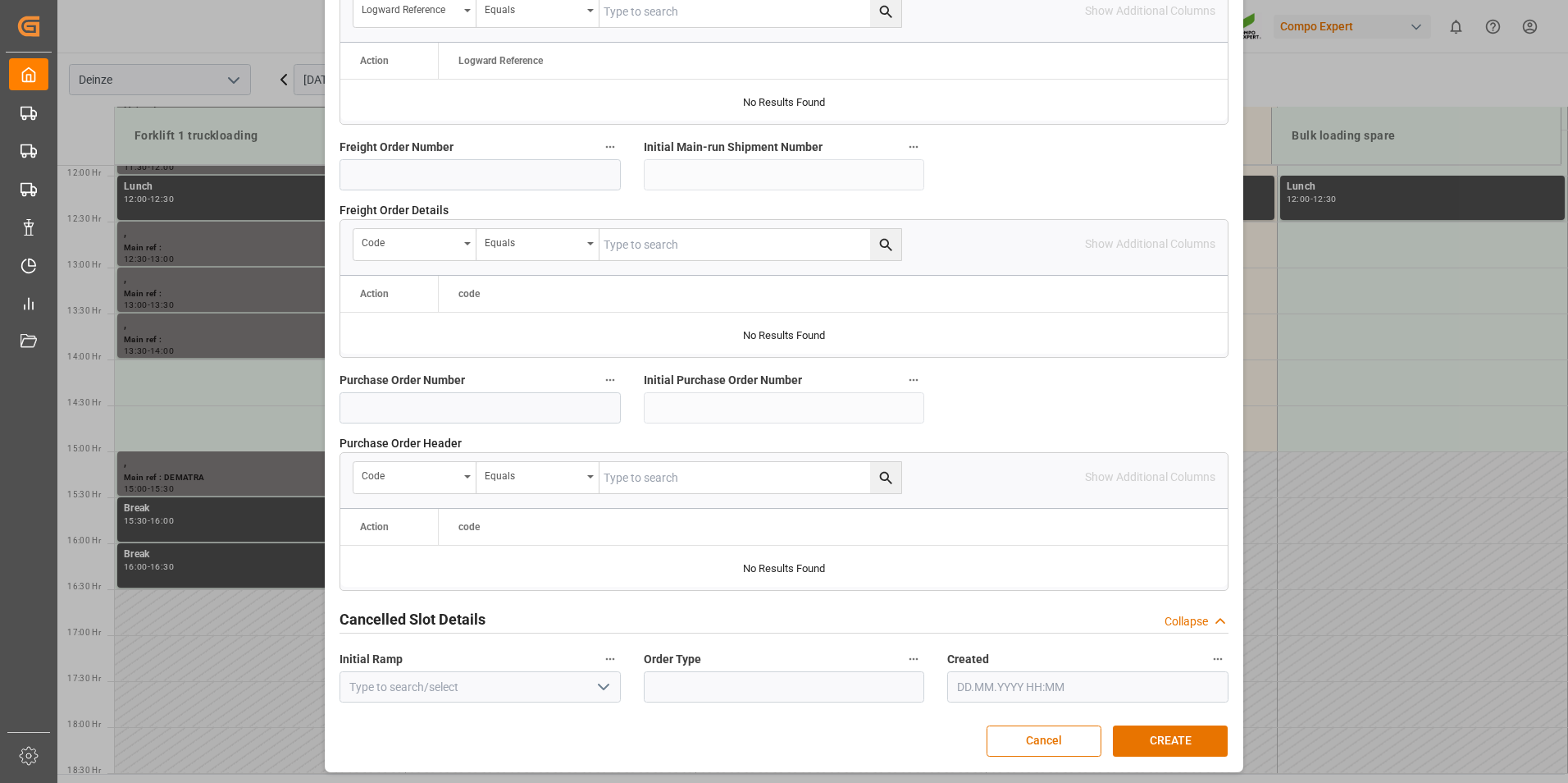
scroll to position [1495, 0]
click at [1138, 735] on button "CREATE" at bounding box center [1170, 739] width 115 height 32
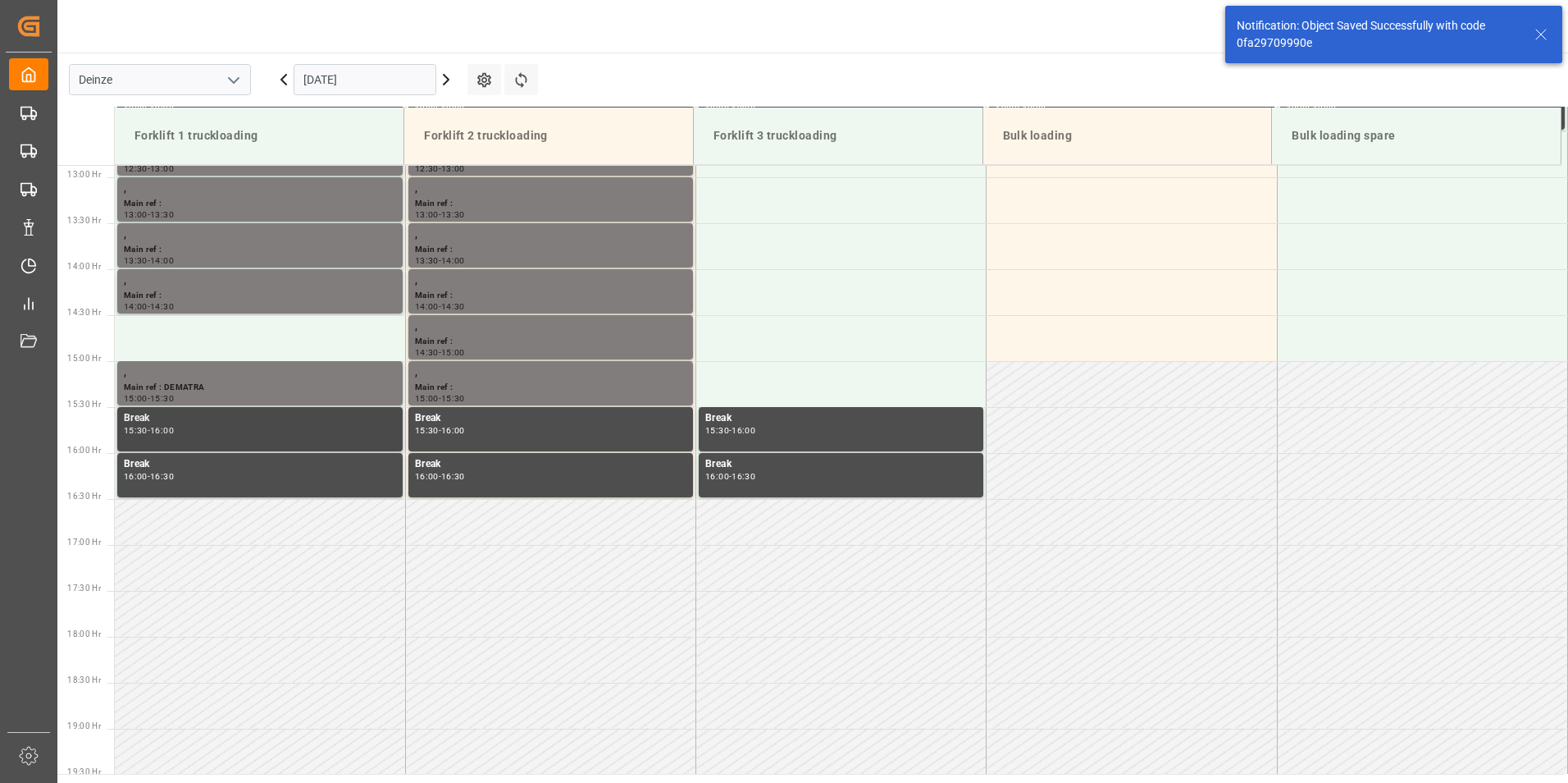
scroll to position [1184, 0]
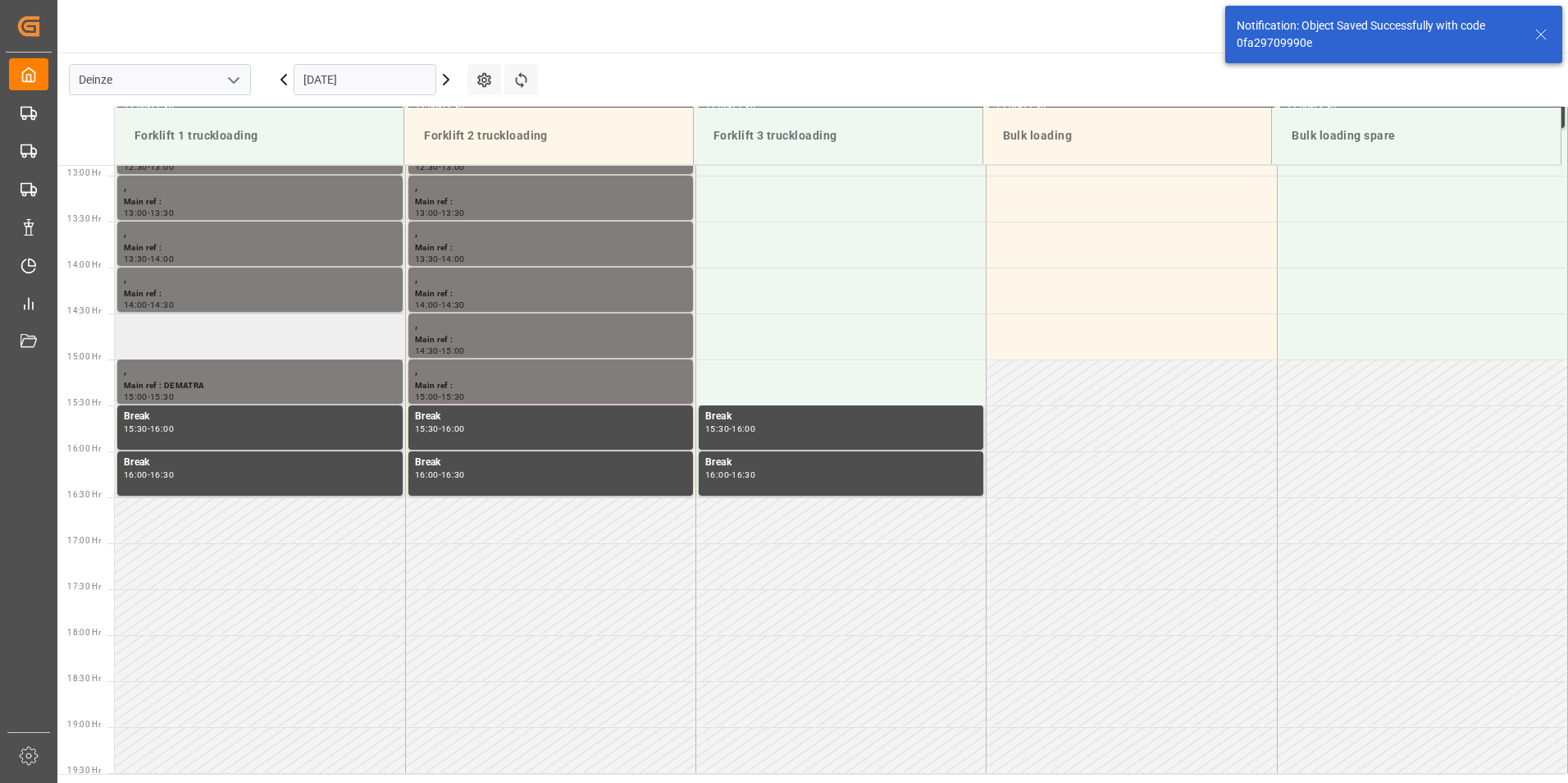
click at [178, 334] on td at bounding box center [260, 336] width 290 height 46
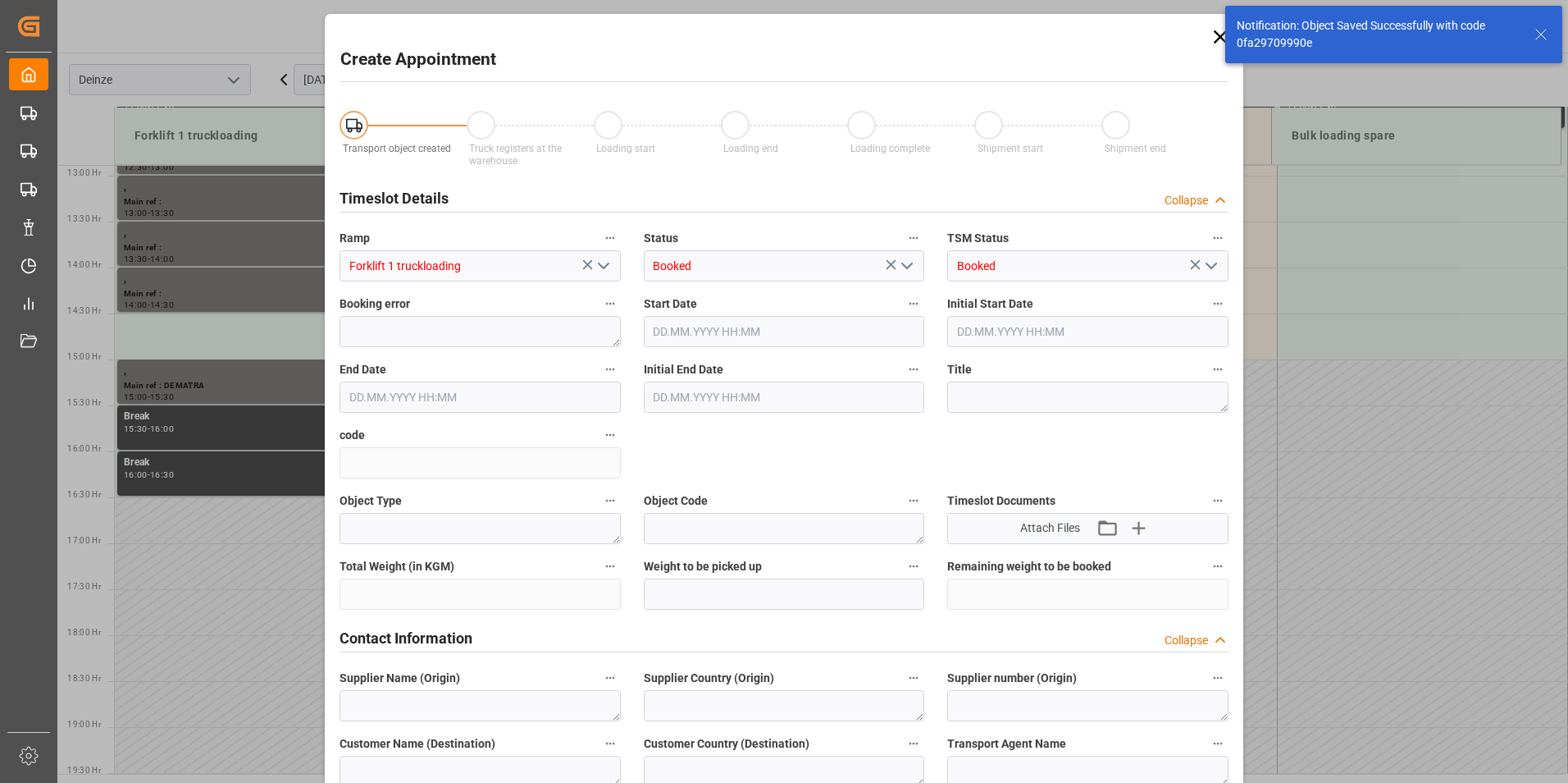
type input "10.11.2025 14:30"
type input "10.11.2025 15:00"
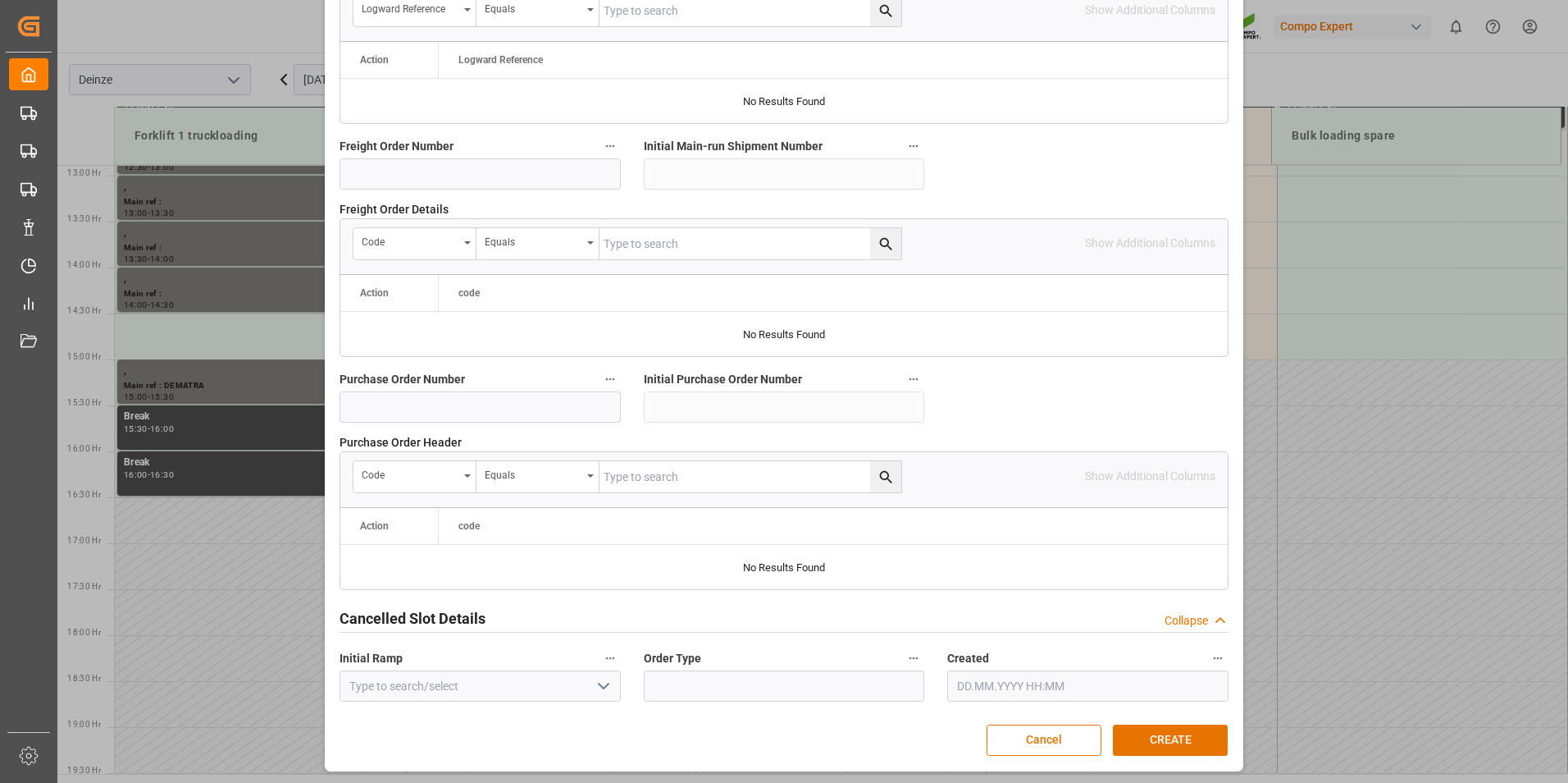
scroll to position [1495, 0]
click at [1131, 735] on button "CREATE" at bounding box center [1170, 739] width 115 height 32
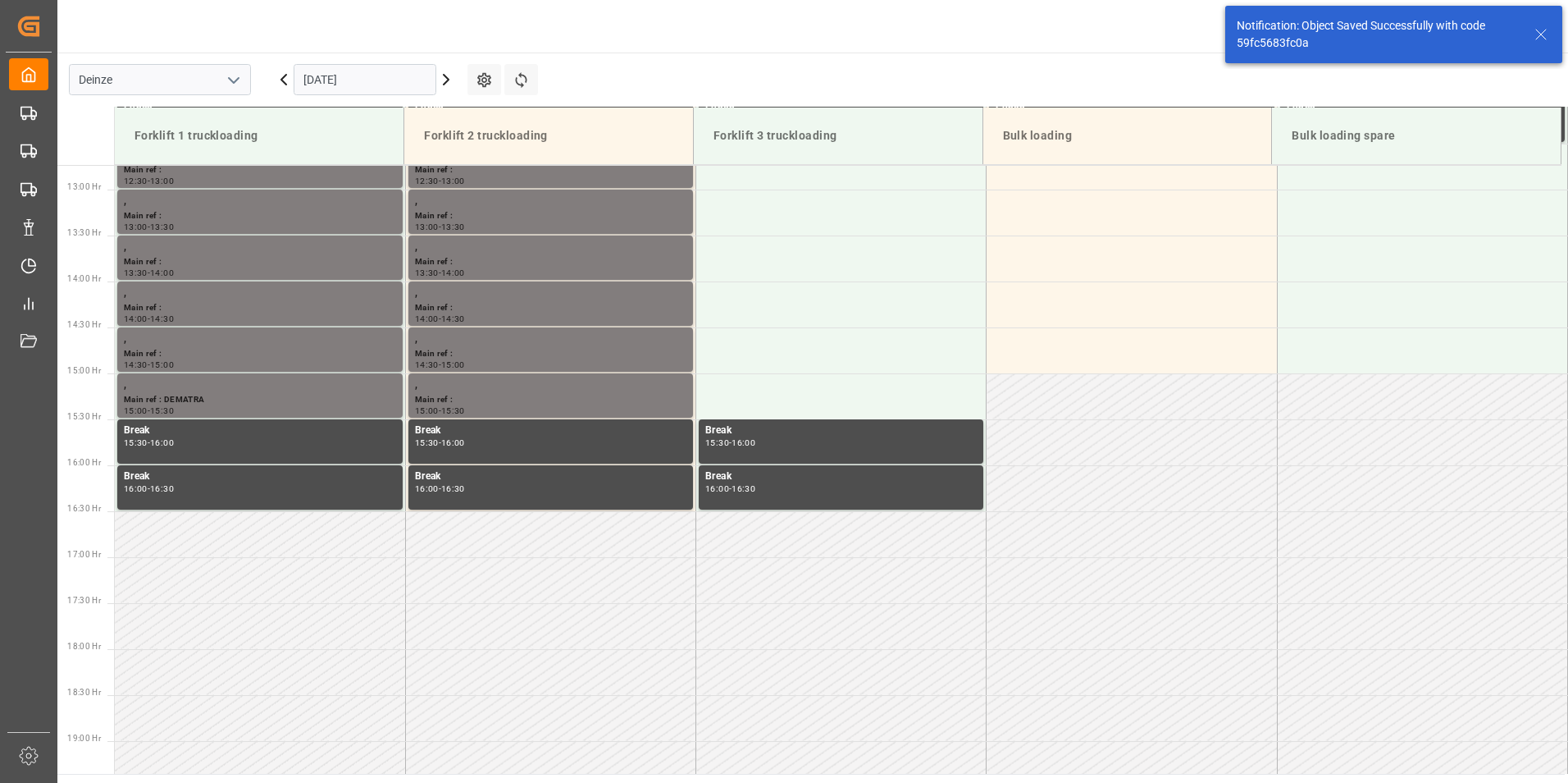
scroll to position [1184, 0]
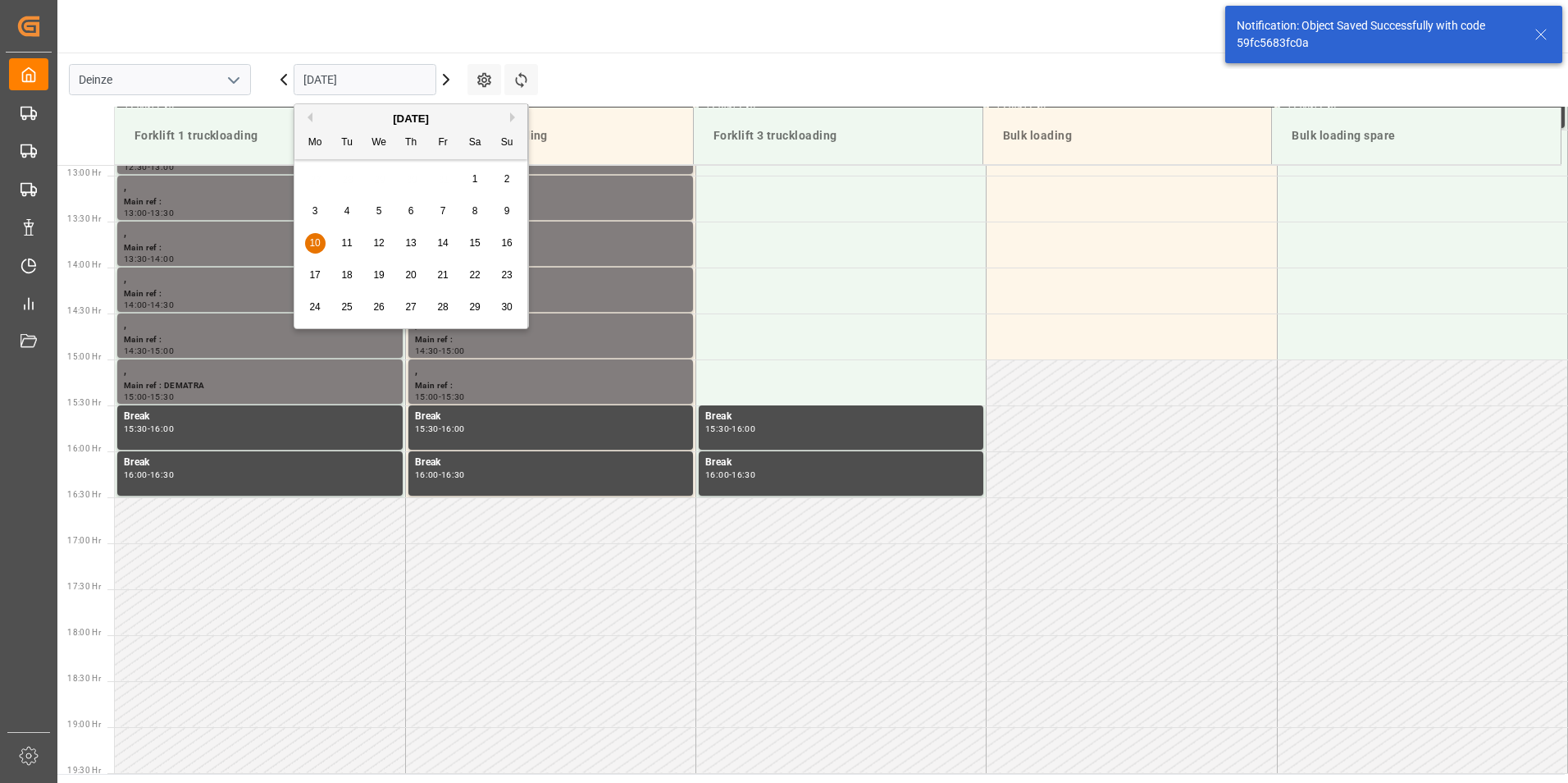
click at [389, 84] on input "10.11.2025" at bounding box center [365, 79] width 142 height 32
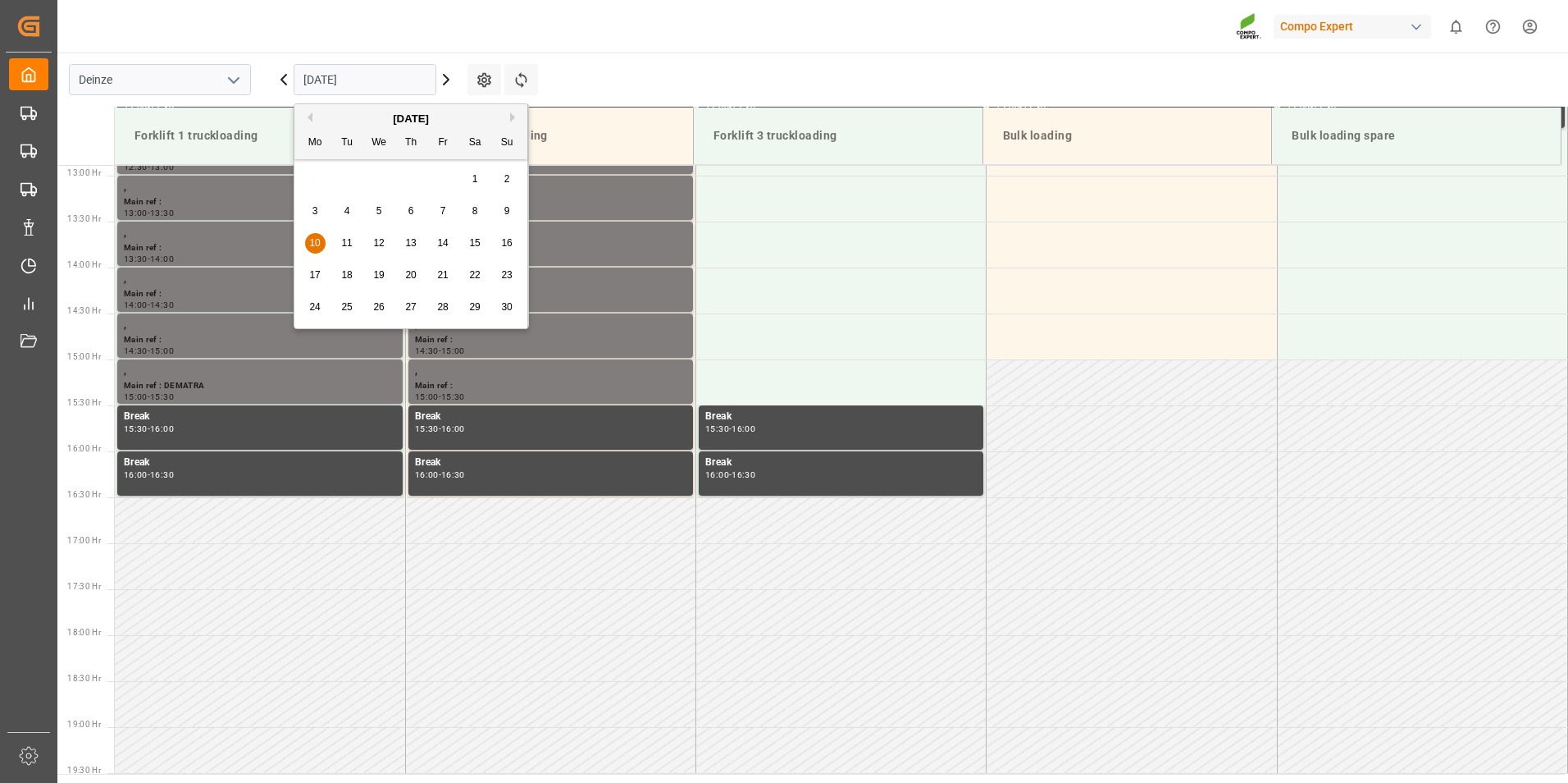
click at [314, 119] on div "November 2025" at bounding box center [411, 119] width 233 height 16
click at [308, 117] on button "Previous Month" at bounding box center [307, 117] width 10 height 10
click at [446, 214] on span "10" at bounding box center [443, 210] width 11 height 12
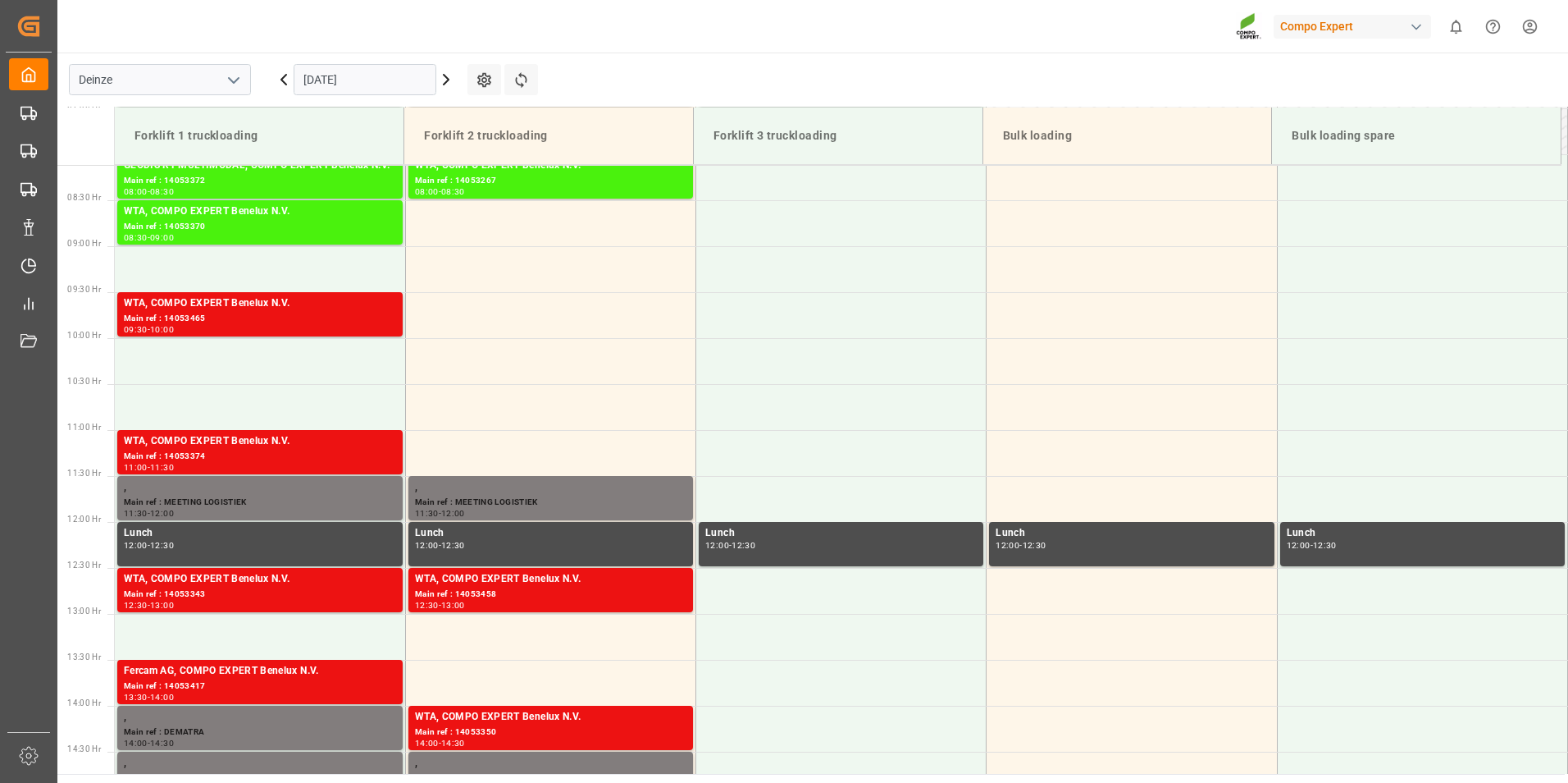
scroll to position [750, 0]
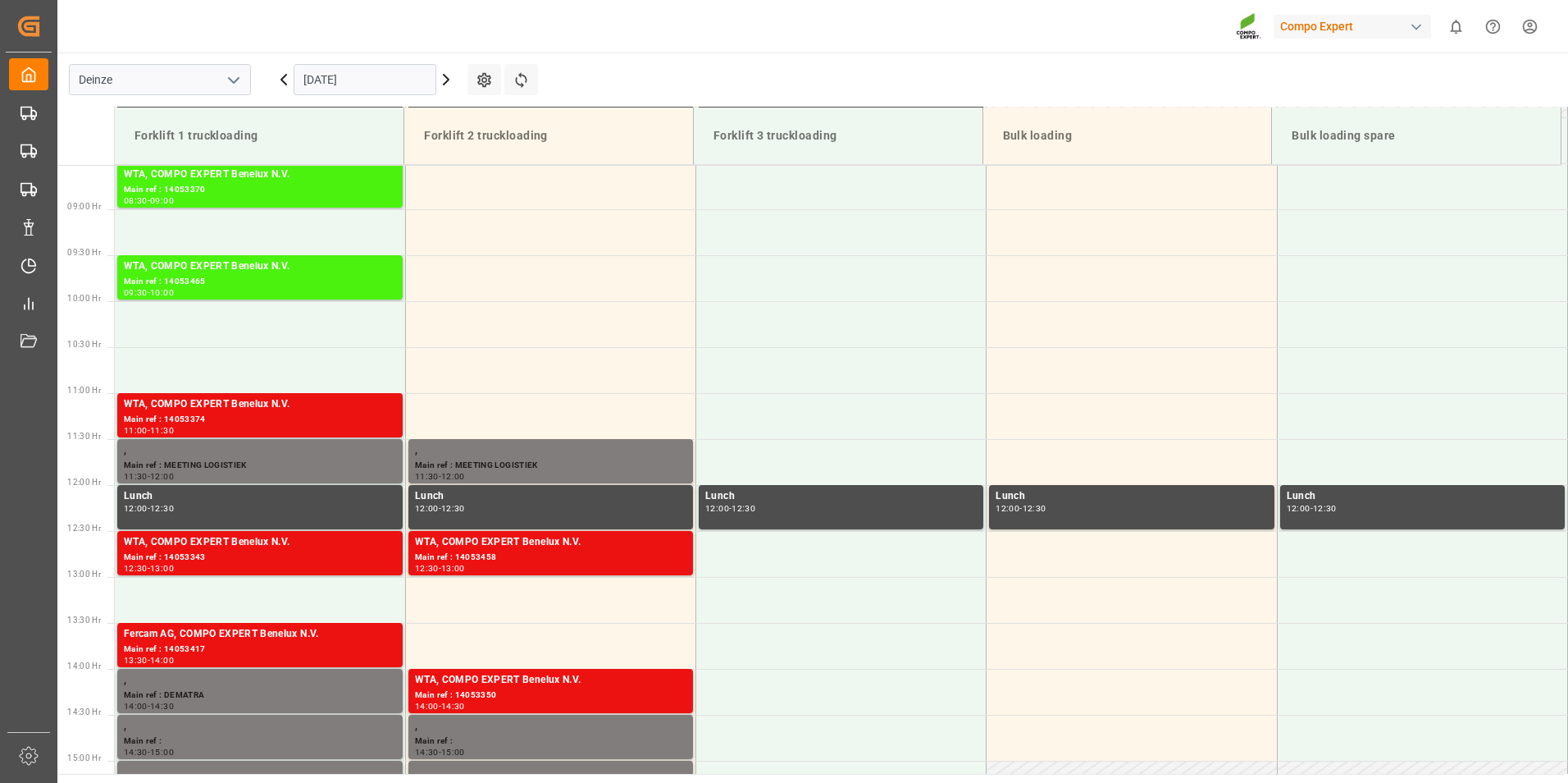
scroll to position [816, 0]
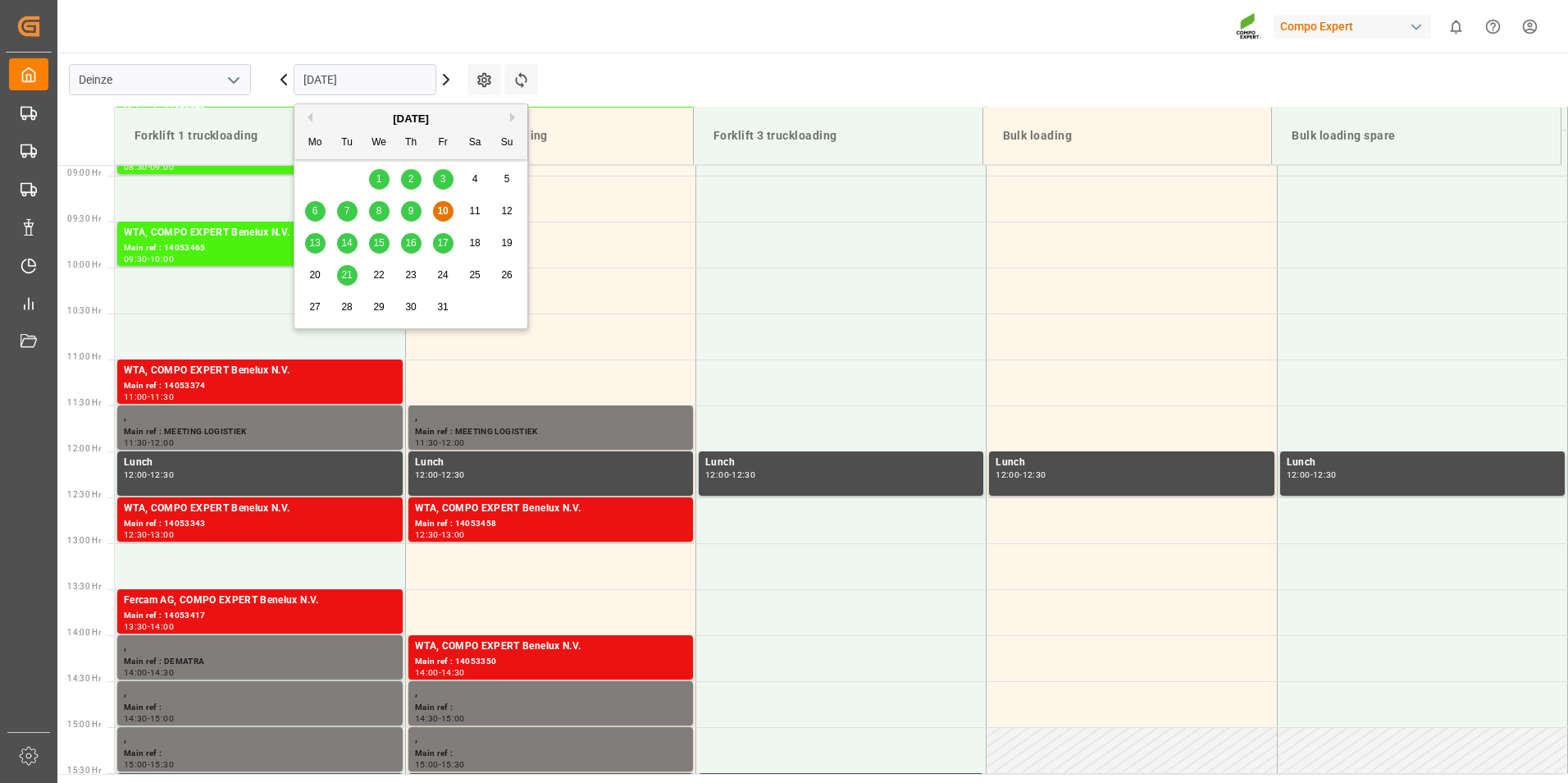
click at [399, 83] on input "[DATE]" at bounding box center [365, 79] width 142 height 32
click at [319, 245] on span "13" at bounding box center [315, 243] width 11 height 12
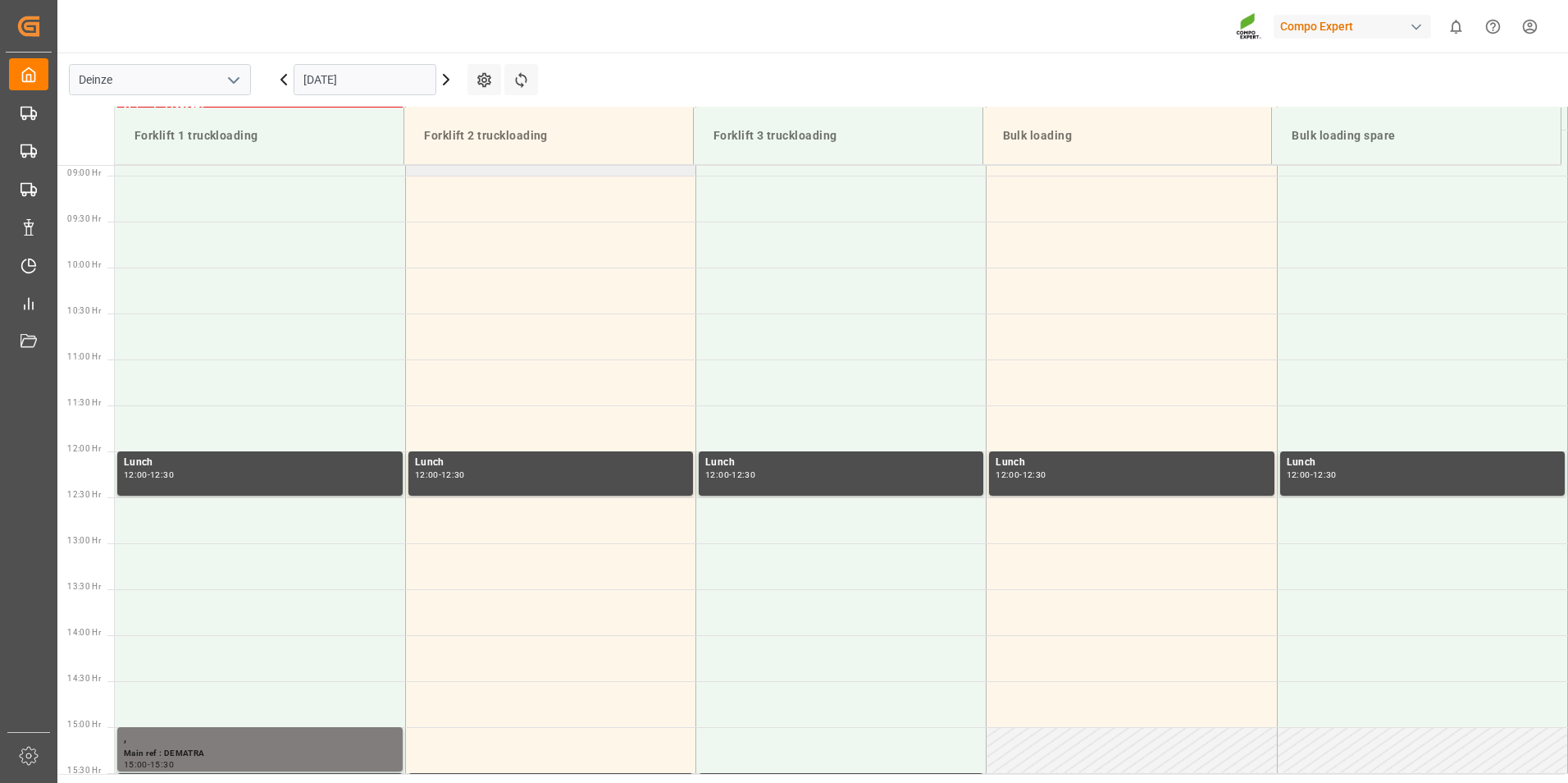
scroll to position [652, 0]
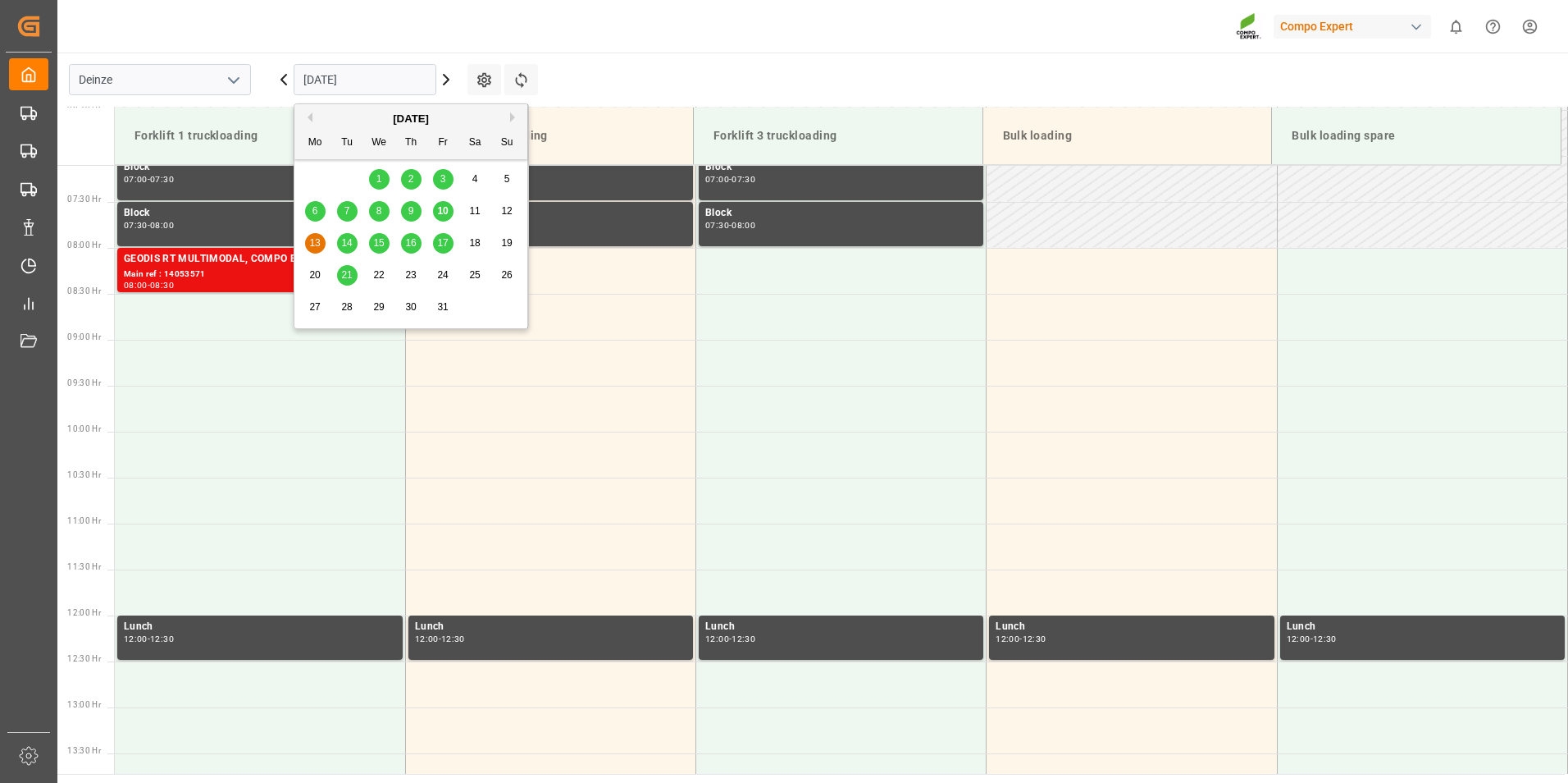
click at [396, 87] on input "13.10.2025" at bounding box center [365, 79] width 142 height 32
click at [345, 248] on span "14" at bounding box center [346, 243] width 11 height 12
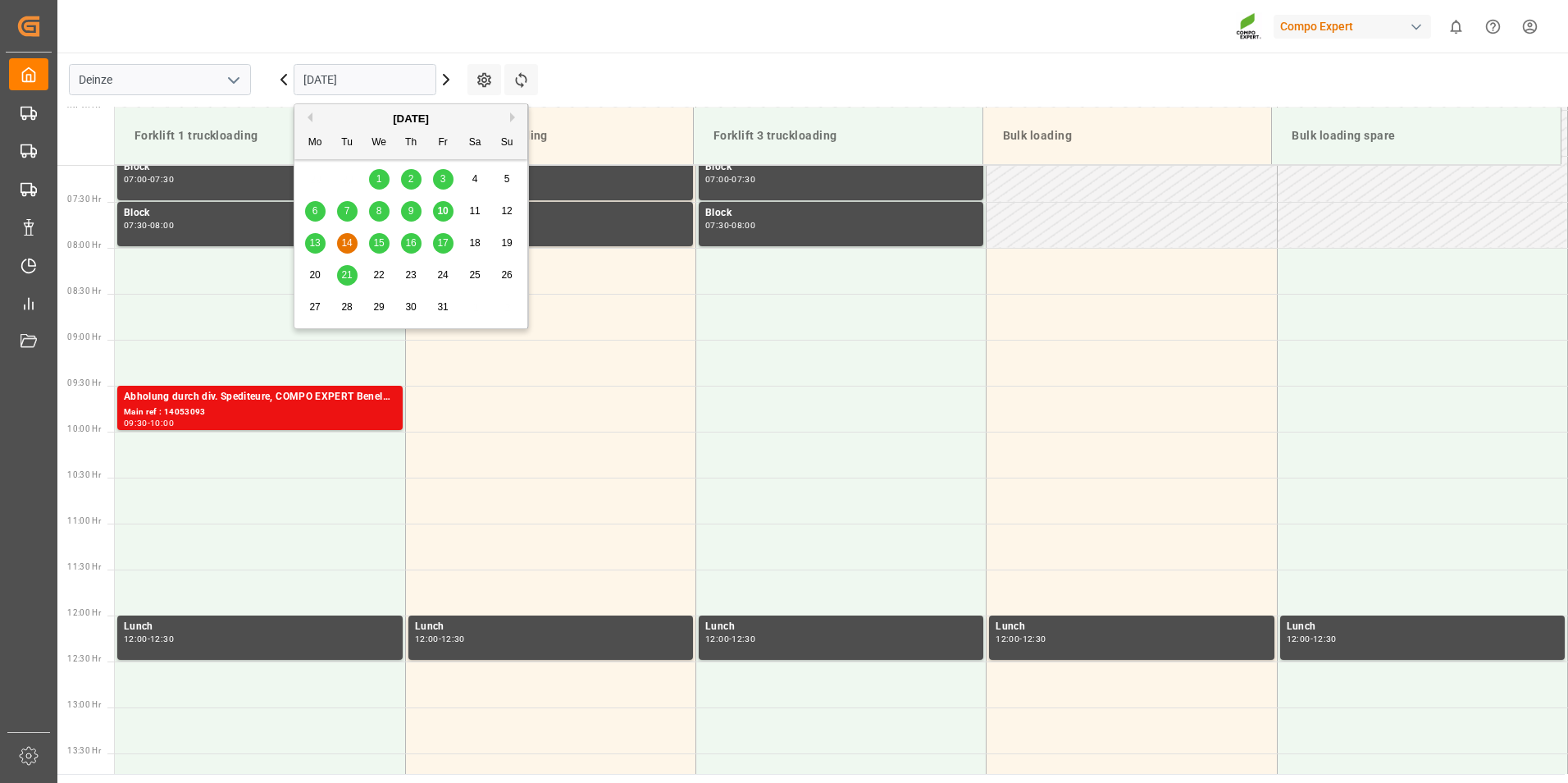
click at [403, 78] on input "14.10.2025" at bounding box center [365, 79] width 142 height 32
click at [380, 243] on span "15" at bounding box center [379, 243] width 11 height 12
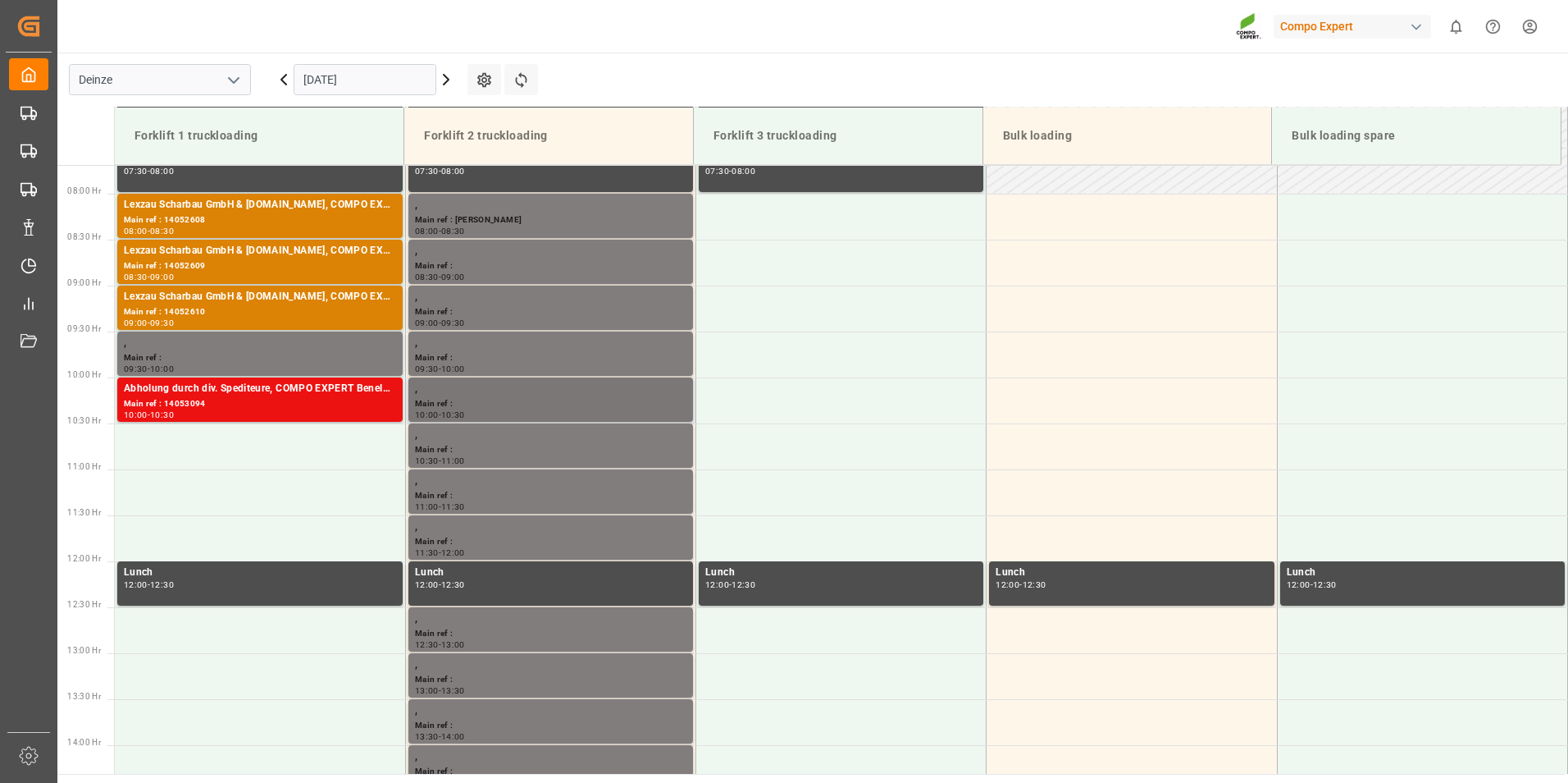
scroll to position [570, 0]
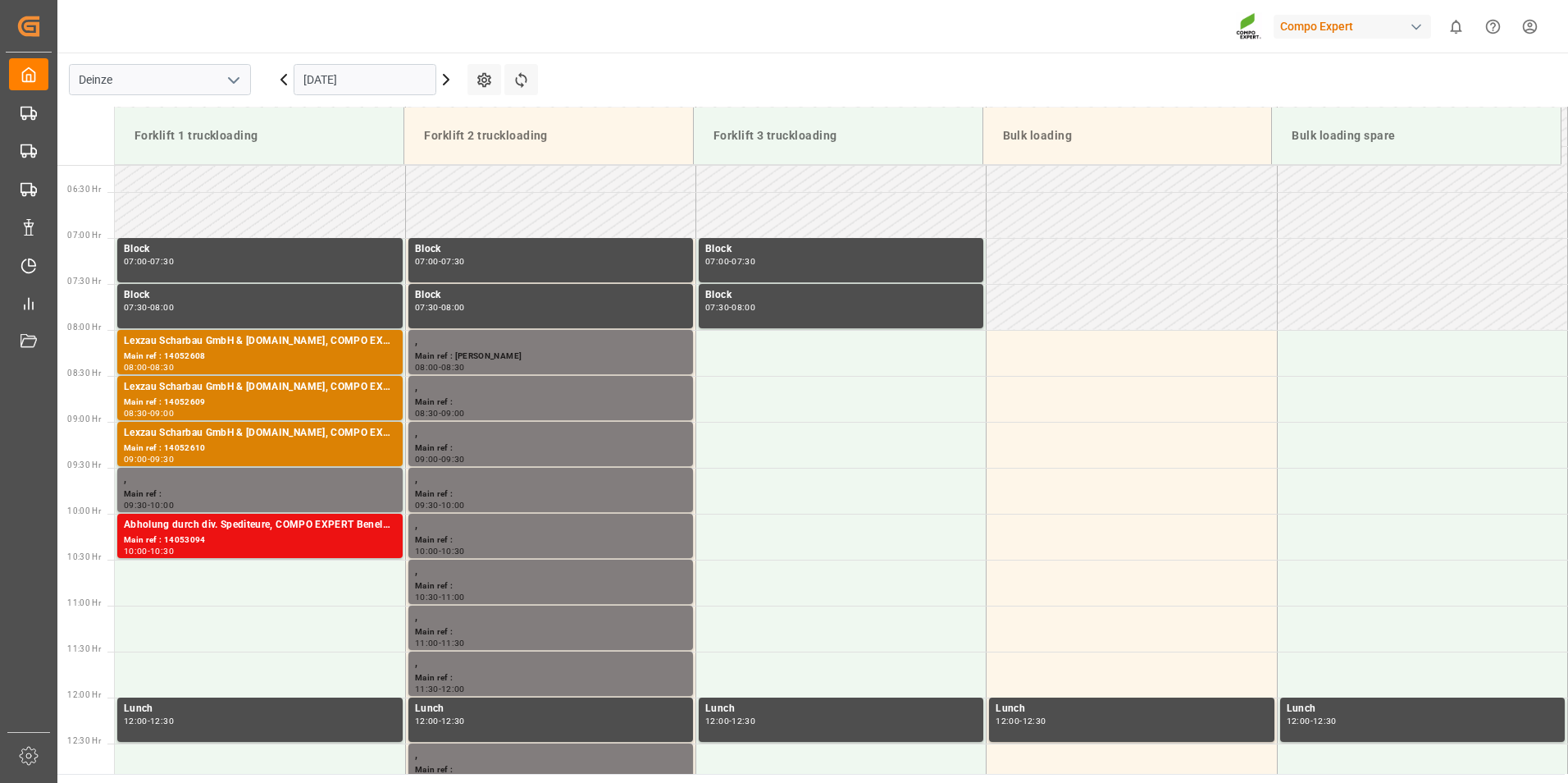
click at [390, 78] on input "15.10.2025" at bounding box center [365, 79] width 142 height 32
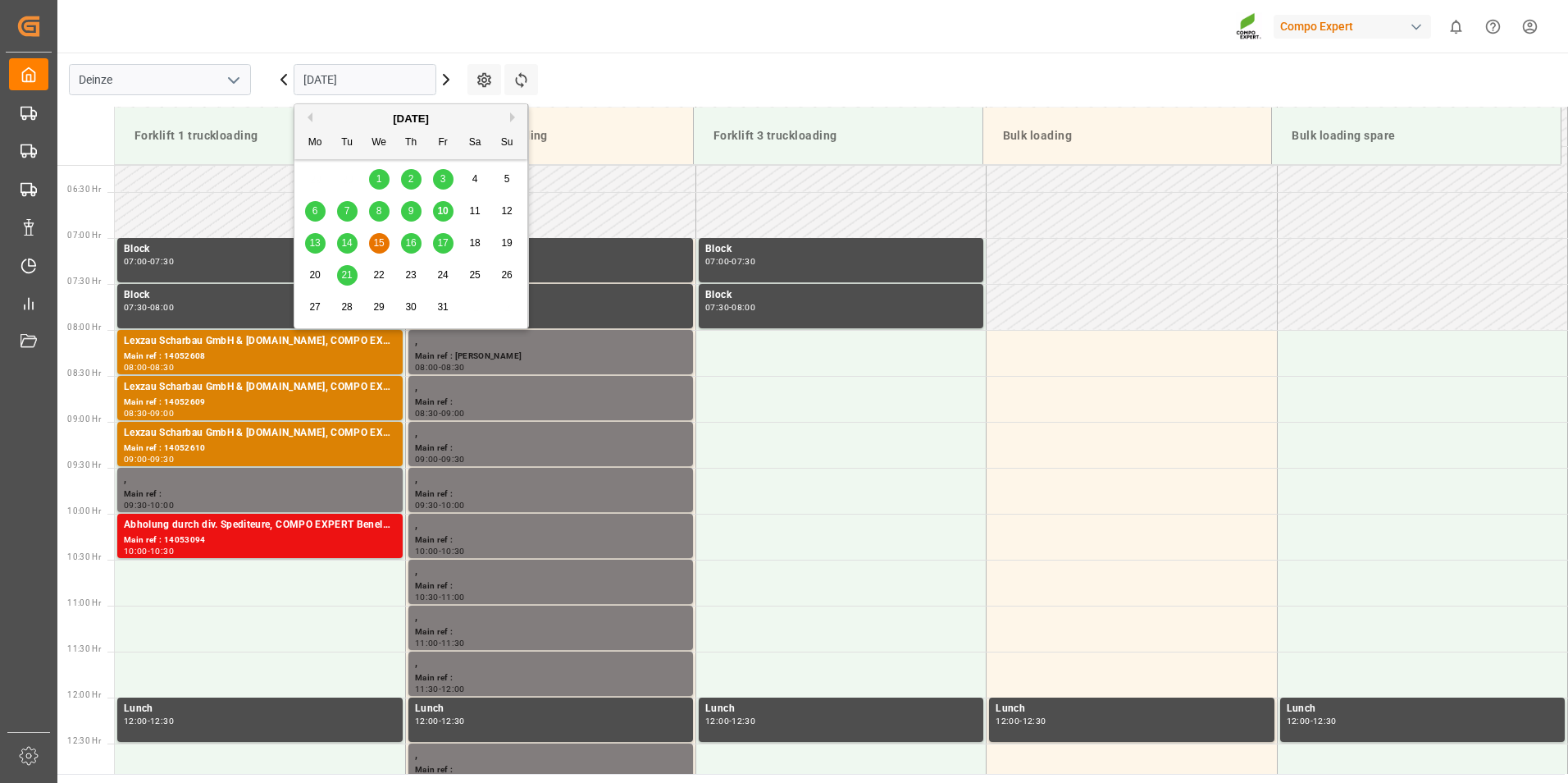
click at [413, 244] on span "16" at bounding box center [410, 243] width 11 height 12
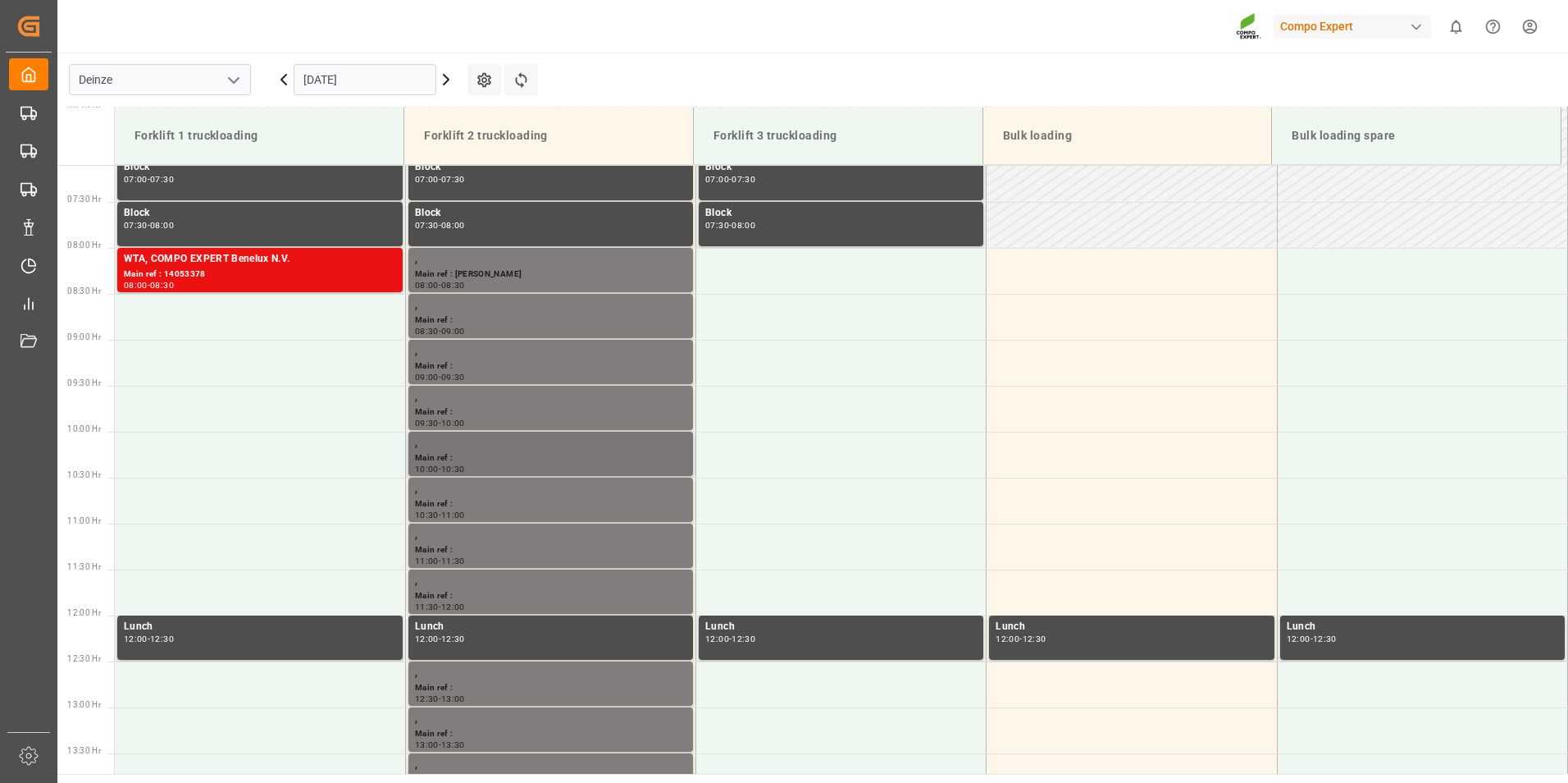
scroll to position [488, 0]
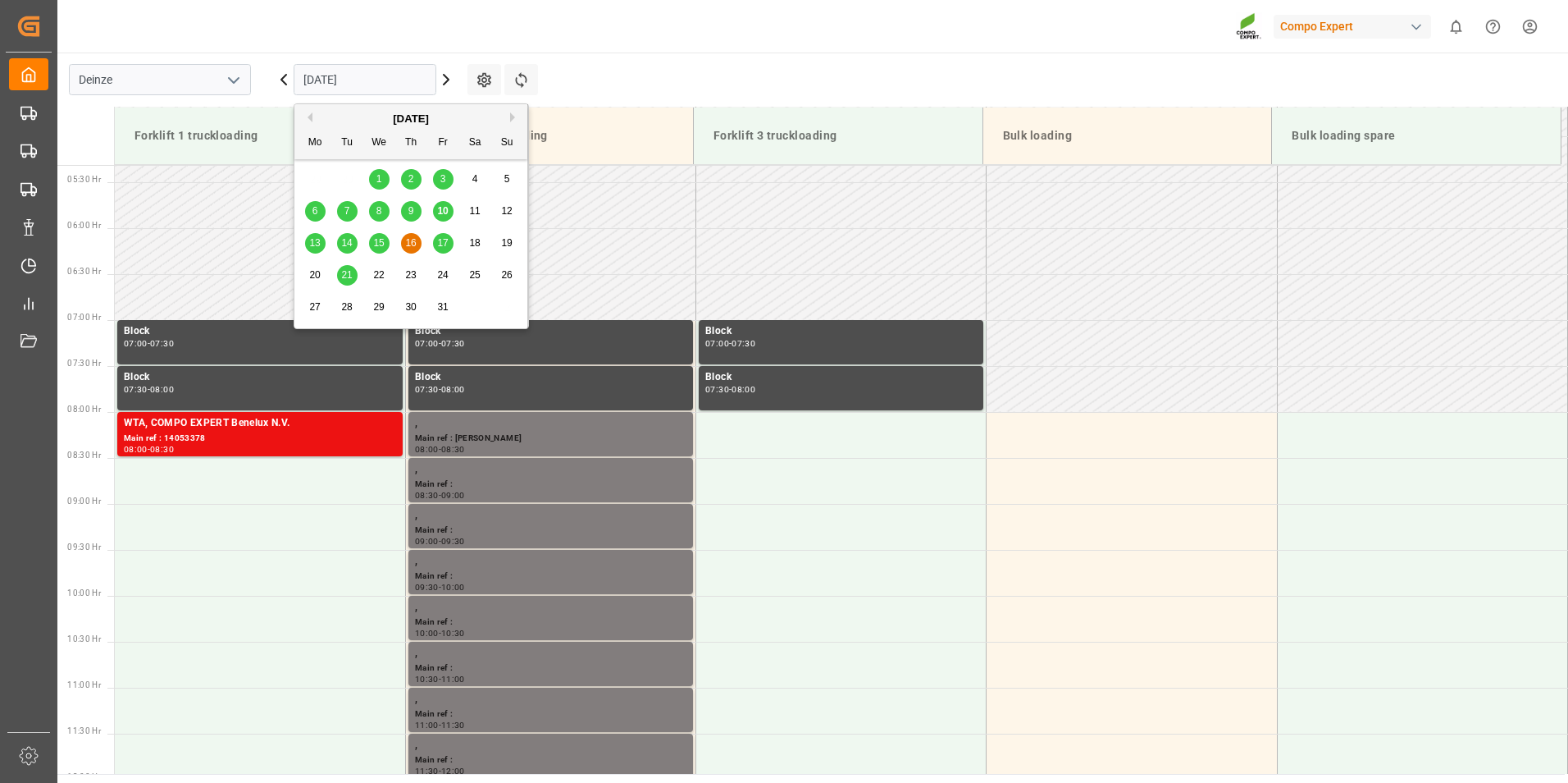
click at [409, 84] on input "16.10.2025" at bounding box center [365, 79] width 142 height 32
click at [445, 244] on span "17" at bounding box center [443, 243] width 11 height 12
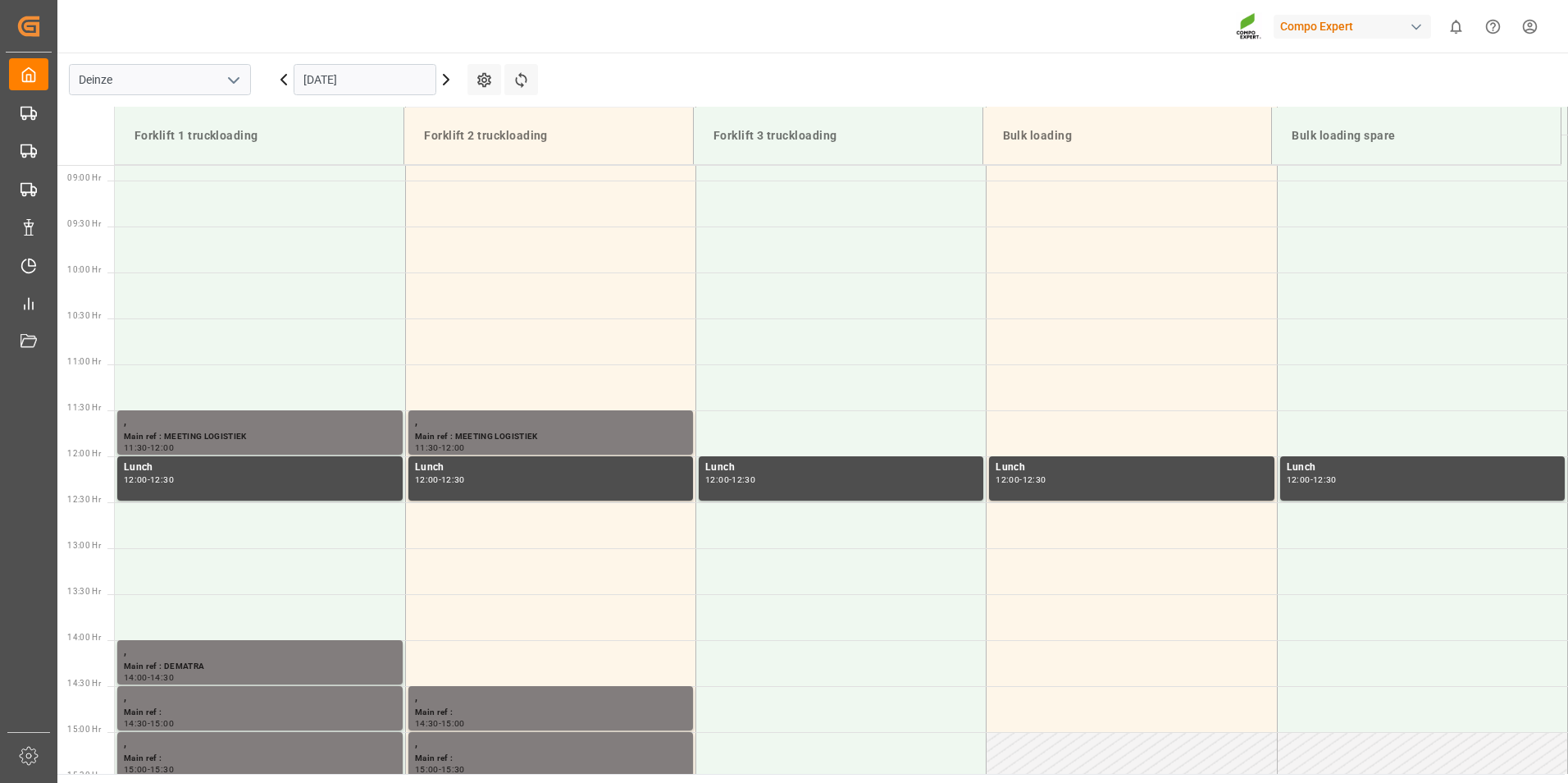
scroll to position [898, 0]
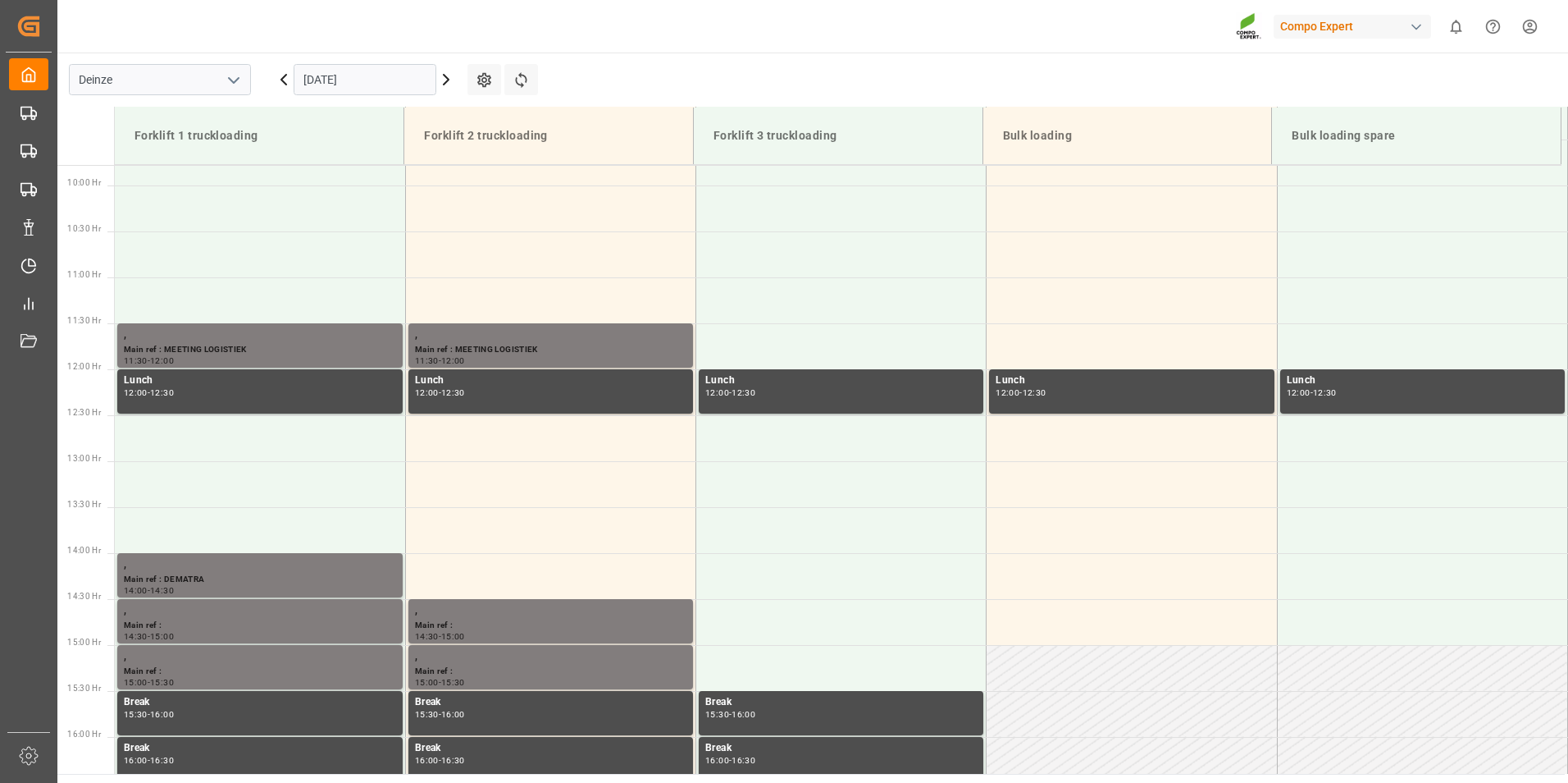
click at [393, 81] on input "17.10.2025" at bounding box center [365, 79] width 142 height 32
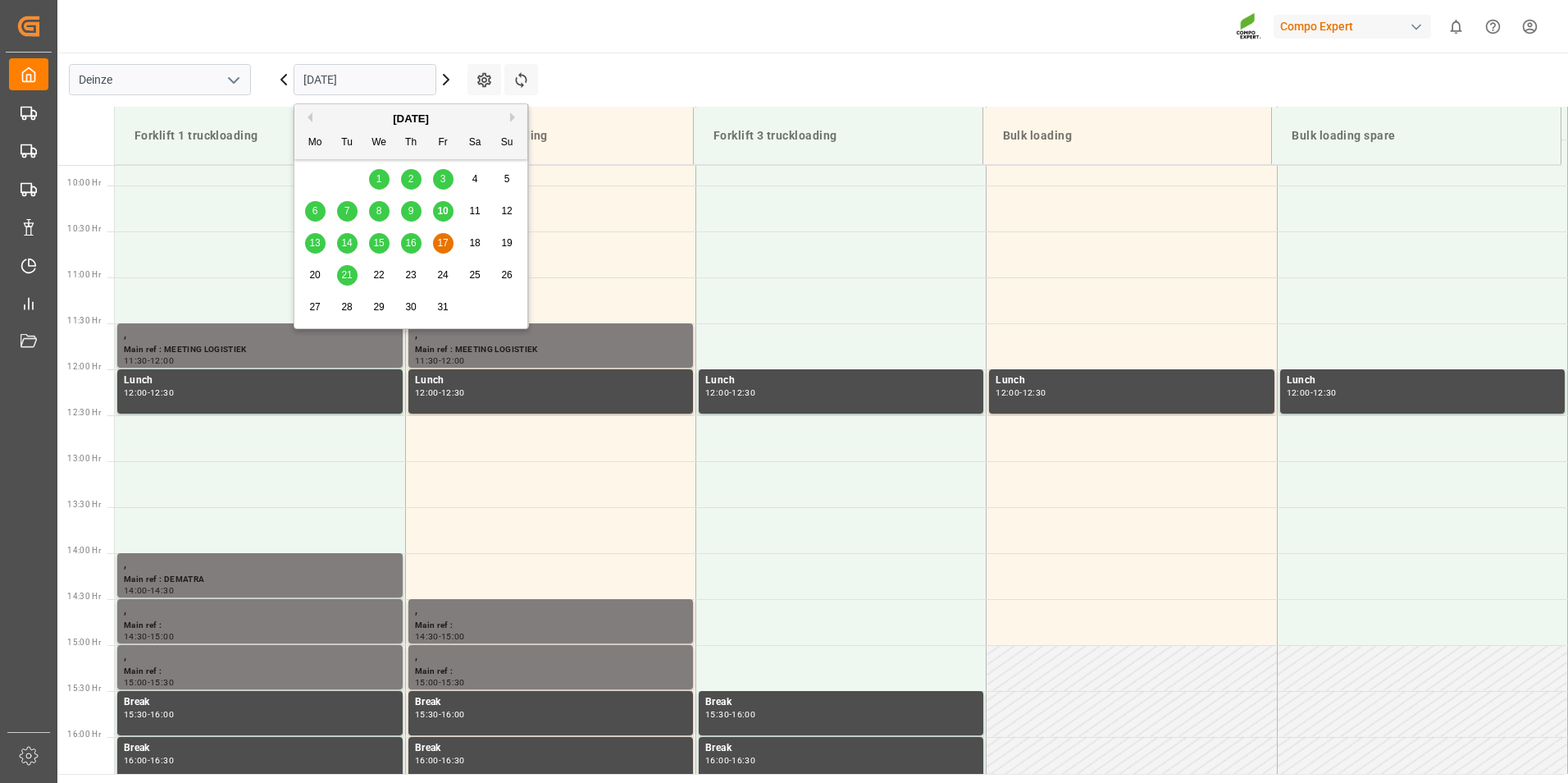
click at [348, 278] on span "21" at bounding box center [346, 274] width 11 height 12
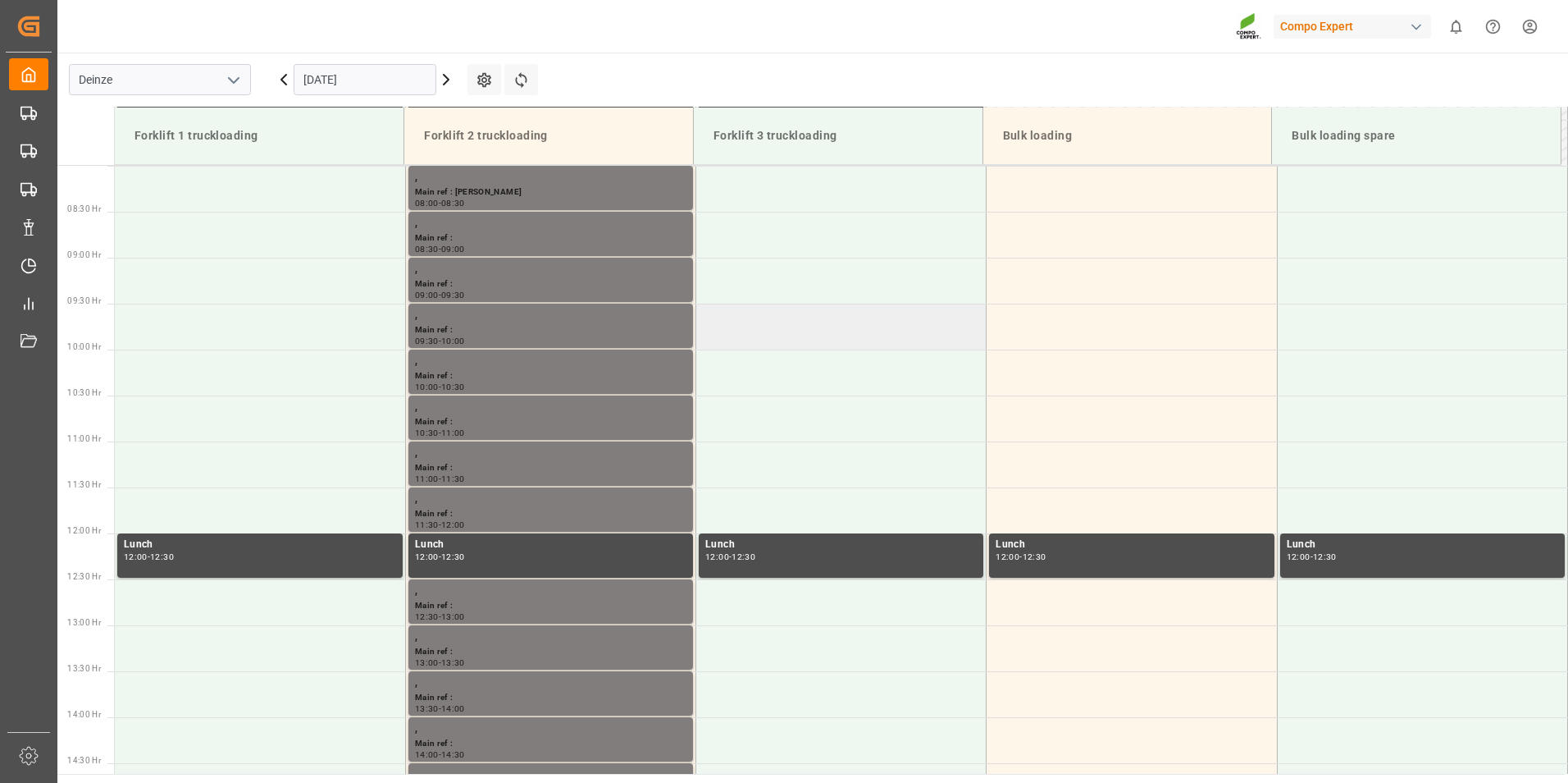
scroll to position [570, 0]
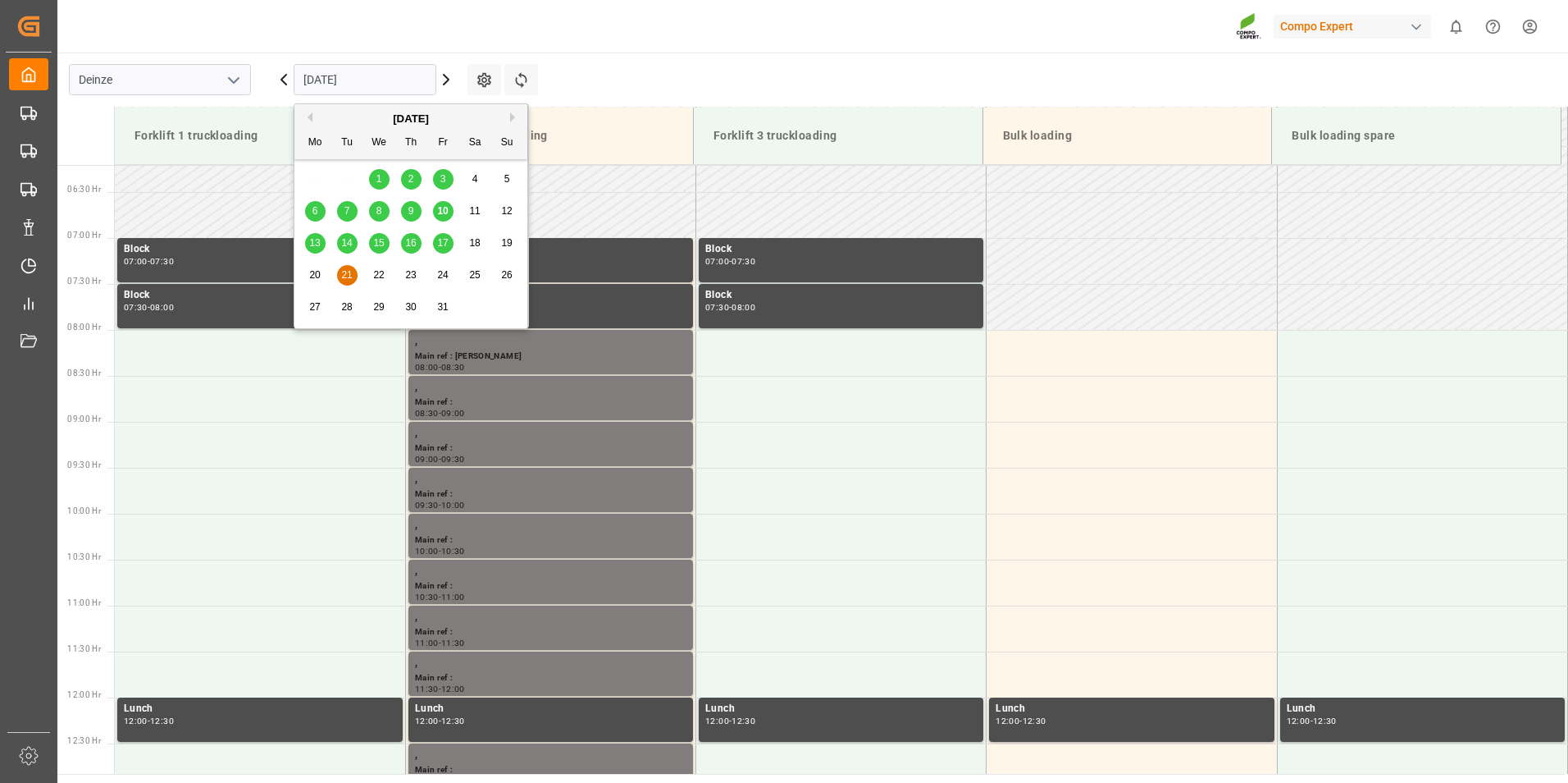
click at [396, 83] on input "21.10.2025" at bounding box center [365, 79] width 142 height 32
click at [441, 213] on span "10" at bounding box center [443, 210] width 11 height 12
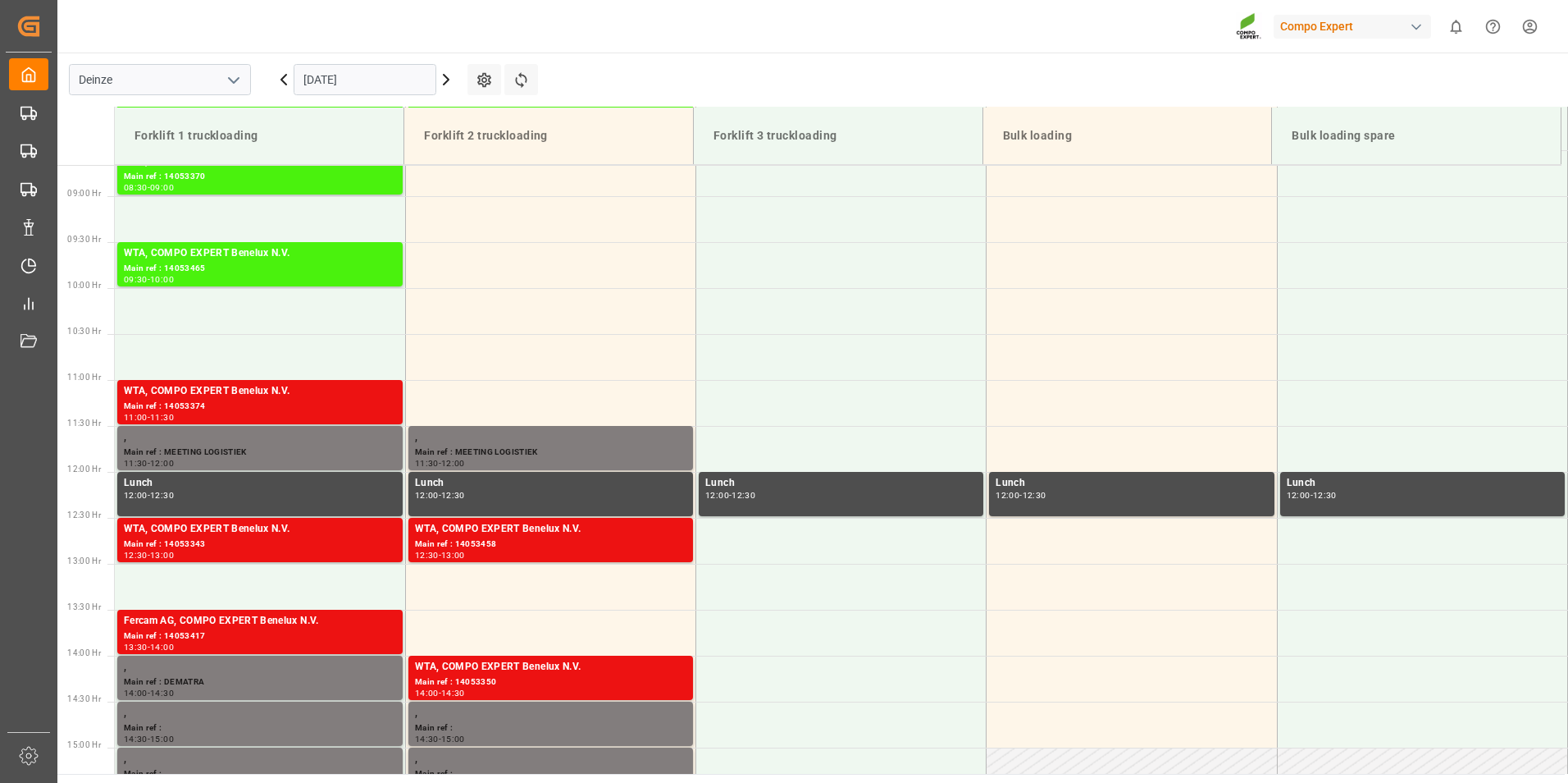
scroll to position [816, 0]
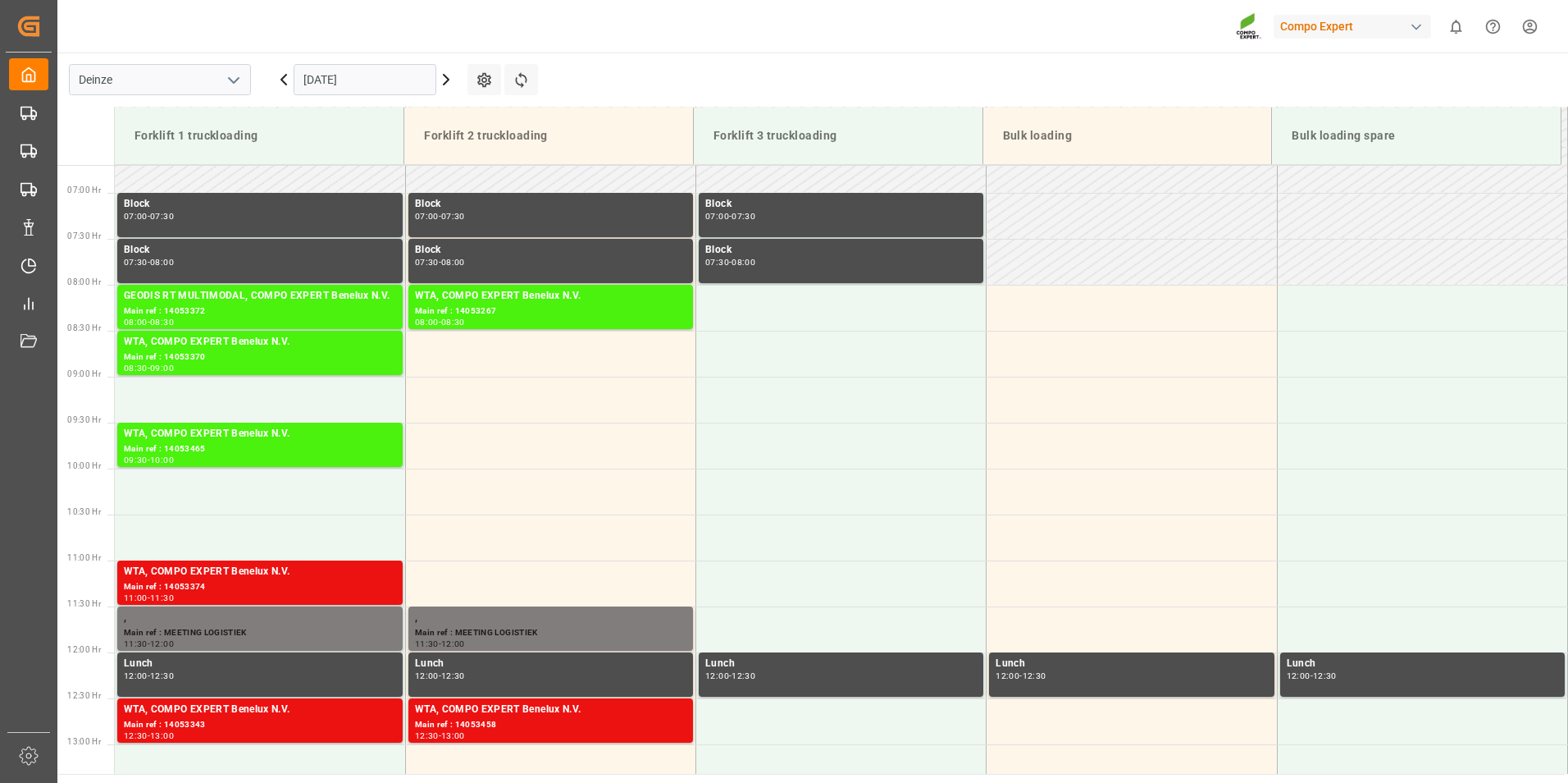
scroll to position [634, 0]
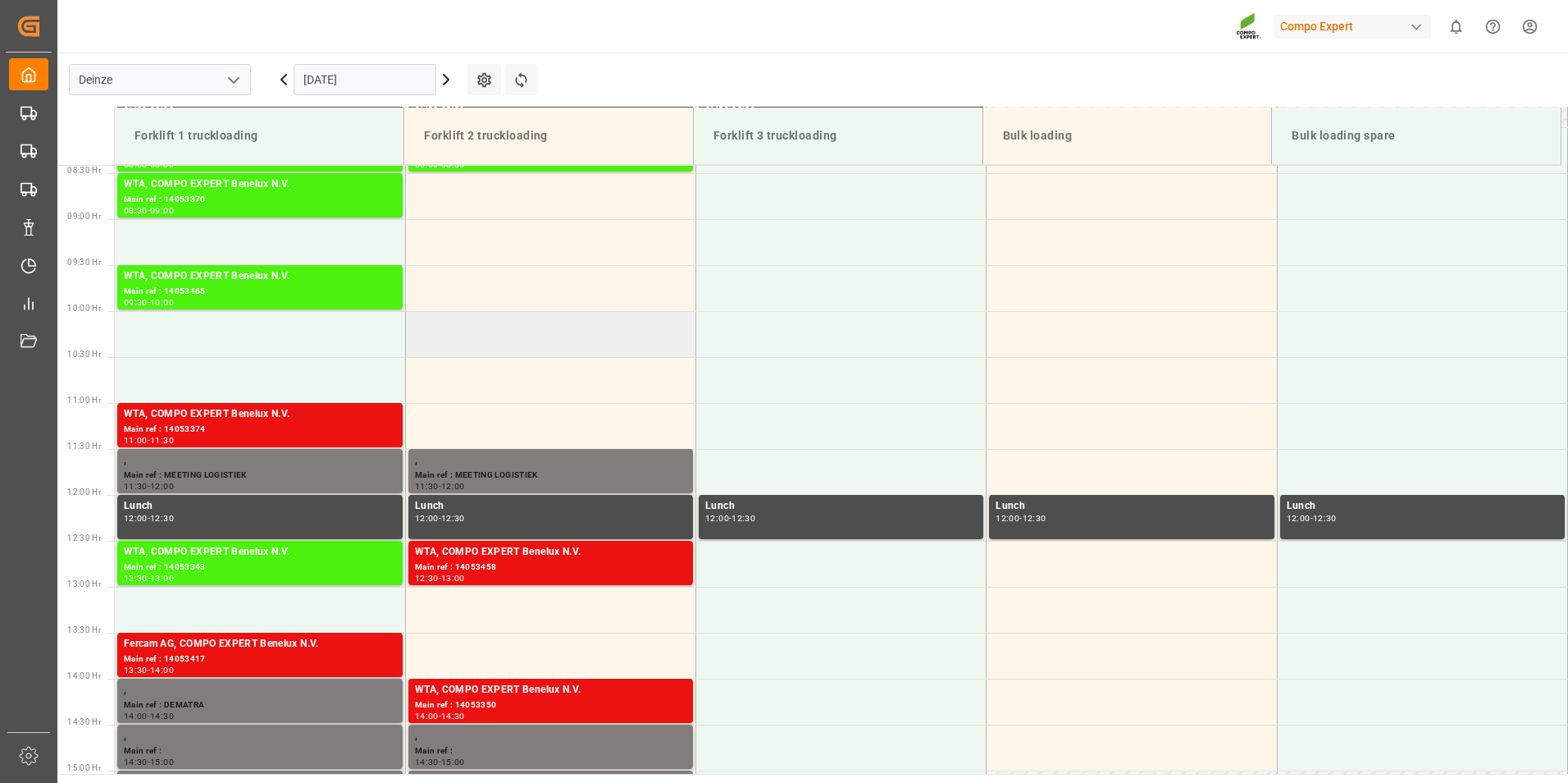
scroll to position [744, 0]
